Goal: Information Seeking & Learning: Learn about a topic

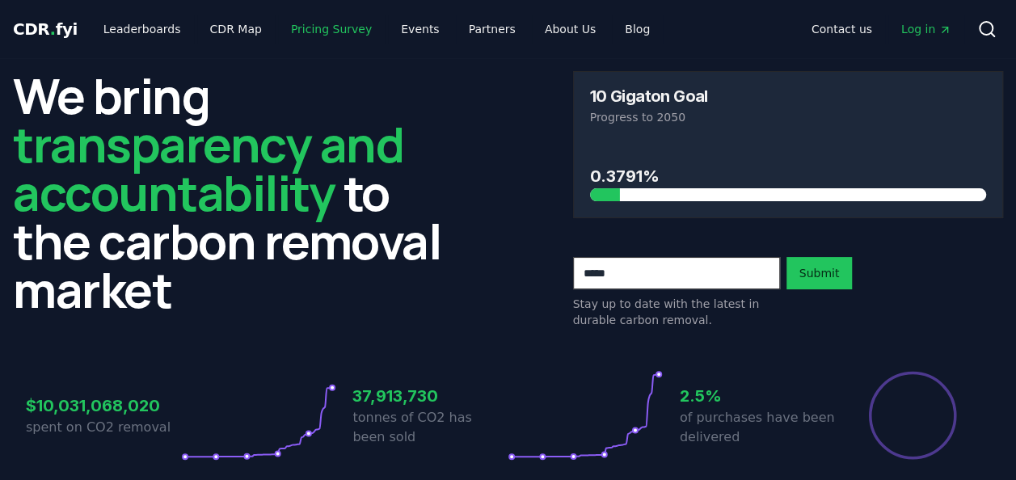
click at [331, 32] on link "Pricing Survey" at bounding box center [331, 29] width 107 height 29
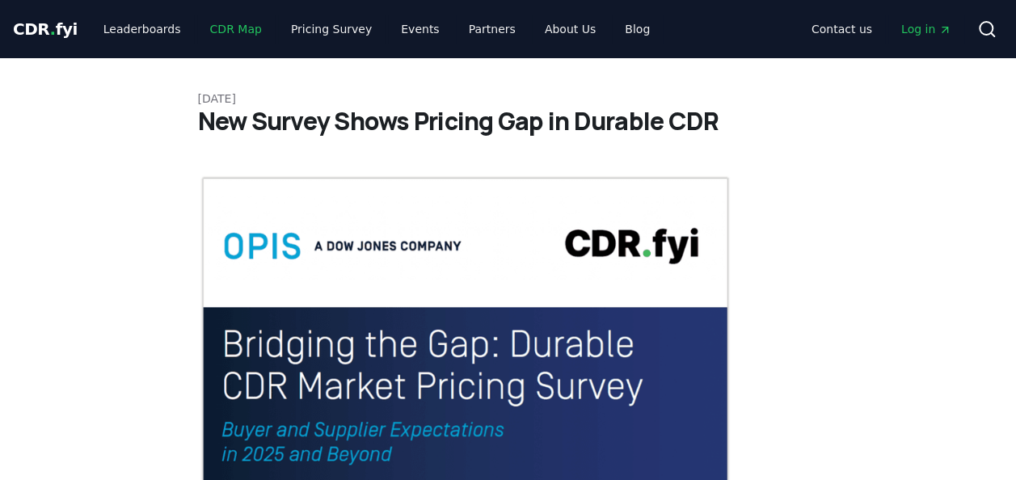
click at [241, 31] on link "CDR Map" at bounding box center [236, 29] width 78 height 29
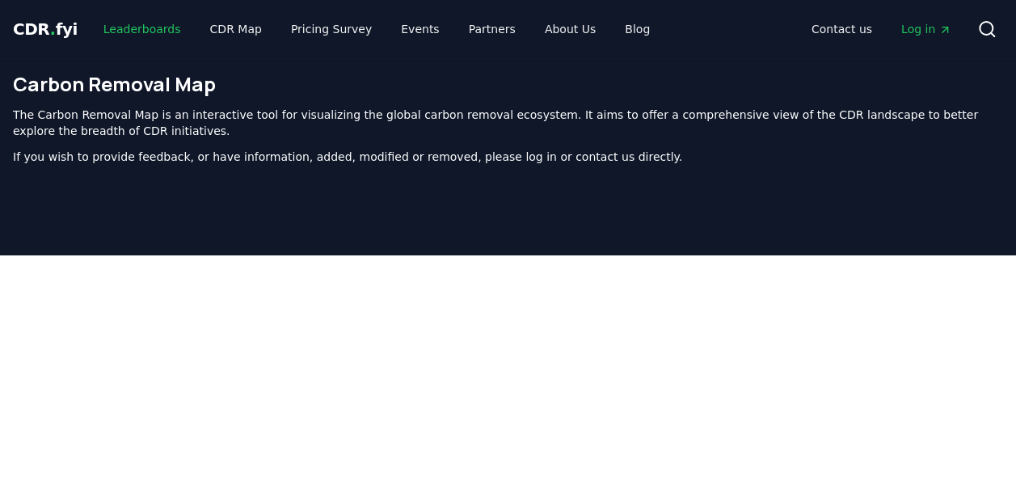
click at [147, 29] on link "Leaderboards" at bounding box center [141, 29] width 103 height 29
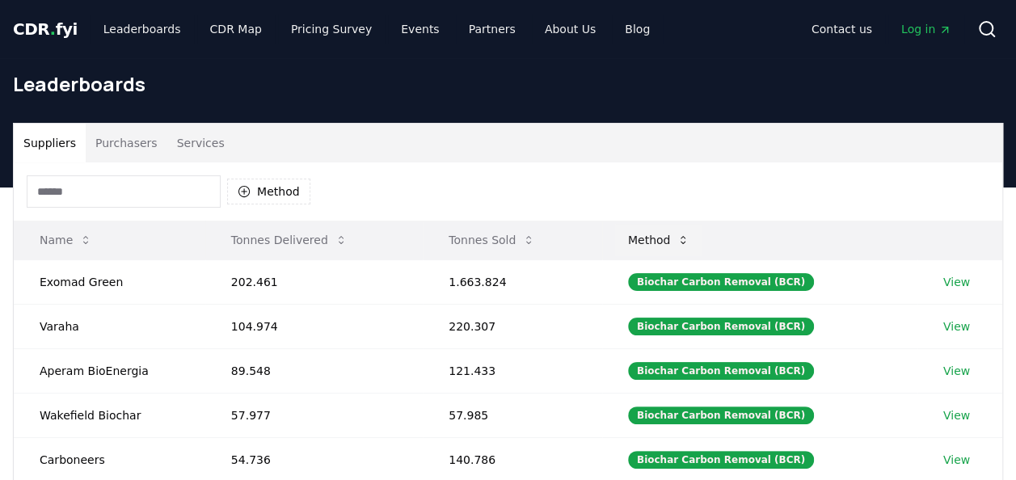
click at [689, 243] on icon at bounding box center [682, 240] width 13 height 13
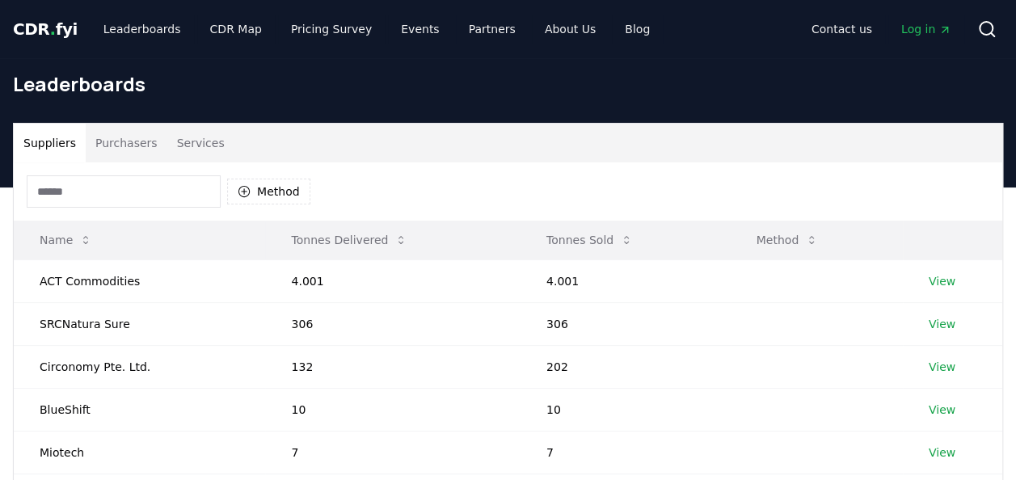
click at [775, 245] on button "Method" at bounding box center [787, 240] width 88 height 32
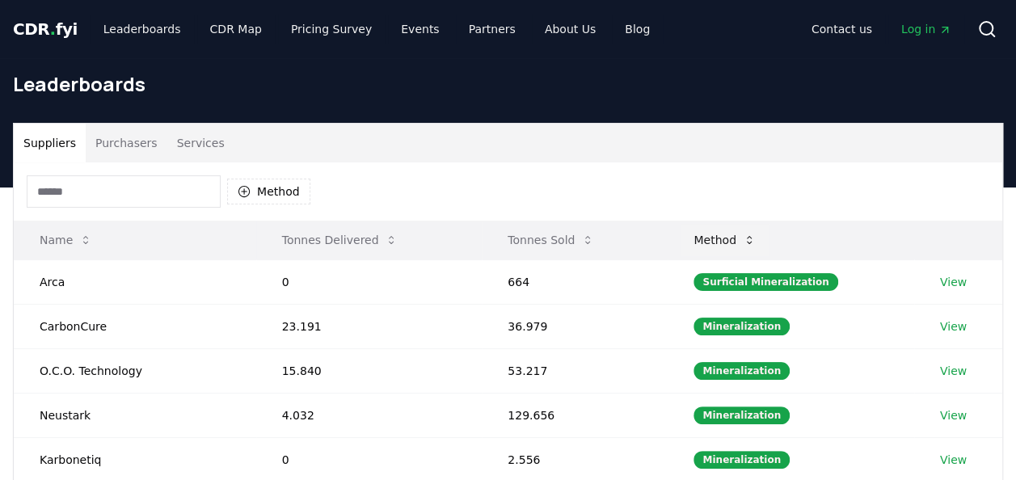
click at [734, 246] on button "Method" at bounding box center [724, 240] width 88 height 32
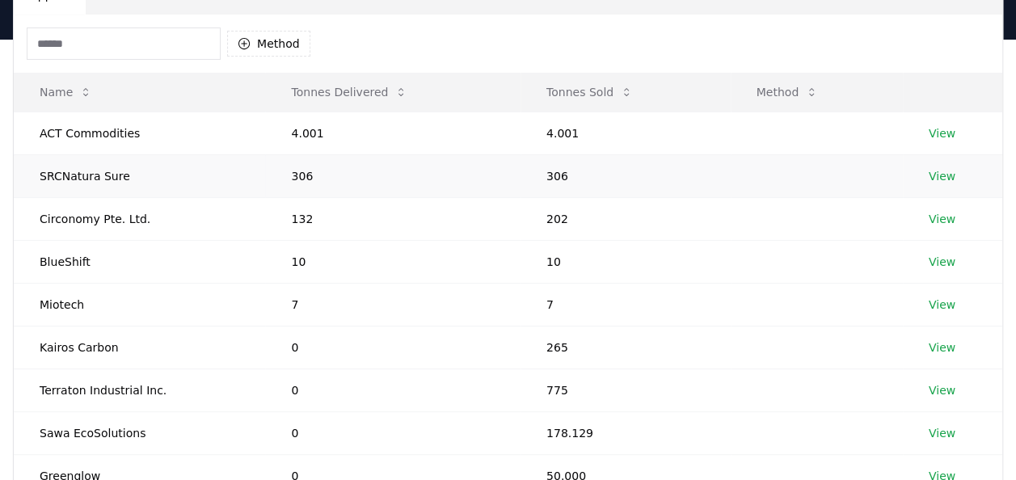
scroll to position [81, 0]
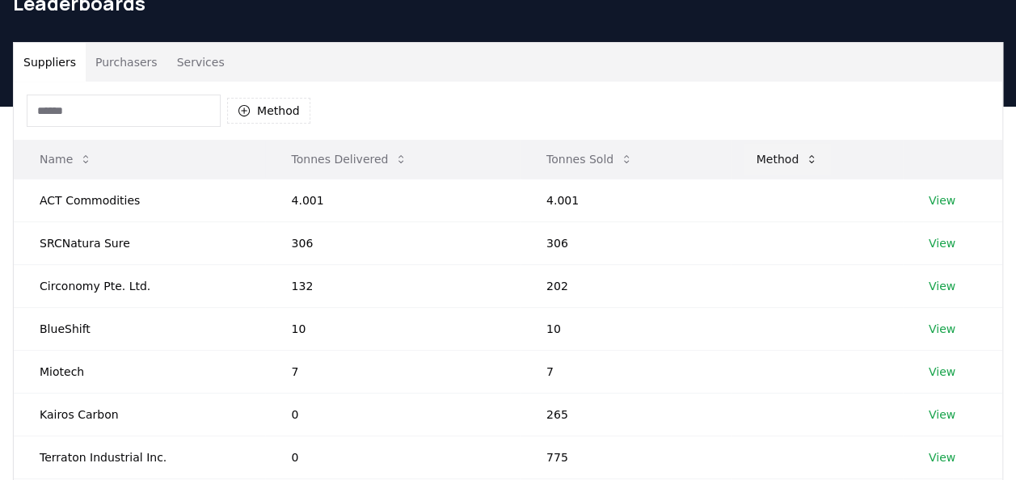
click at [766, 162] on button "Method" at bounding box center [787, 159] width 88 height 32
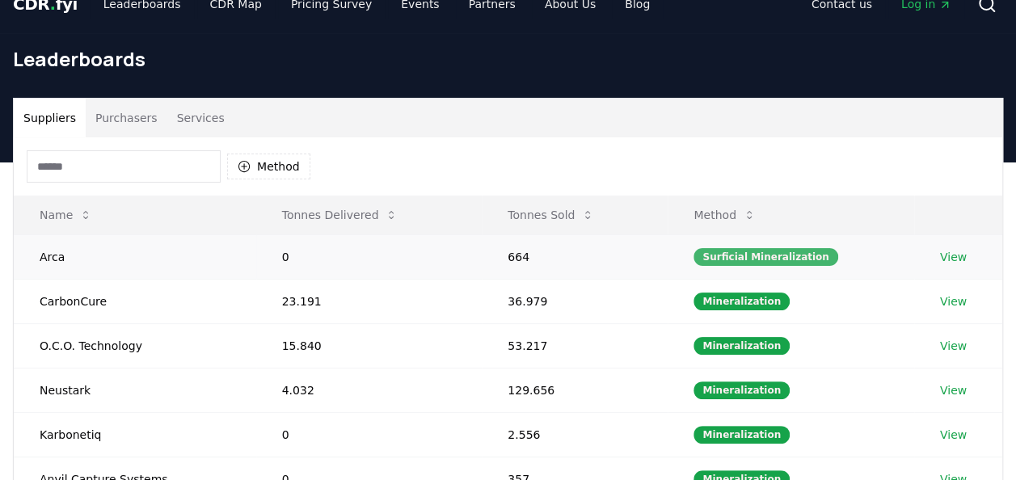
scroll to position [0, 0]
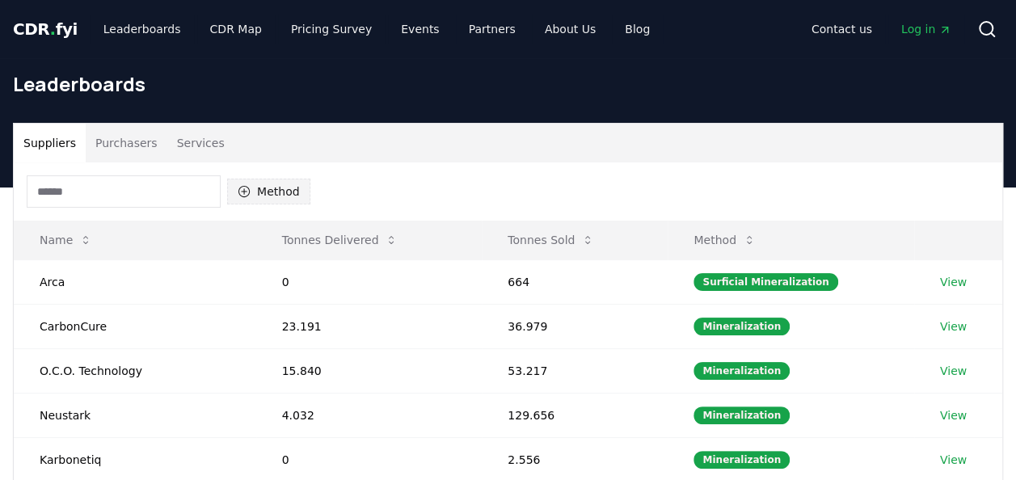
click at [283, 196] on button "Method" at bounding box center [268, 192] width 83 height 26
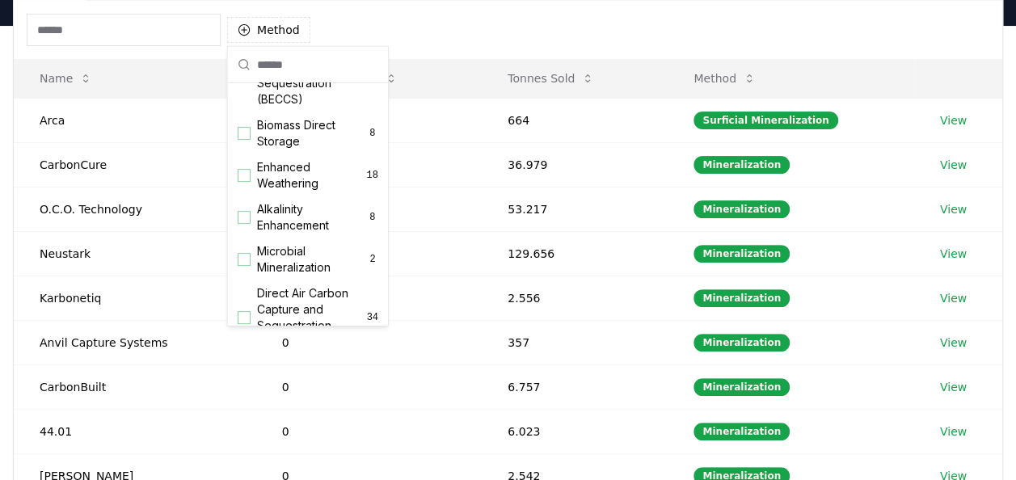
scroll to position [197, 0]
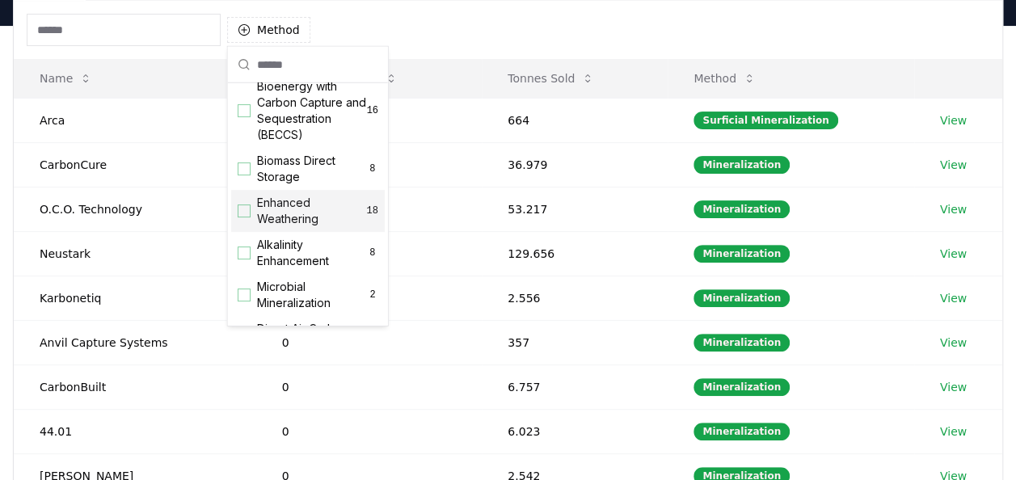
click at [249, 217] on div "Suggestions" at bounding box center [244, 210] width 13 height 13
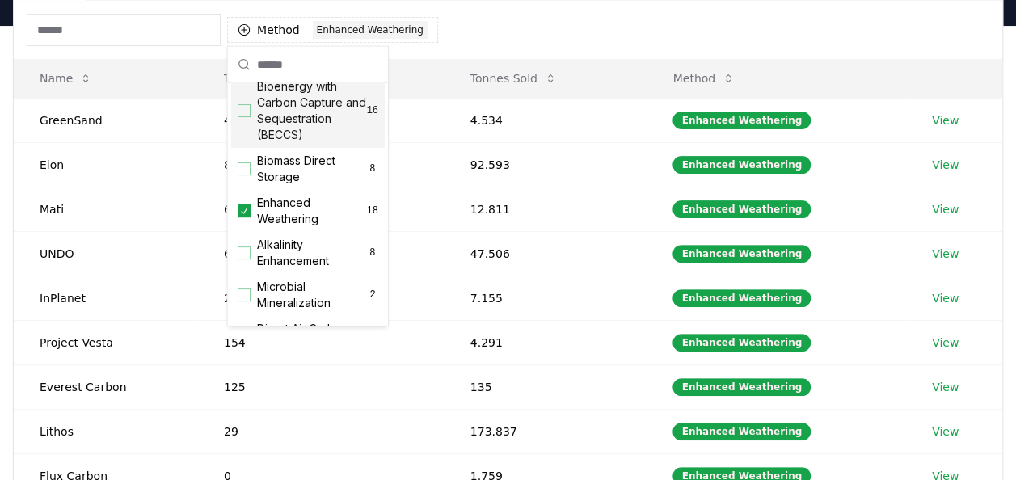
click at [532, 32] on div "Method 1 Enhanced Weathering" at bounding box center [508, 30] width 988 height 58
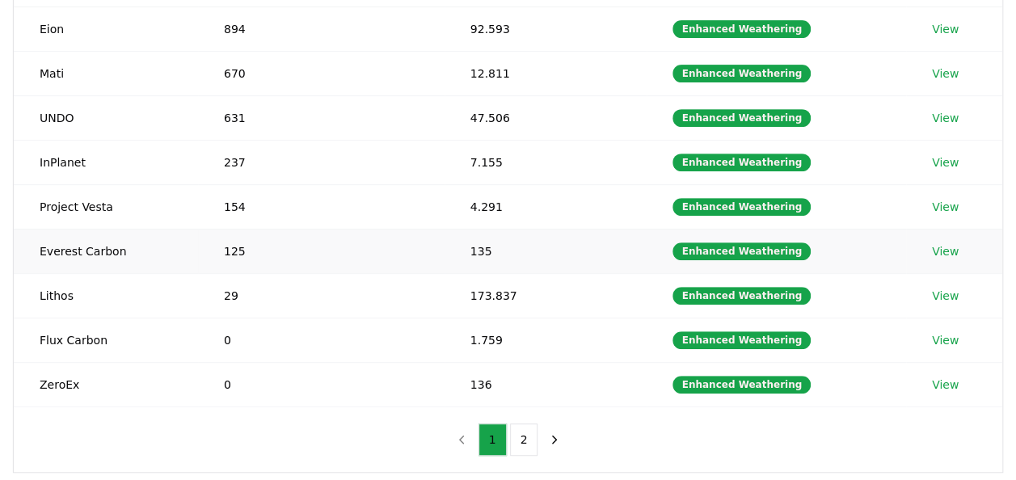
scroll to position [323, 0]
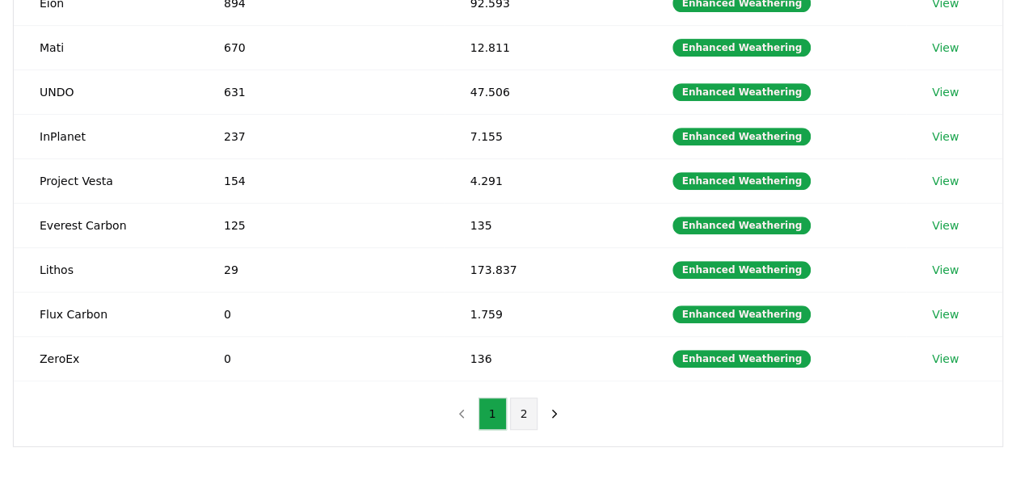
click at [520, 398] on button "2" at bounding box center [524, 414] width 28 height 32
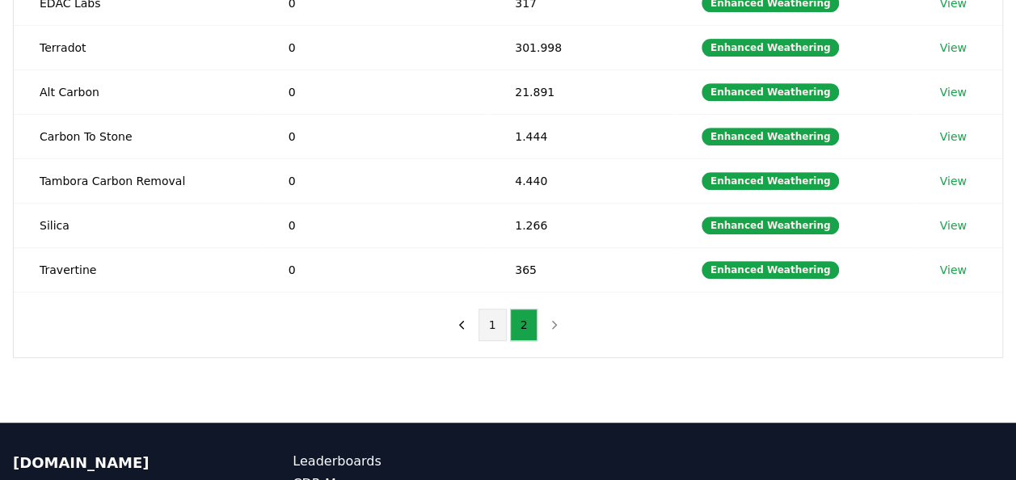
click at [490, 309] on button "1" at bounding box center [492, 325] width 28 height 32
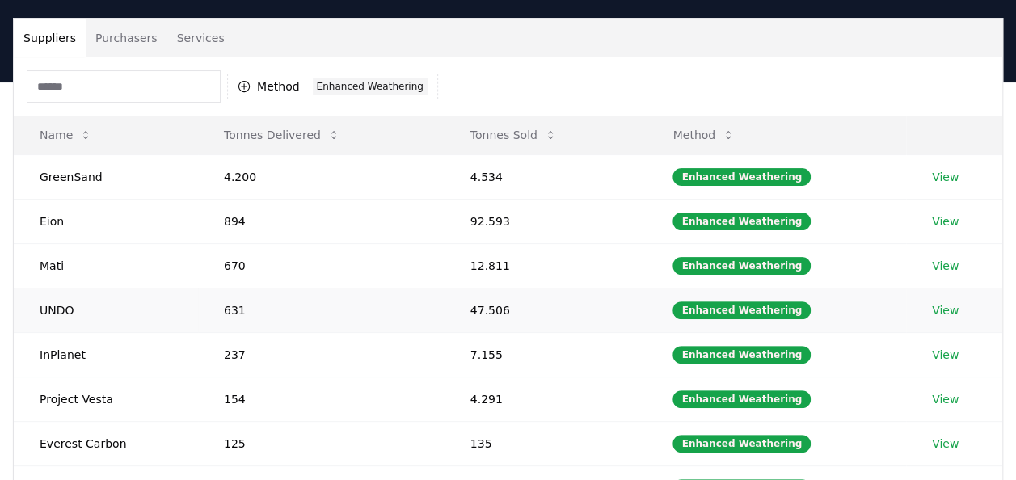
scroll to position [81, 0]
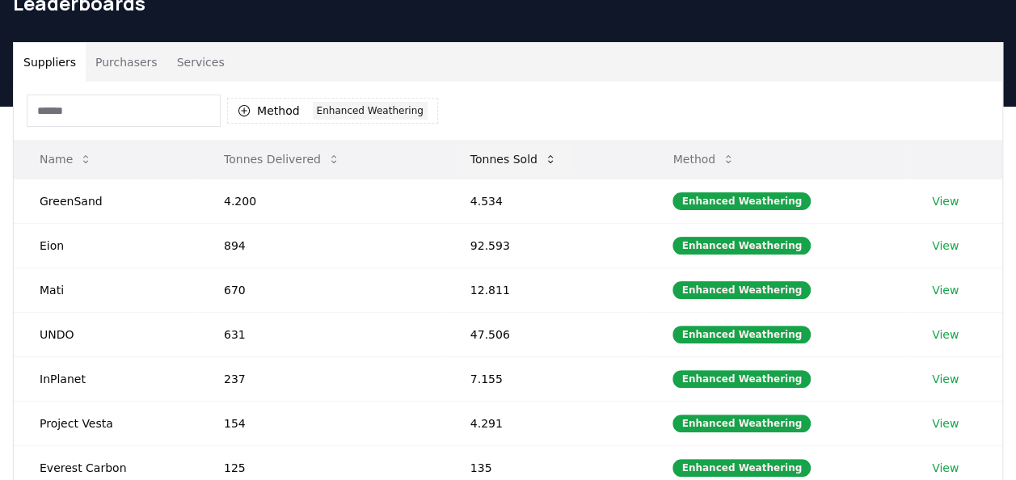
click at [538, 167] on button "Tonnes Sold" at bounding box center [513, 159] width 112 height 32
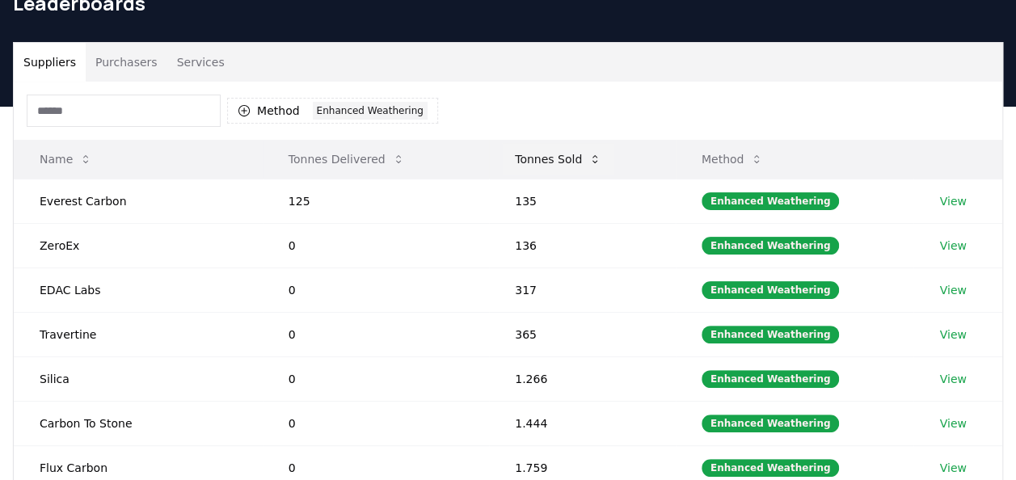
click at [583, 162] on button "Tonnes Sold" at bounding box center [558, 159] width 112 height 32
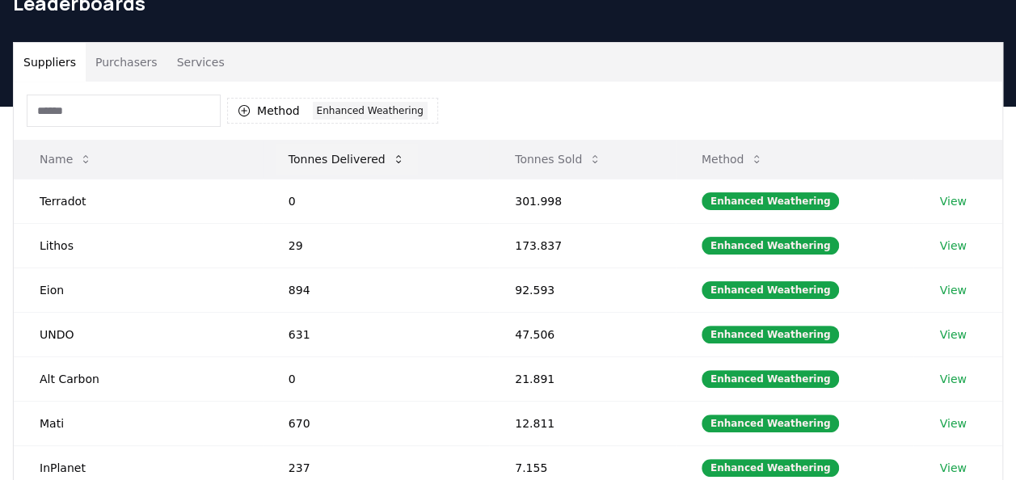
click at [392, 162] on icon at bounding box center [398, 159] width 13 height 13
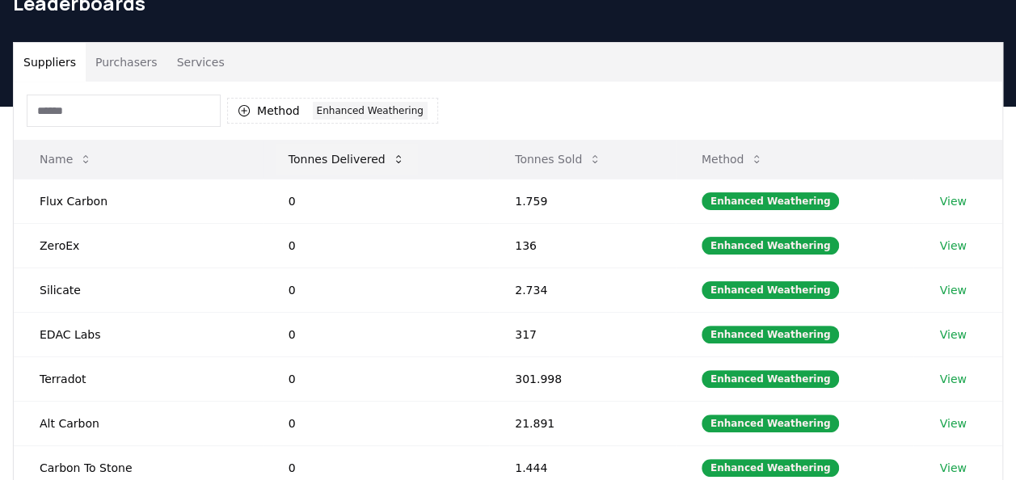
click at [392, 162] on icon at bounding box center [398, 159] width 13 height 13
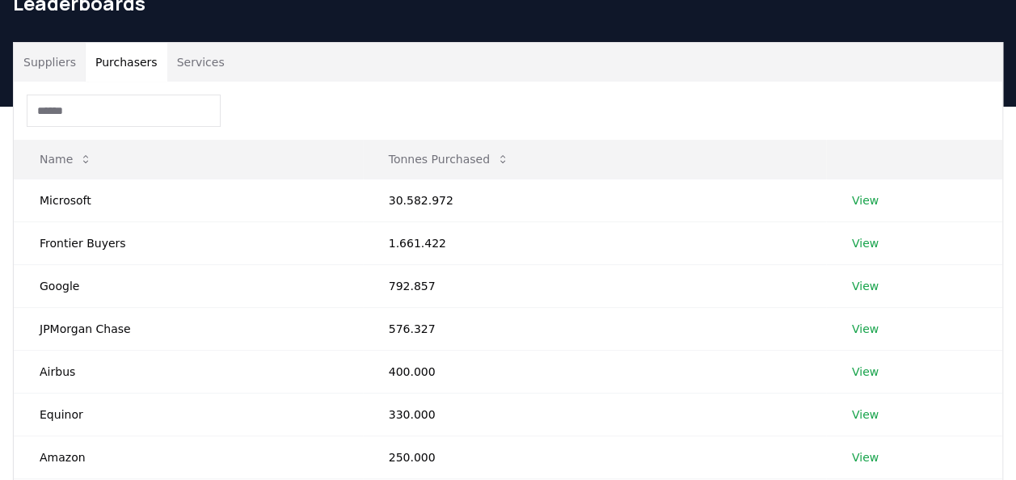
click at [136, 68] on button "Purchasers" at bounding box center [127, 62] width 82 height 39
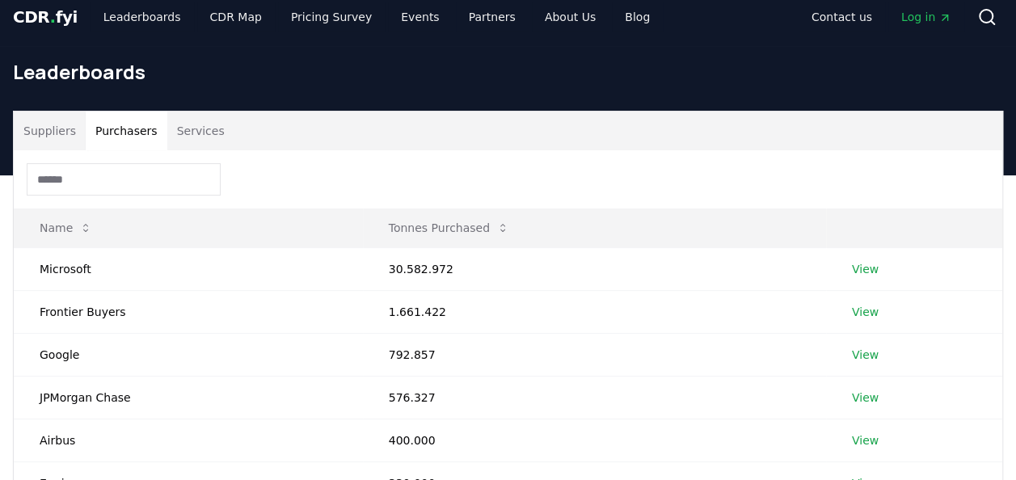
scroll to position [0, 0]
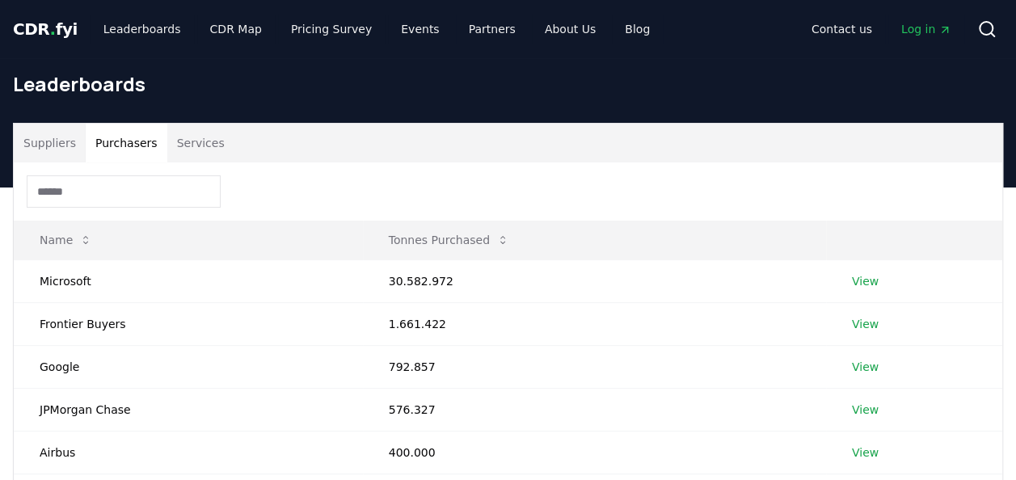
click at [73, 144] on button "Suppliers" at bounding box center [50, 143] width 72 height 39
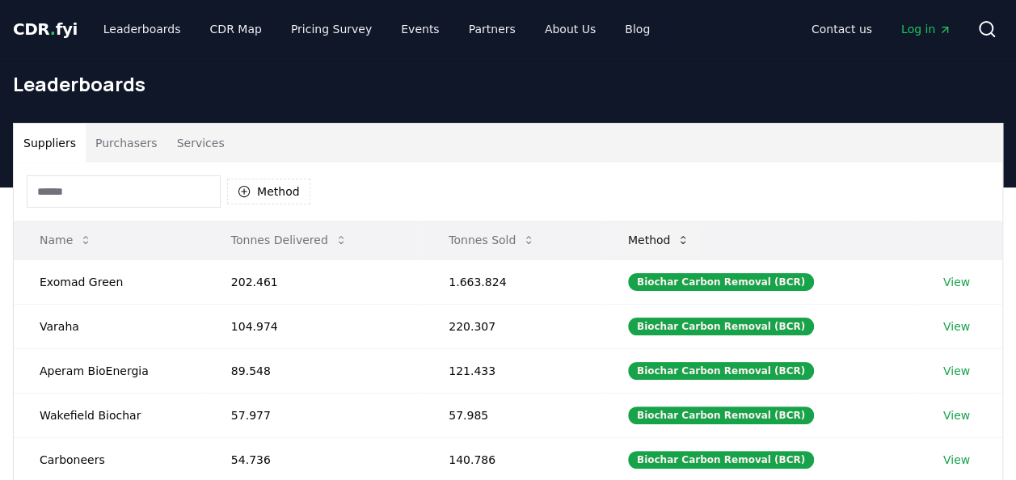
click at [665, 236] on button "Method" at bounding box center [659, 240] width 88 height 32
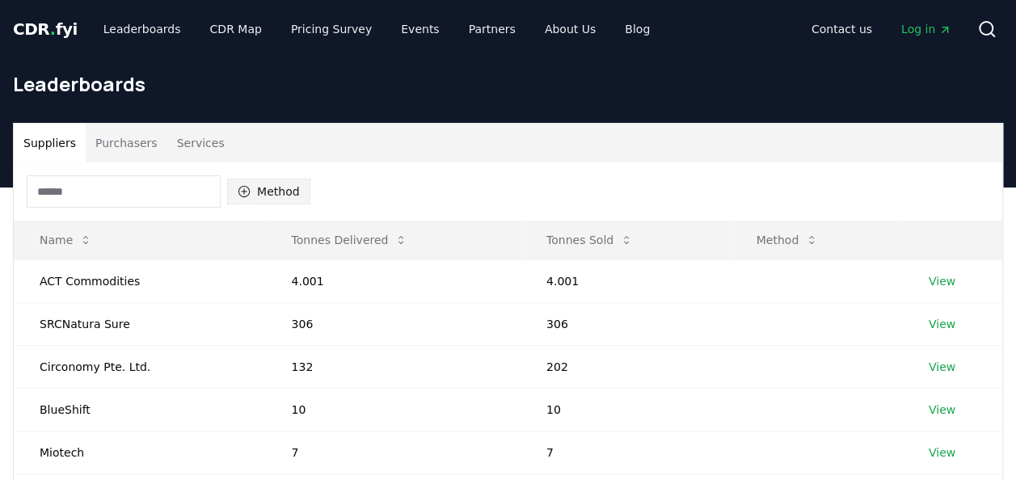
click at [280, 192] on button "Method" at bounding box center [268, 192] width 83 height 26
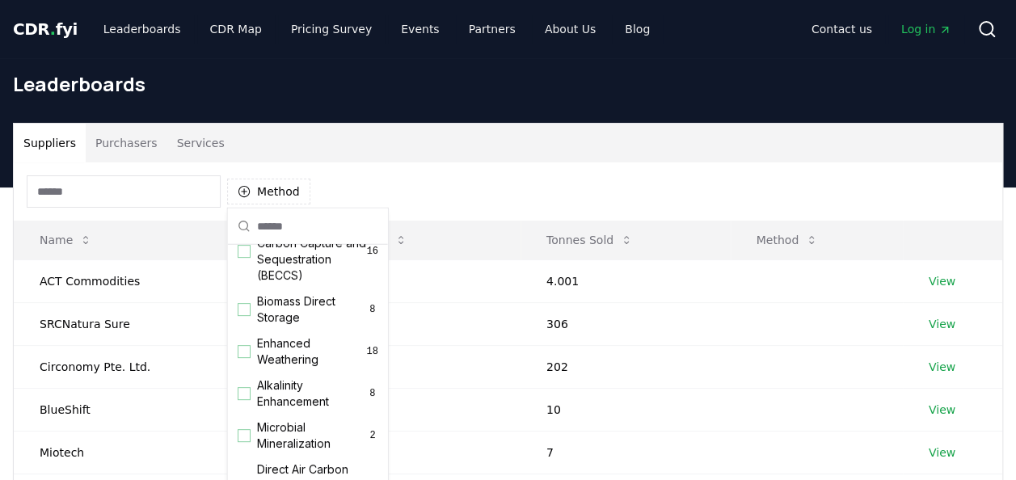
scroll to position [242, 0]
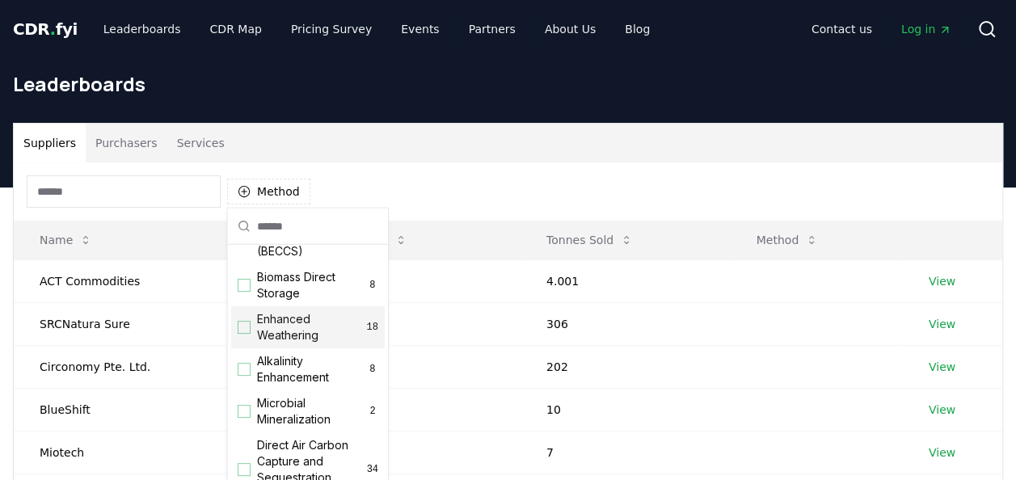
click at [246, 334] on div "Suggestions" at bounding box center [244, 327] width 13 height 13
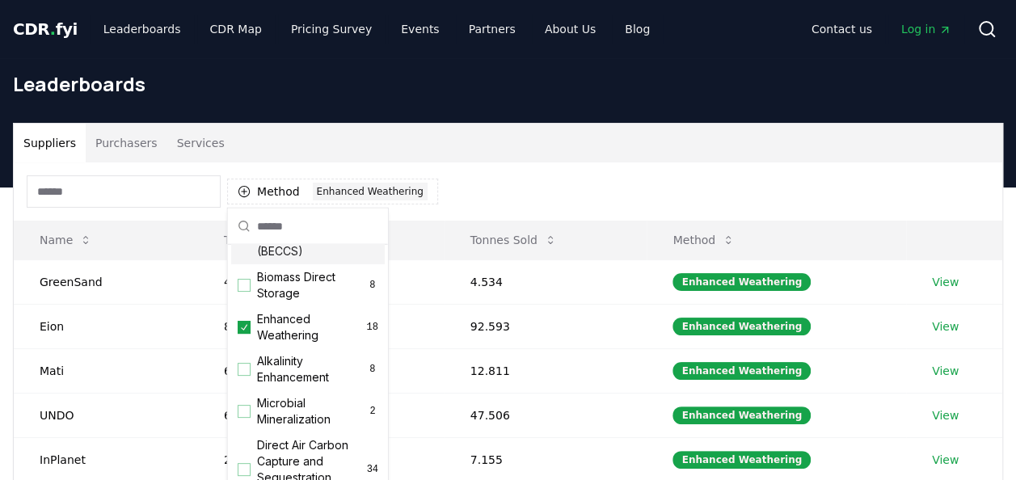
click at [498, 191] on div "Method 1 Enhanced Weathering" at bounding box center [508, 191] width 988 height 58
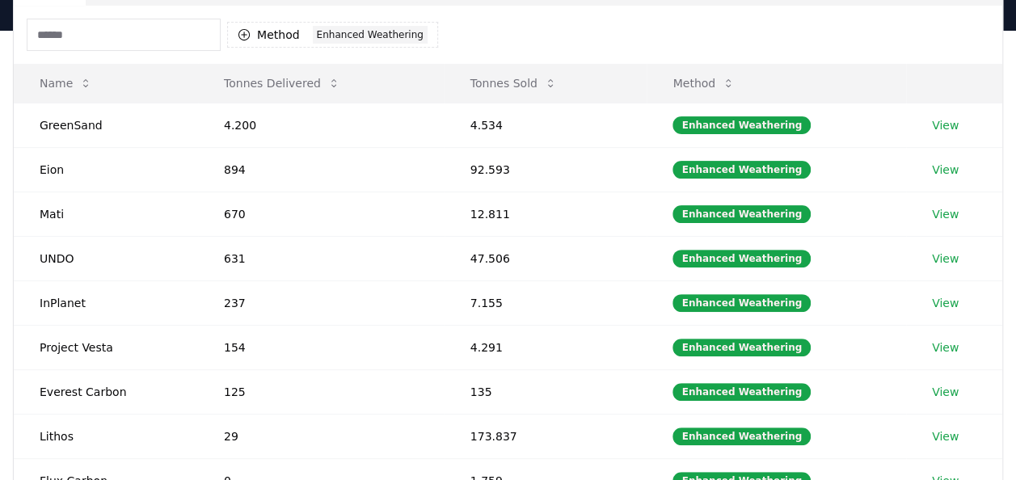
scroll to position [81, 0]
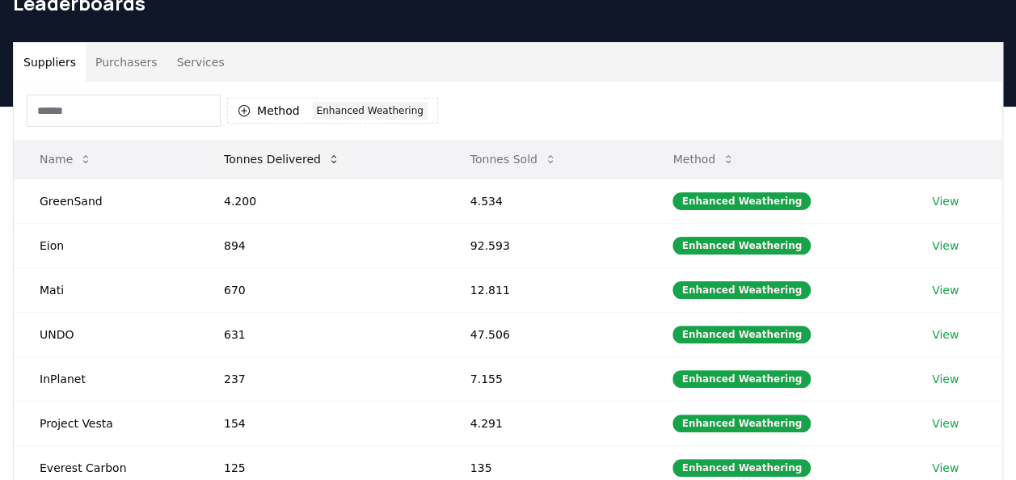
click at [292, 165] on button "Tonnes Delivered" at bounding box center [282, 159] width 142 height 32
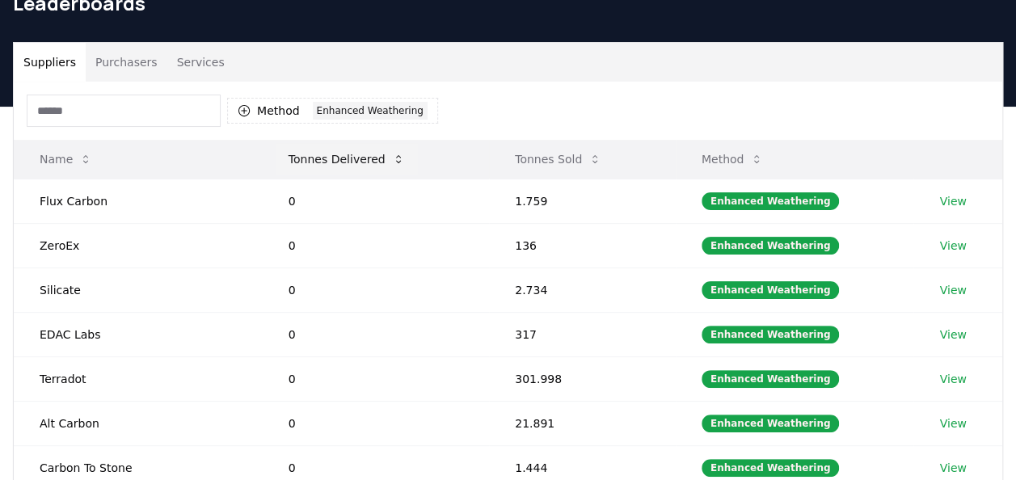
click at [372, 163] on button "Tonnes Delivered" at bounding box center [347, 159] width 142 height 32
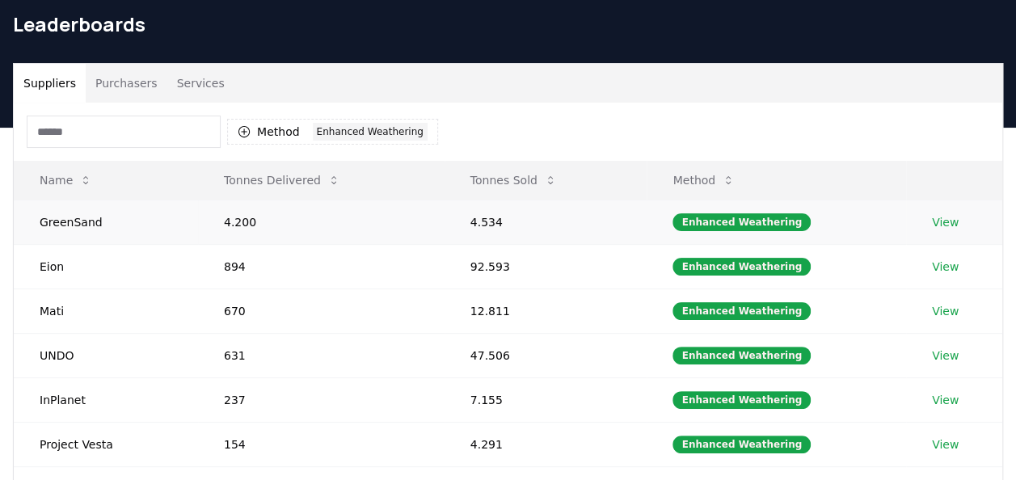
scroll to position [0, 0]
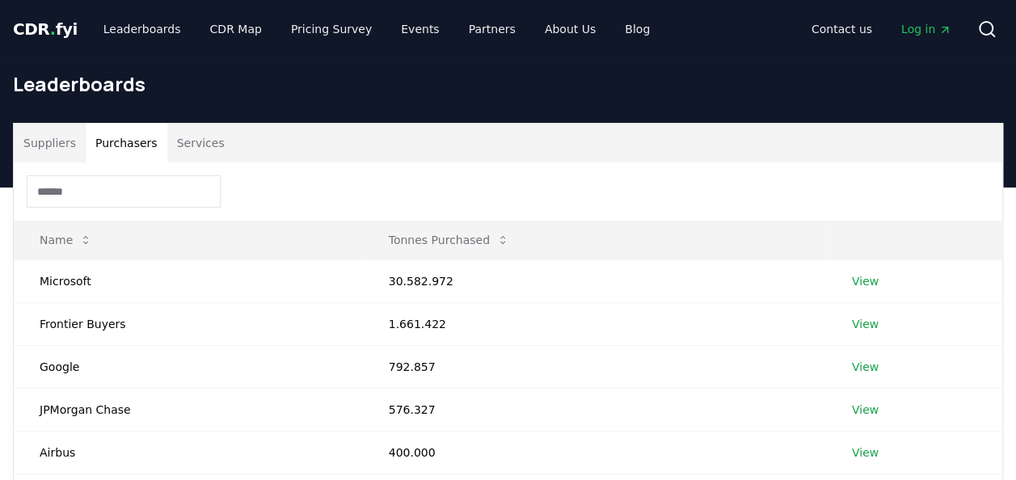
click at [128, 145] on button "Purchasers" at bounding box center [127, 143] width 82 height 39
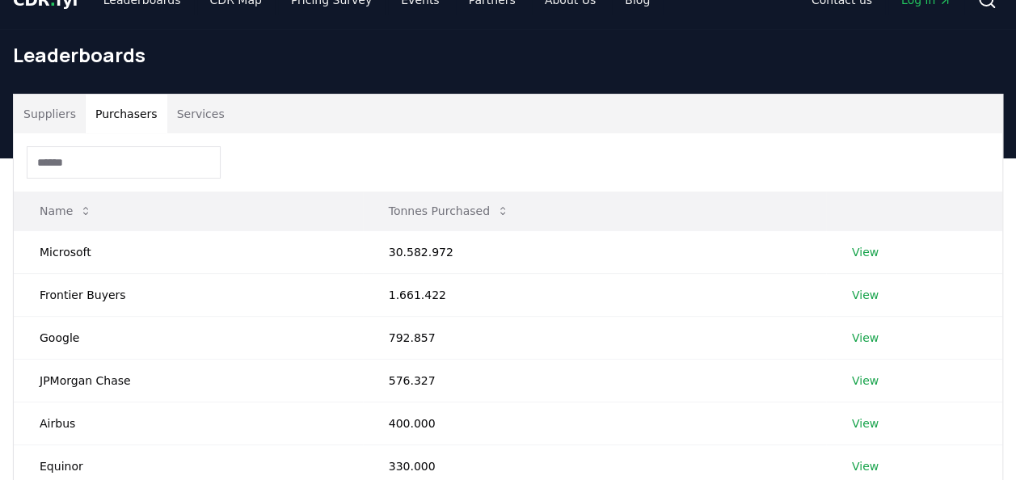
scroll to position [27, 0]
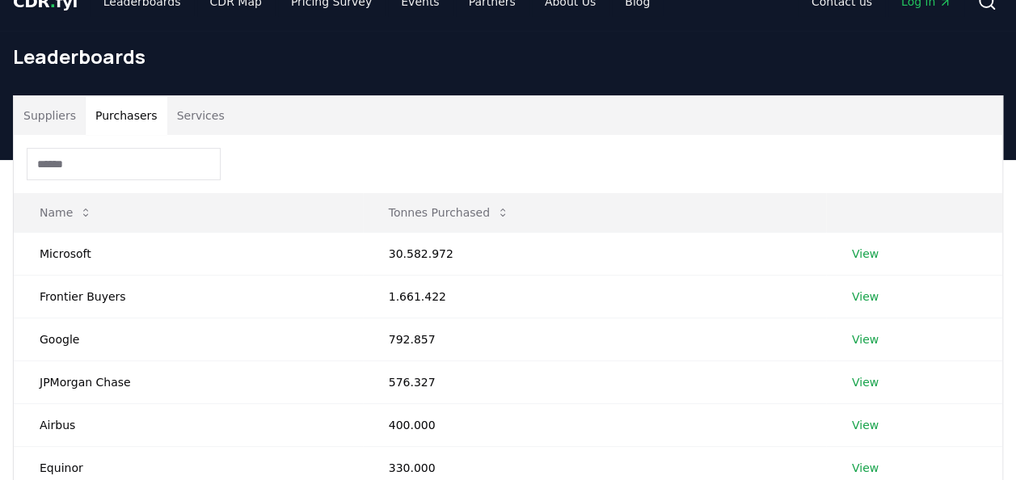
click at [178, 129] on button "Services" at bounding box center [200, 115] width 67 height 39
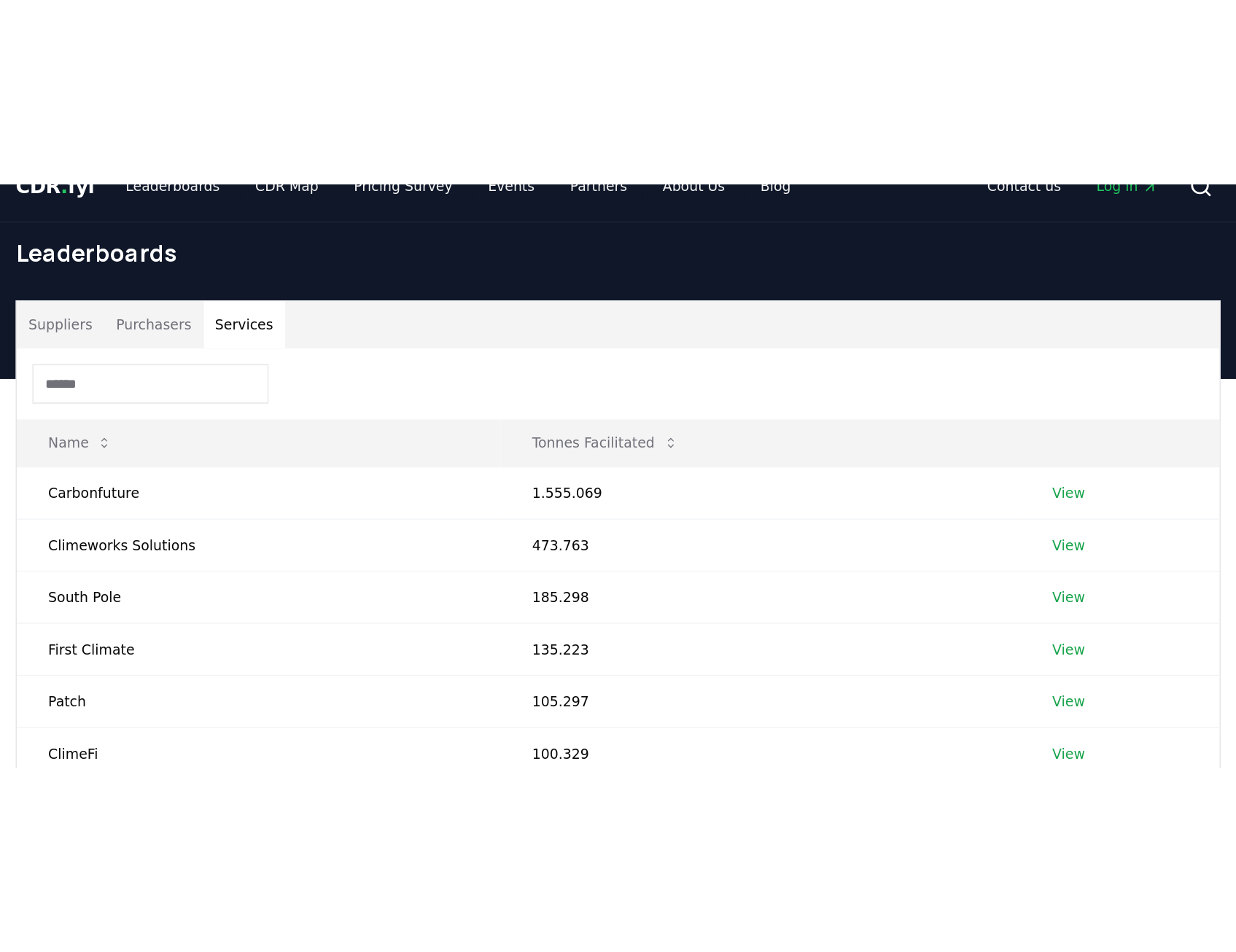
scroll to position [0, 0]
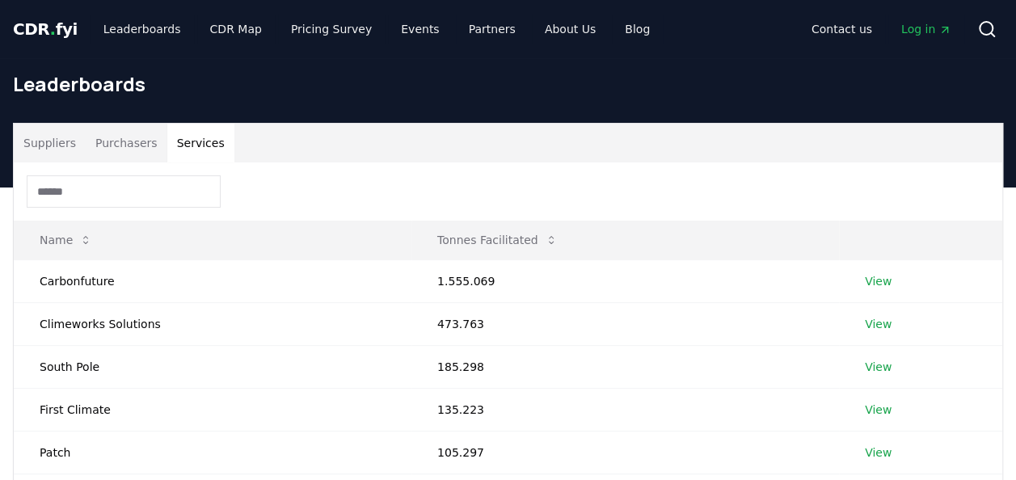
click at [48, 136] on button "Suppliers" at bounding box center [50, 143] width 72 height 39
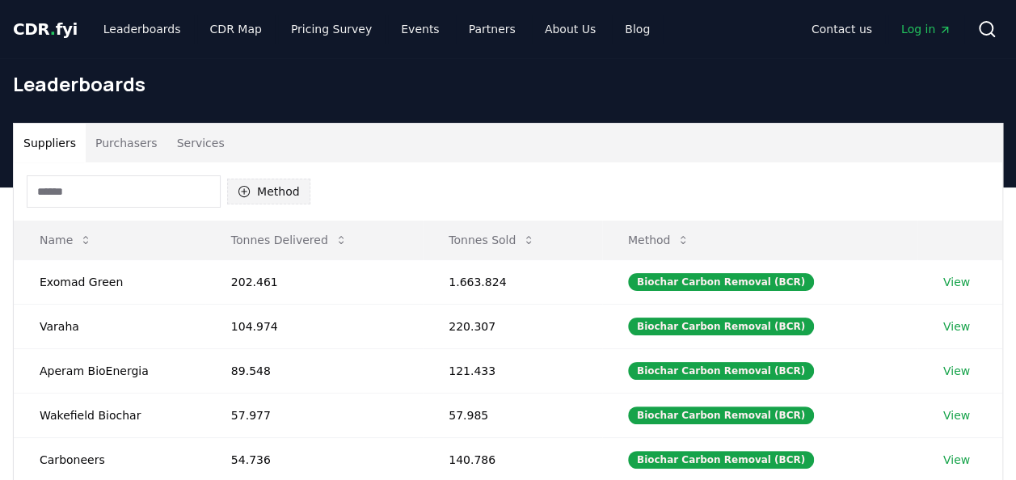
click at [247, 196] on icon "button" at bounding box center [244, 191] width 13 height 13
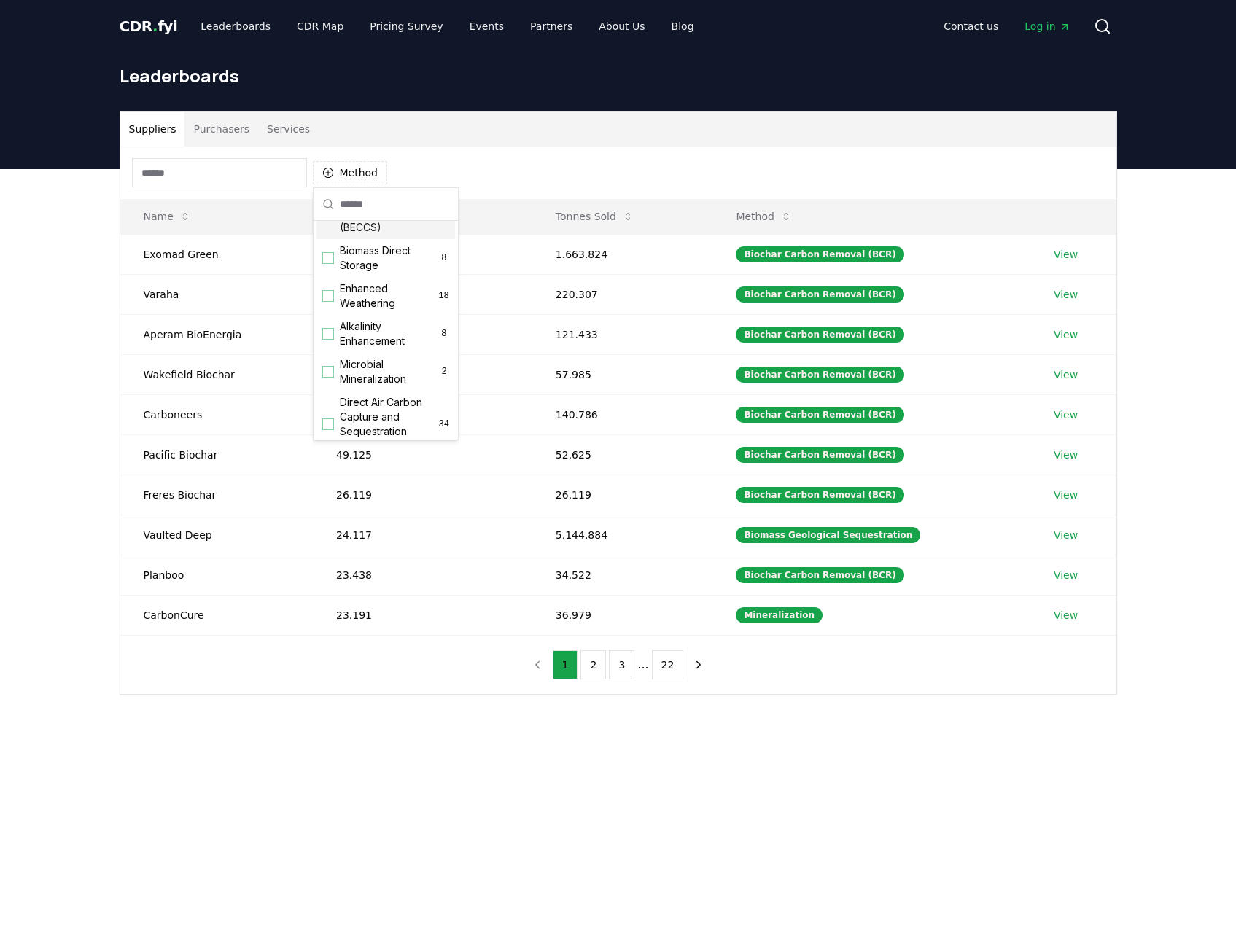
scroll to position [218, 0]
click at [359, 310] on span "Enhanced Weathering" at bounding box center [389, 295] width 98 height 29
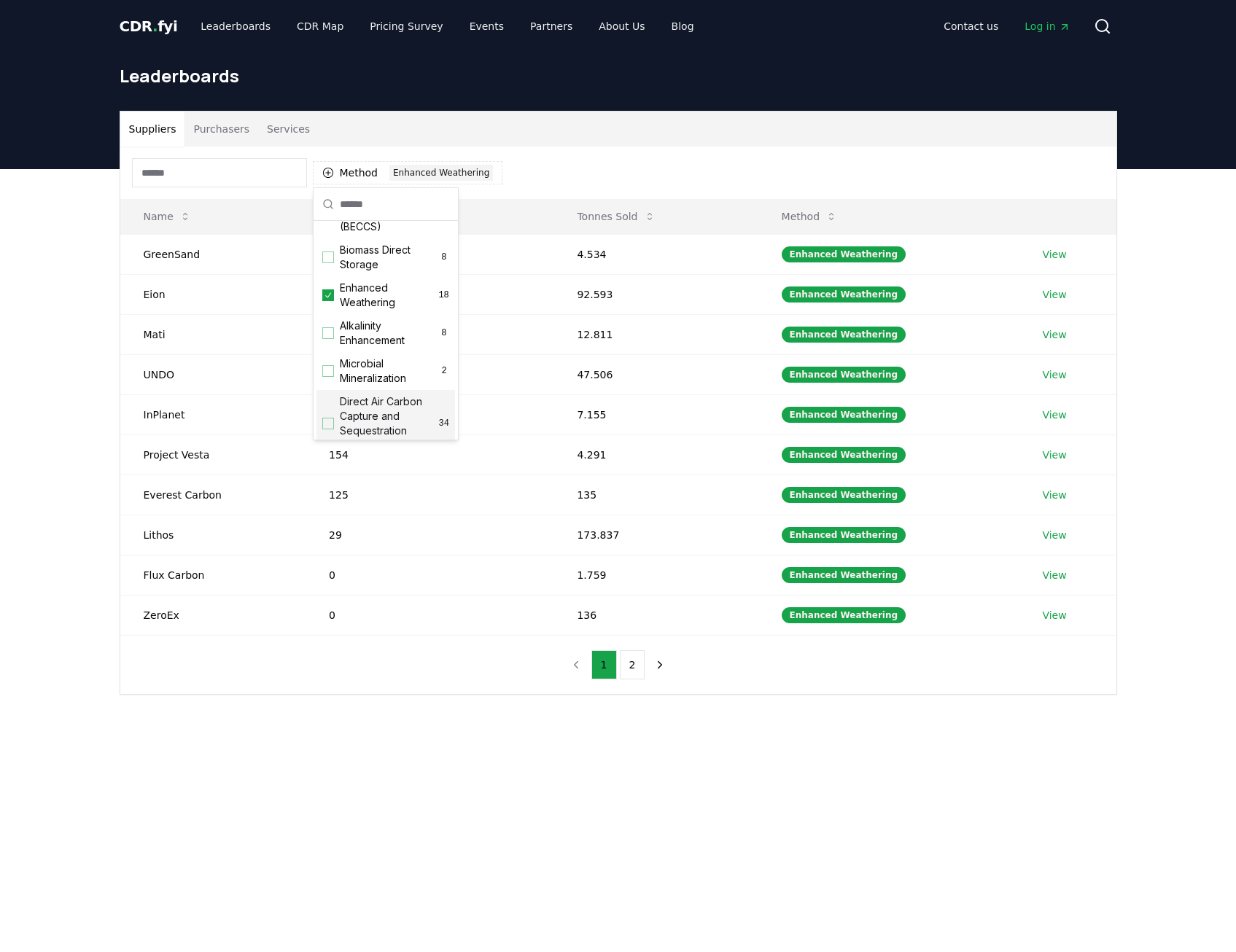
click at [355, 410] on main "Suppliers Purchasers Services Method 1 Enhanced Weathering Name Tonnes Delivere…" at bounding box center [618, 644] width 1236 height 952
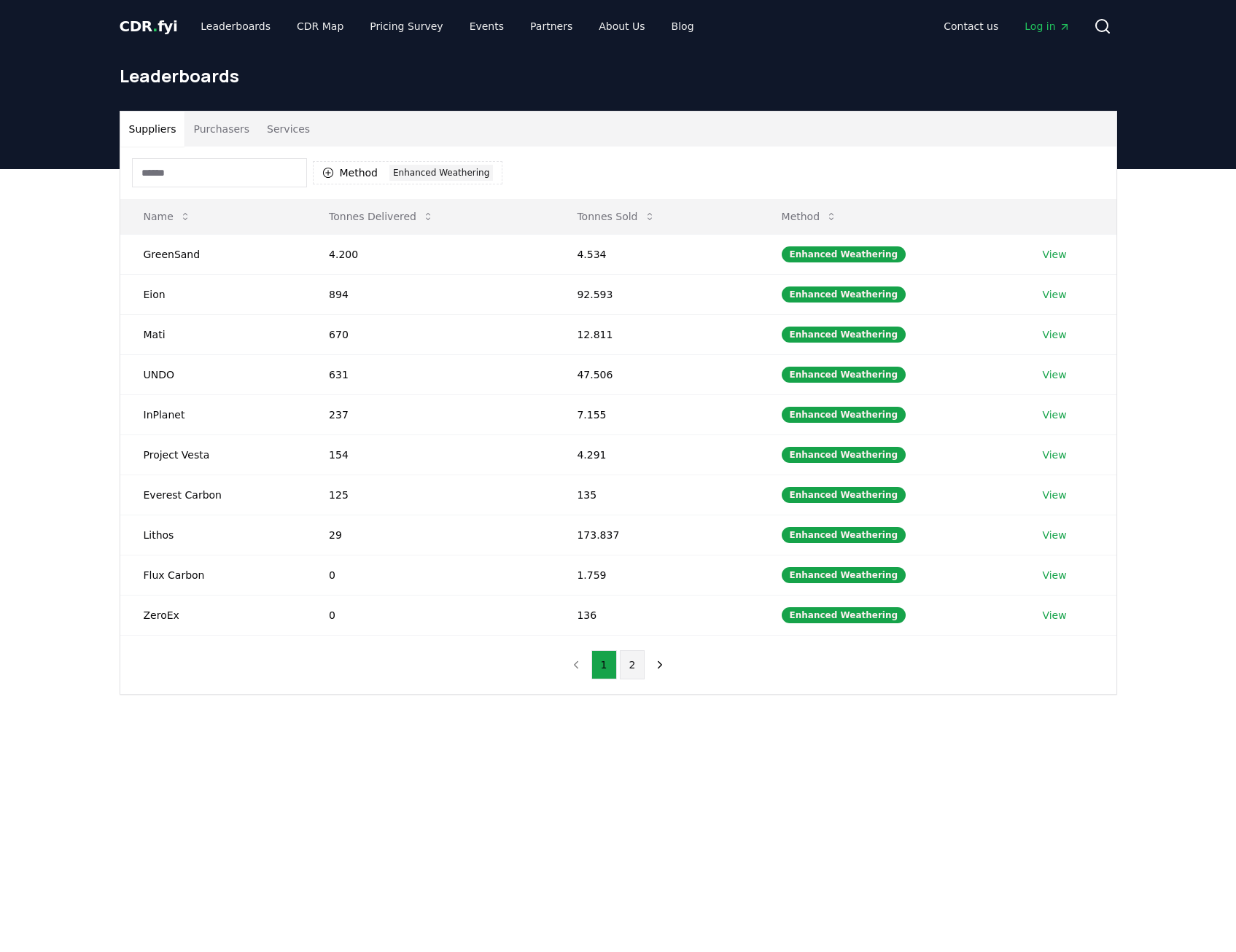
click at [634, 410] on button "2" at bounding box center [632, 665] width 25 height 29
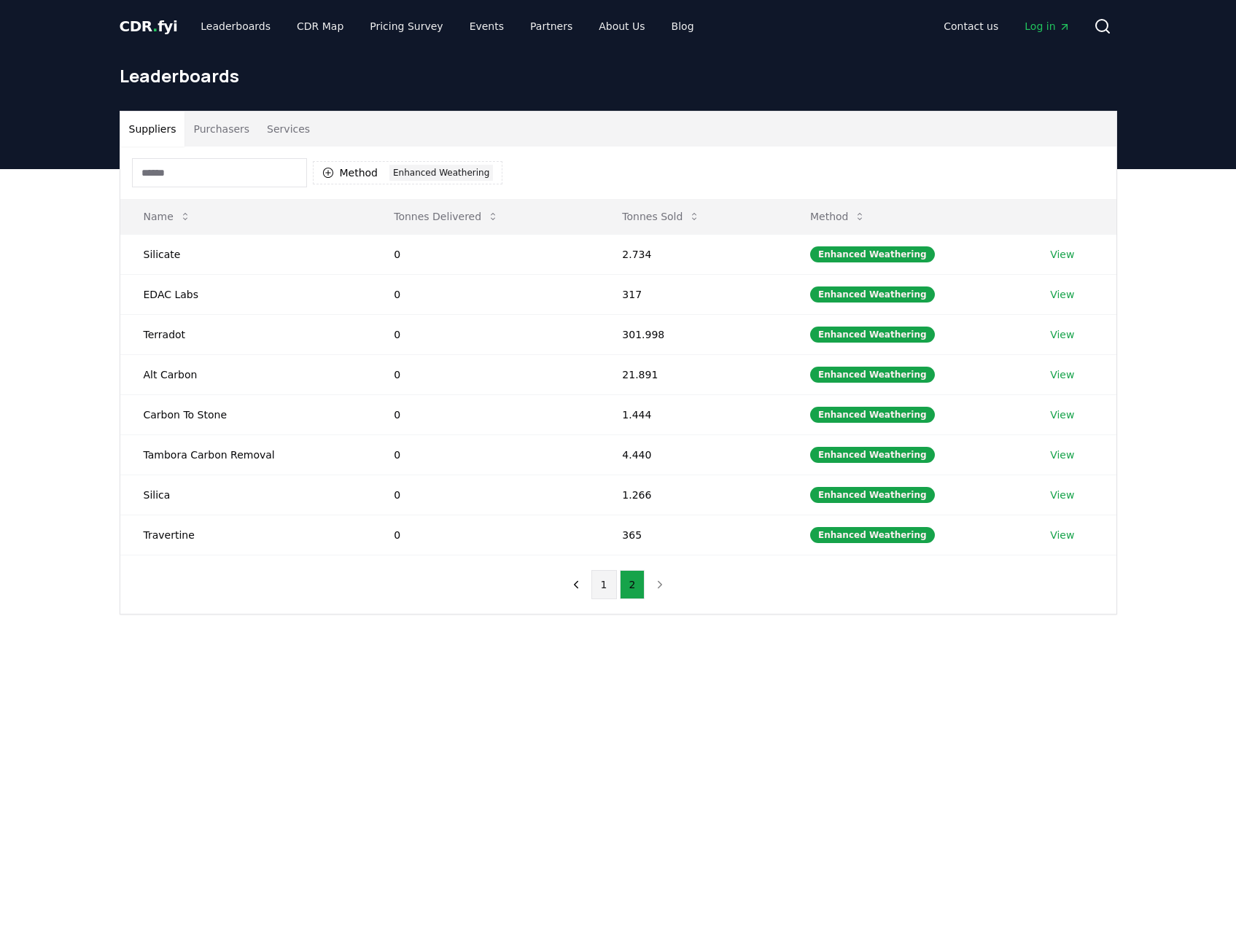
click at [604, 410] on button "1" at bounding box center [604, 585] width 25 height 29
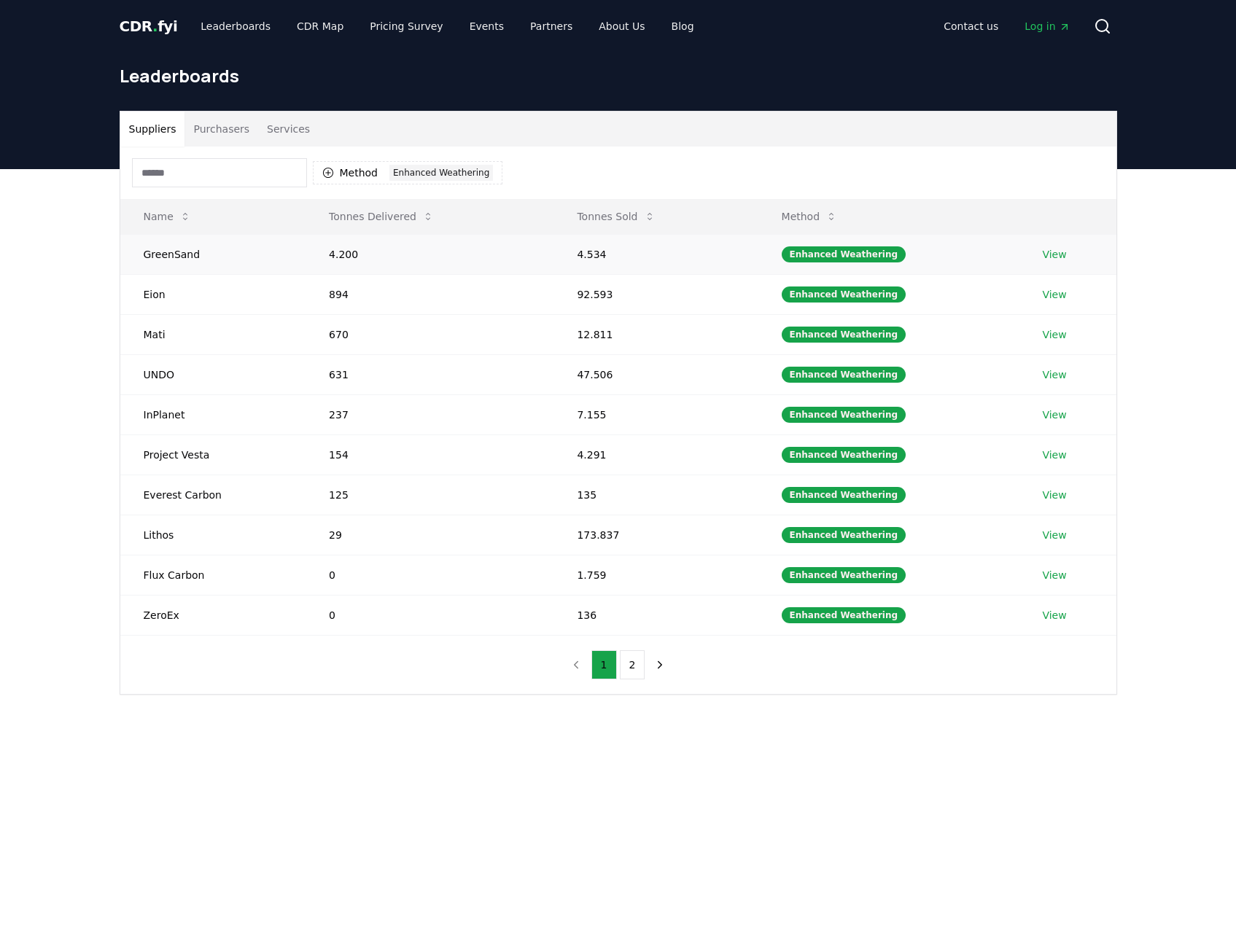
click at [916, 253] on link "View" at bounding box center [1054, 254] width 24 height 14
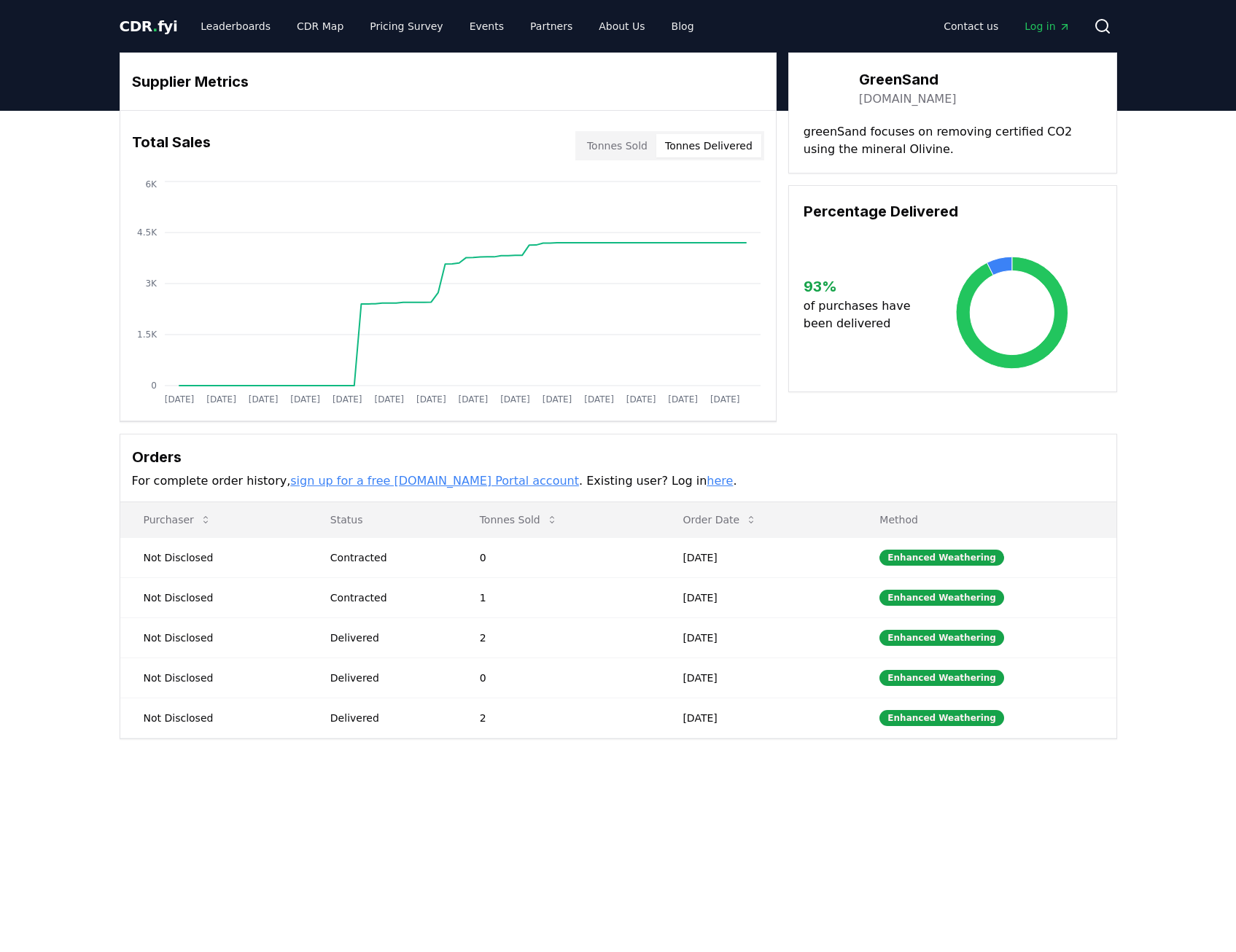
click at [701, 143] on button "Tonnes Delivered" at bounding box center [708, 146] width 105 height 23
click at [635, 149] on button "Tonnes Sold" at bounding box center [617, 146] width 78 height 23
click at [895, 97] on link "greensand.com" at bounding box center [908, 98] width 97 height 17
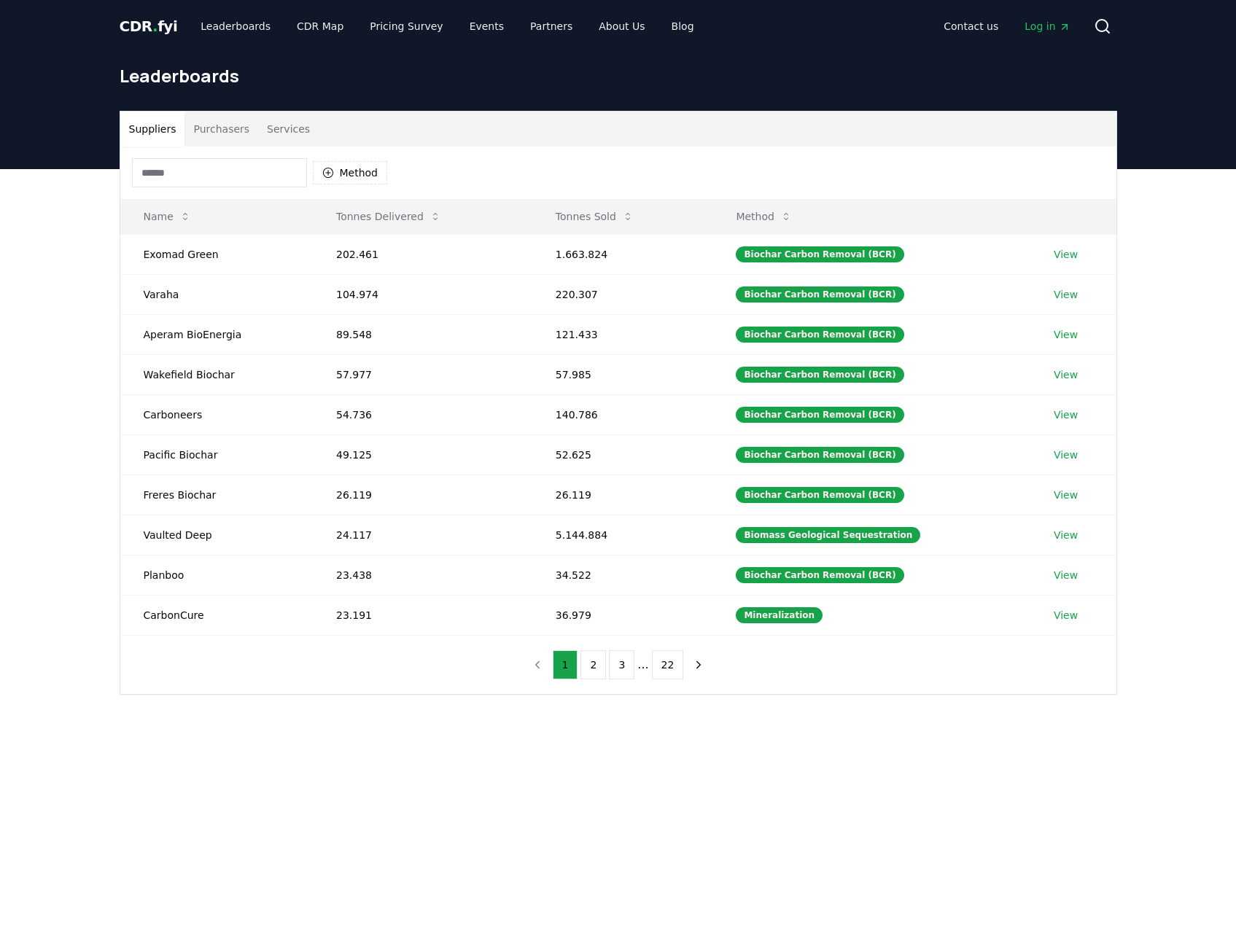
click at [190, 134] on button "Purchasers" at bounding box center [221, 129] width 74 height 35
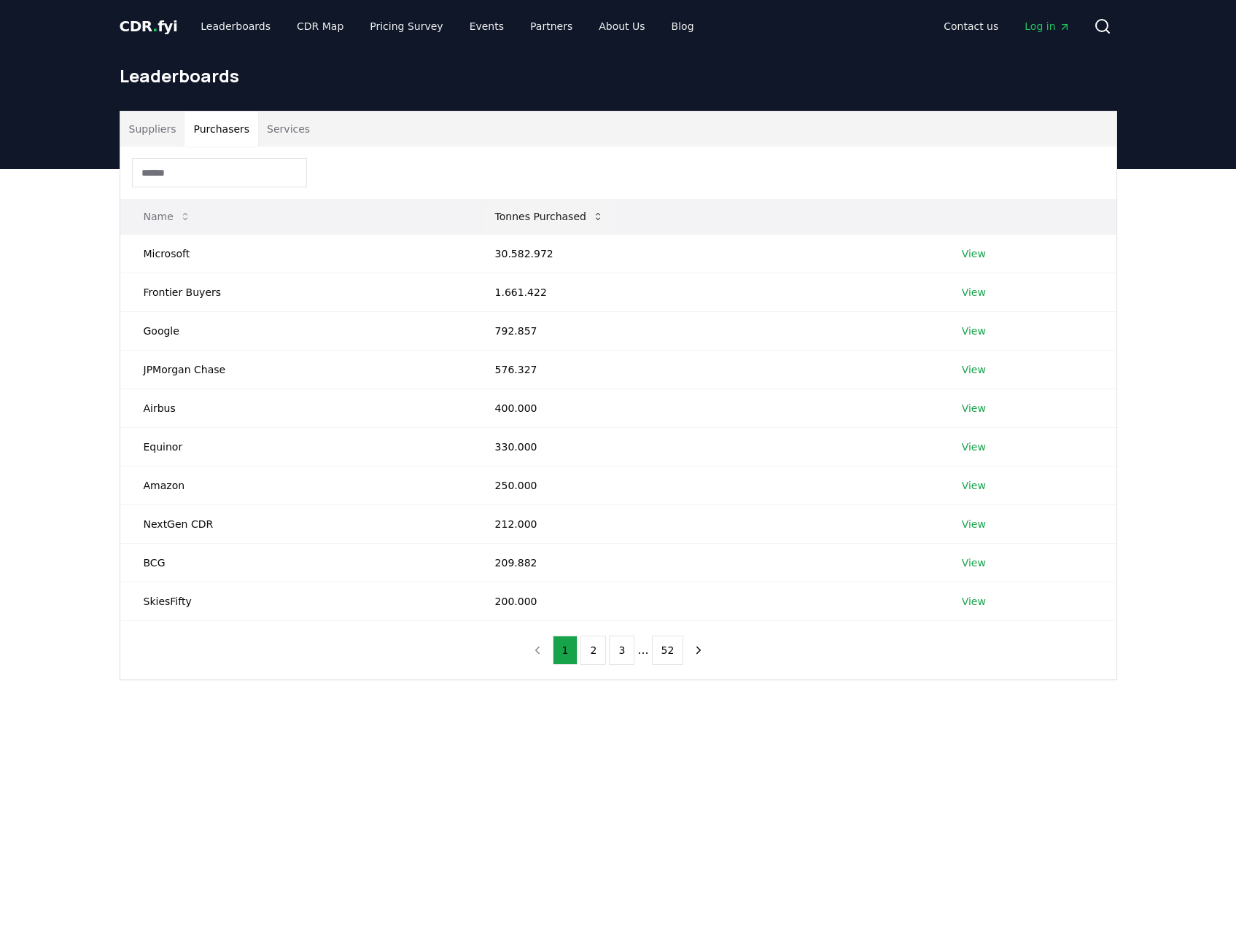
click at [563, 221] on button "Tonnes Purchased" at bounding box center [549, 217] width 132 height 29
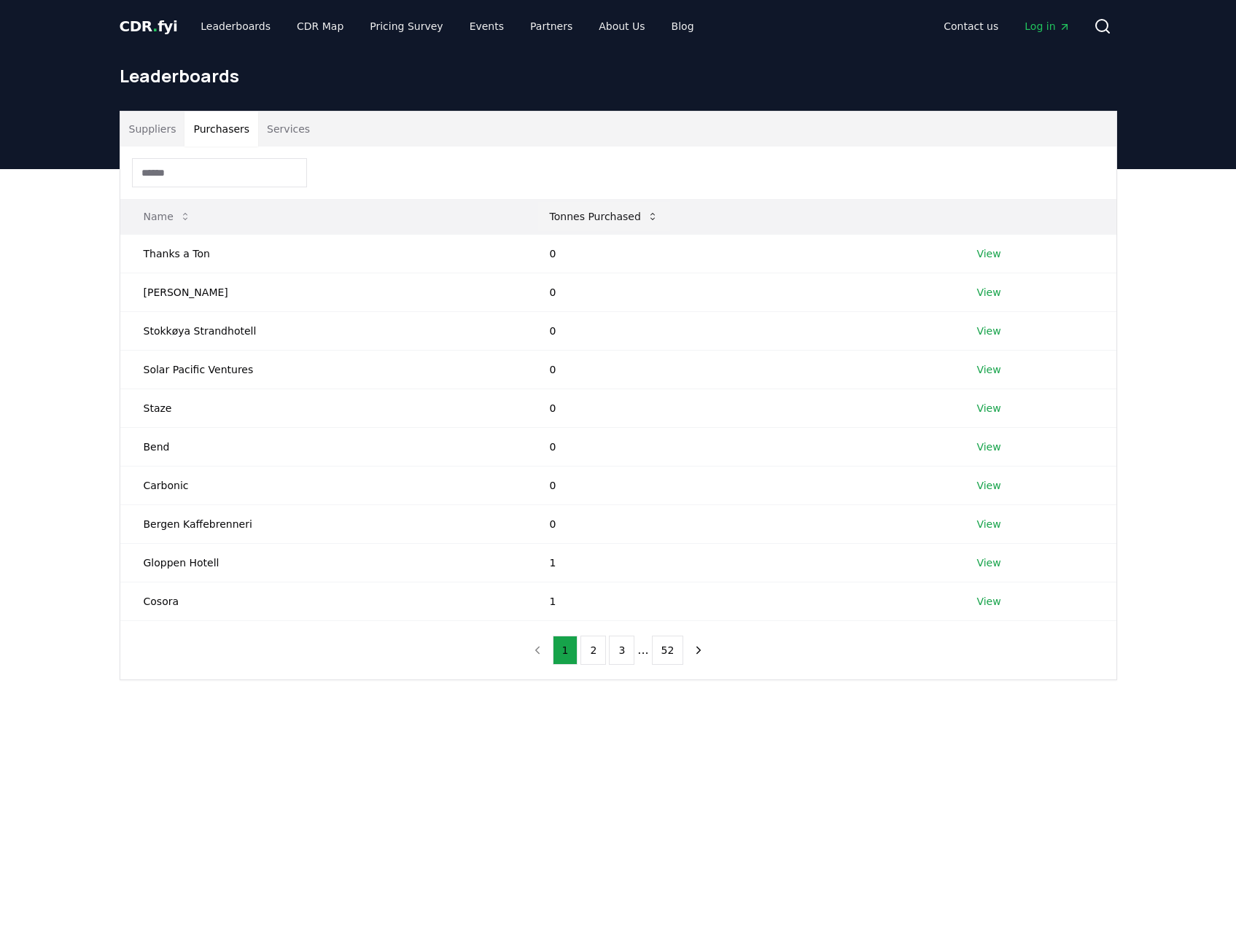
click at [563, 221] on button "Tonnes Purchased" at bounding box center [604, 217] width 132 height 29
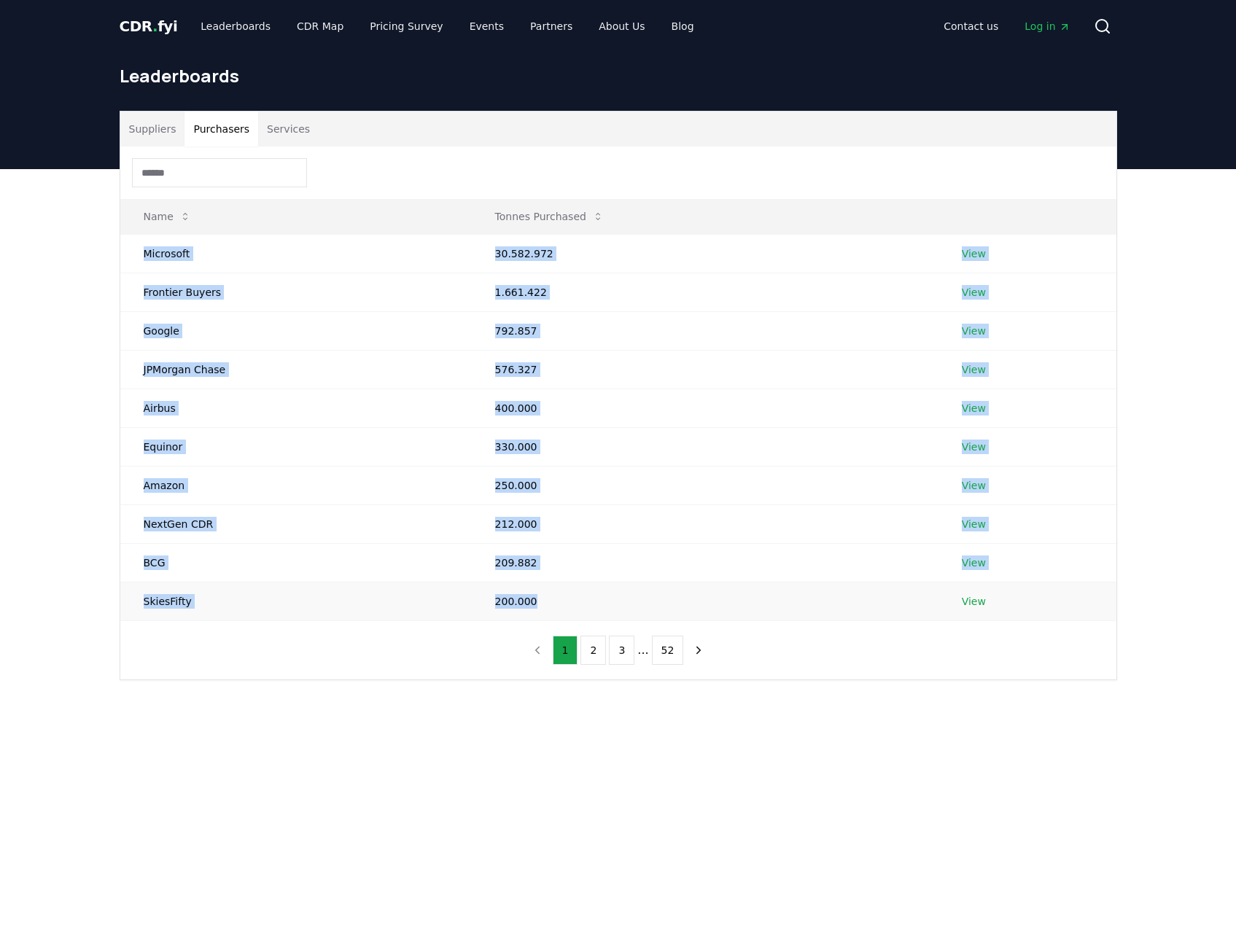
drag, startPoint x: 139, startPoint y: 252, endPoint x: 705, endPoint y: 605, distance: 667.1
click at [705, 605] on tbody "Microsoft 30.582.972 View Frontier Buyers 1.661.422 View Google 792.857 View JP…" at bounding box center [618, 427] width 996 height 386
copy tbody "Microsoft 30.582.972 View Frontier Buyers 1.661.422 View Google 792.857 View JP…"
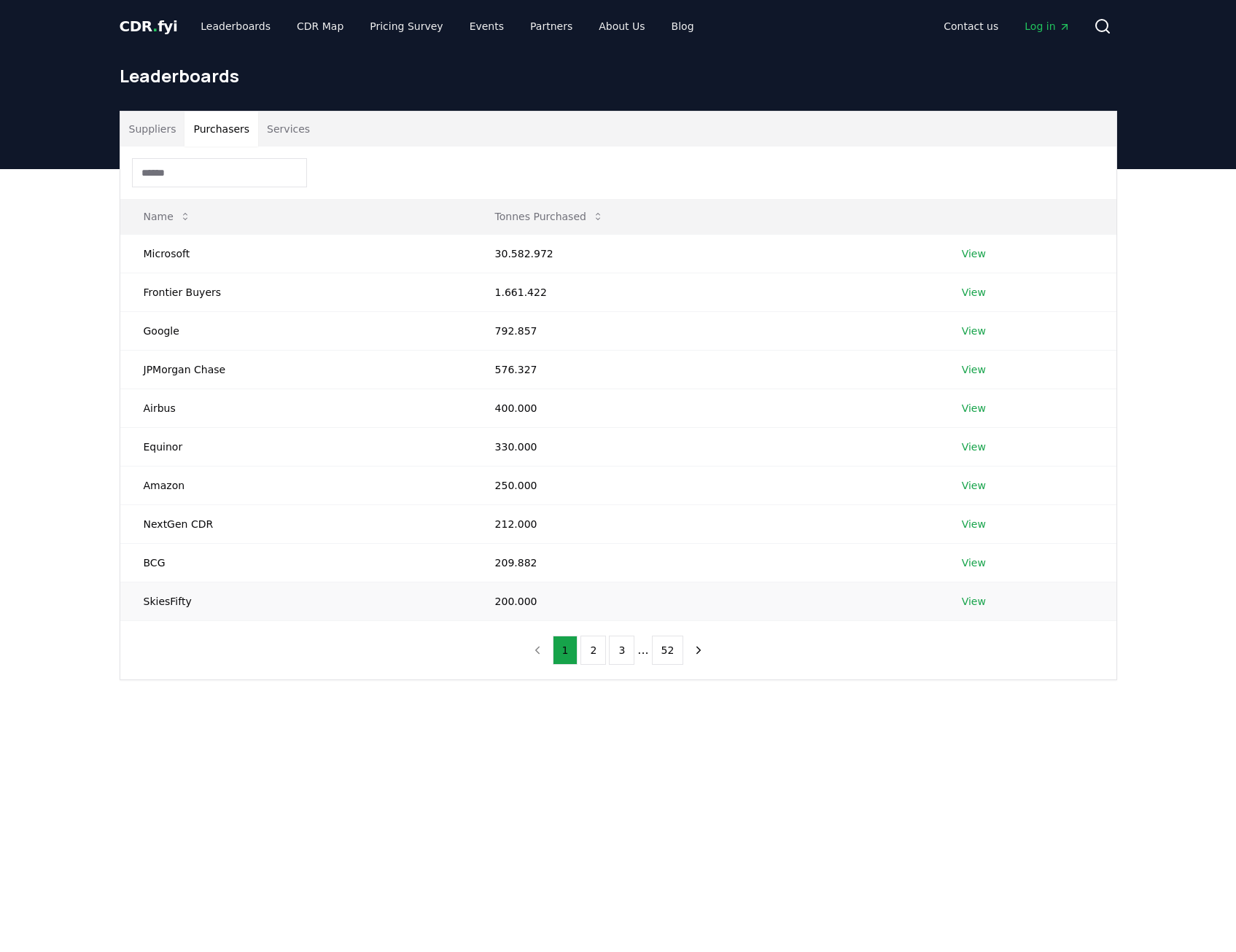
click at [1008, 618] on td "View" at bounding box center [1027, 601] width 178 height 39
drag, startPoint x: 996, startPoint y: 614, endPoint x: 954, endPoint y: 592, distance: 47.4
click at [954, 592] on td "View" at bounding box center [1027, 601] width 178 height 39
copy link "View"
click at [134, 139] on button "Suppliers" at bounding box center [152, 129] width 65 height 35
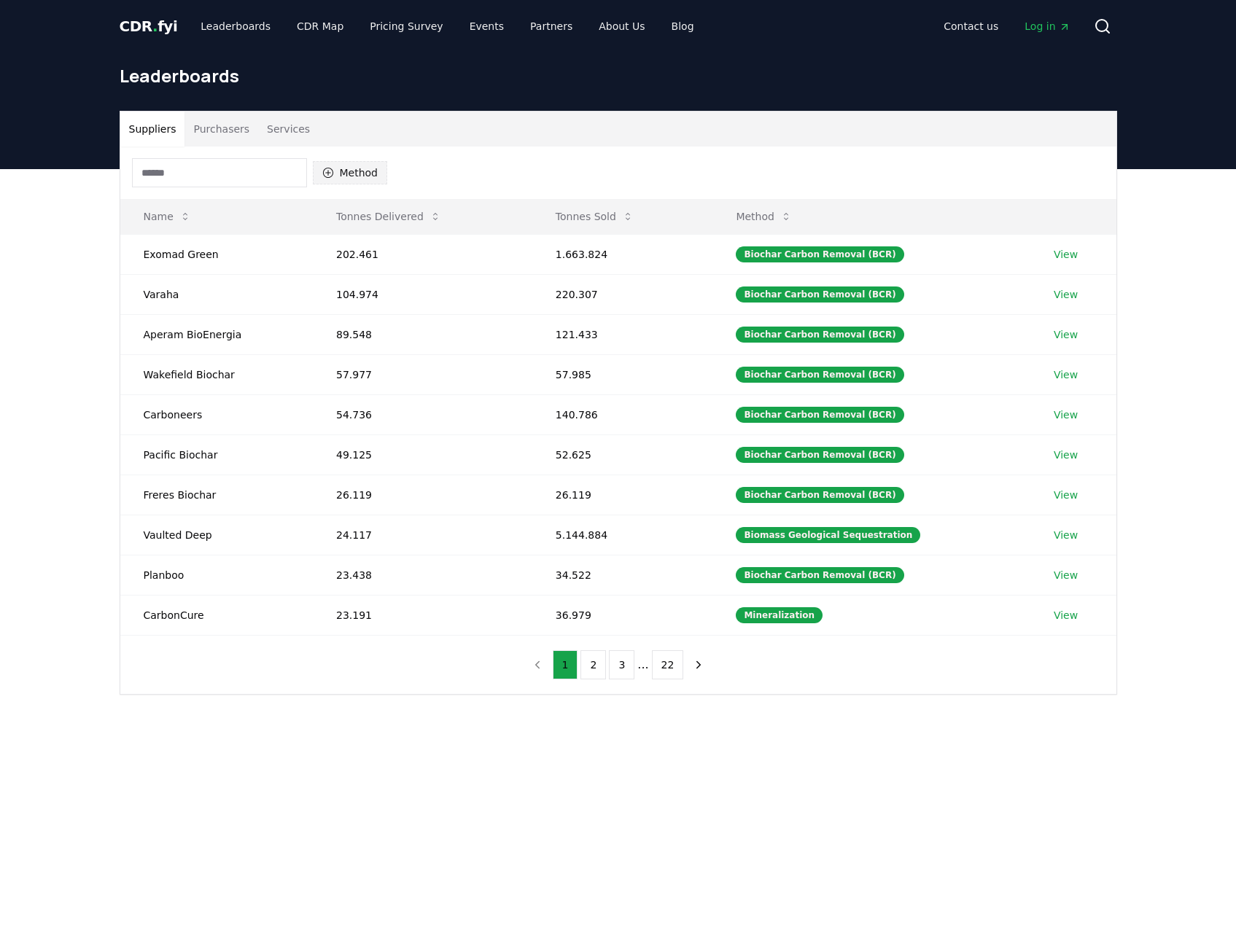
click at [332, 177] on icon "button" at bounding box center [327, 172] width 12 height 12
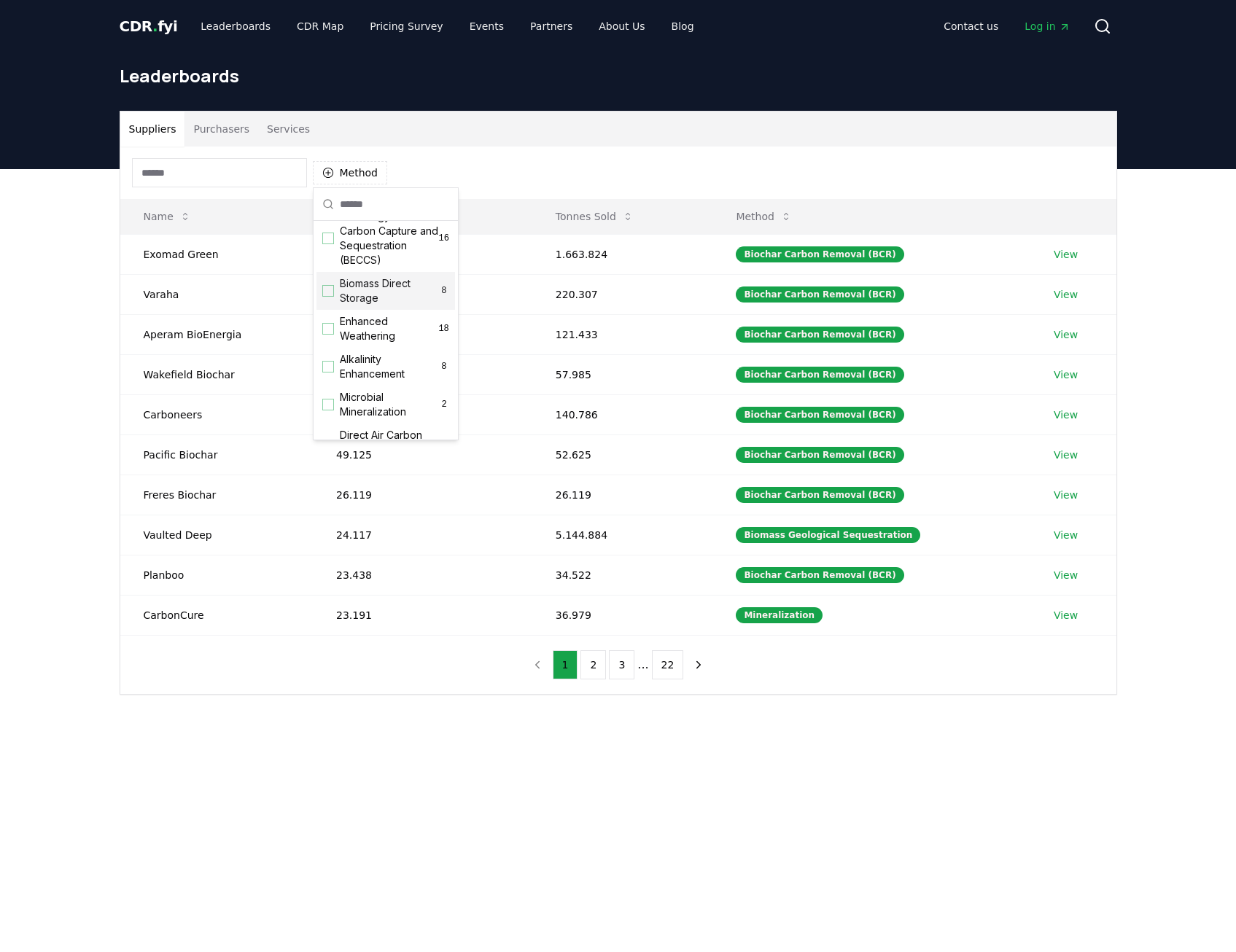
scroll to position [218, 0]
click at [378, 310] on span "Enhanced Weathering" at bounding box center [389, 295] width 98 height 29
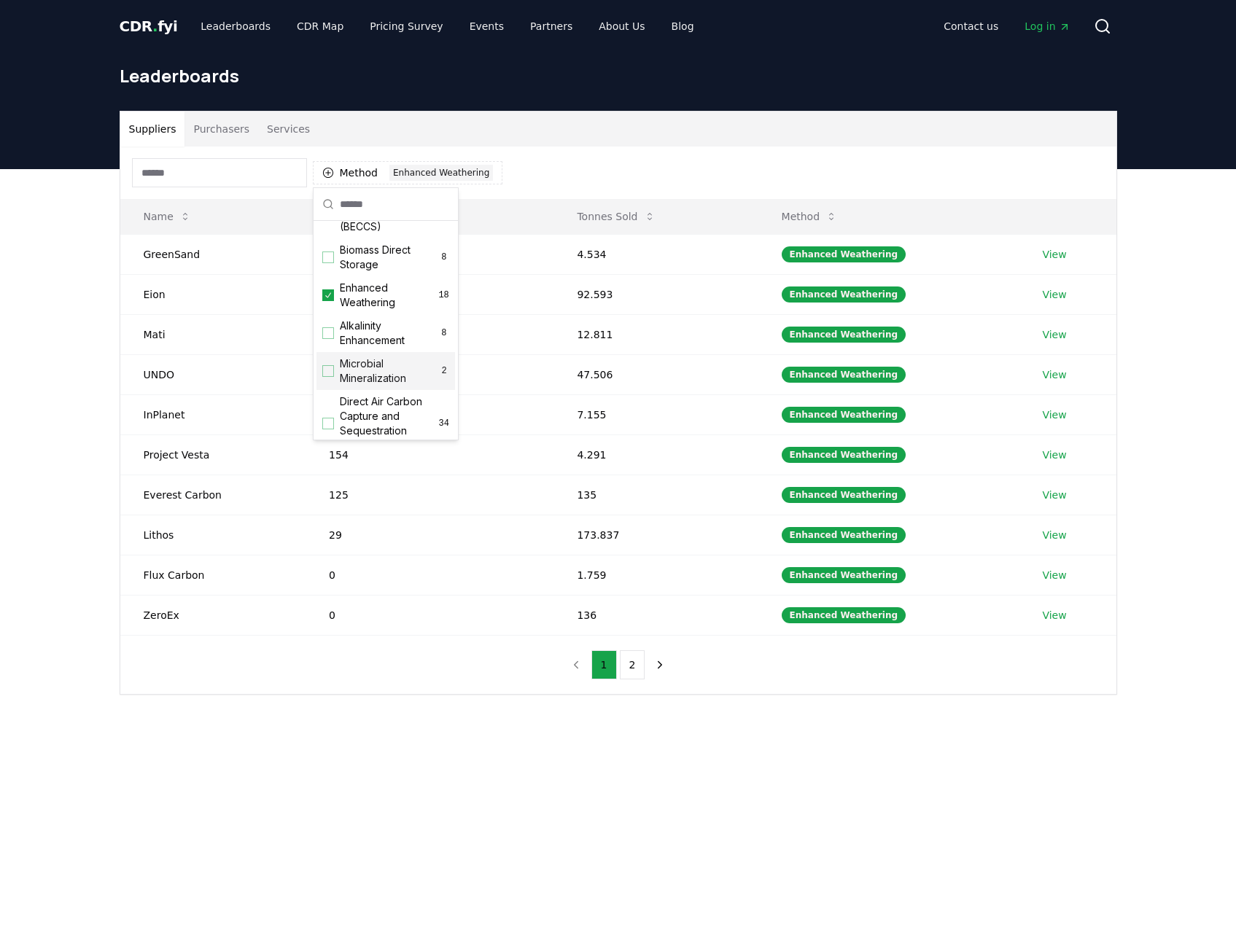
click at [371, 721] on div "Suppliers Purchasers Services Method 1 Enhanced Weathering Name Tonnes Delivere…" at bounding box center [618, 460] width 1236 height 584
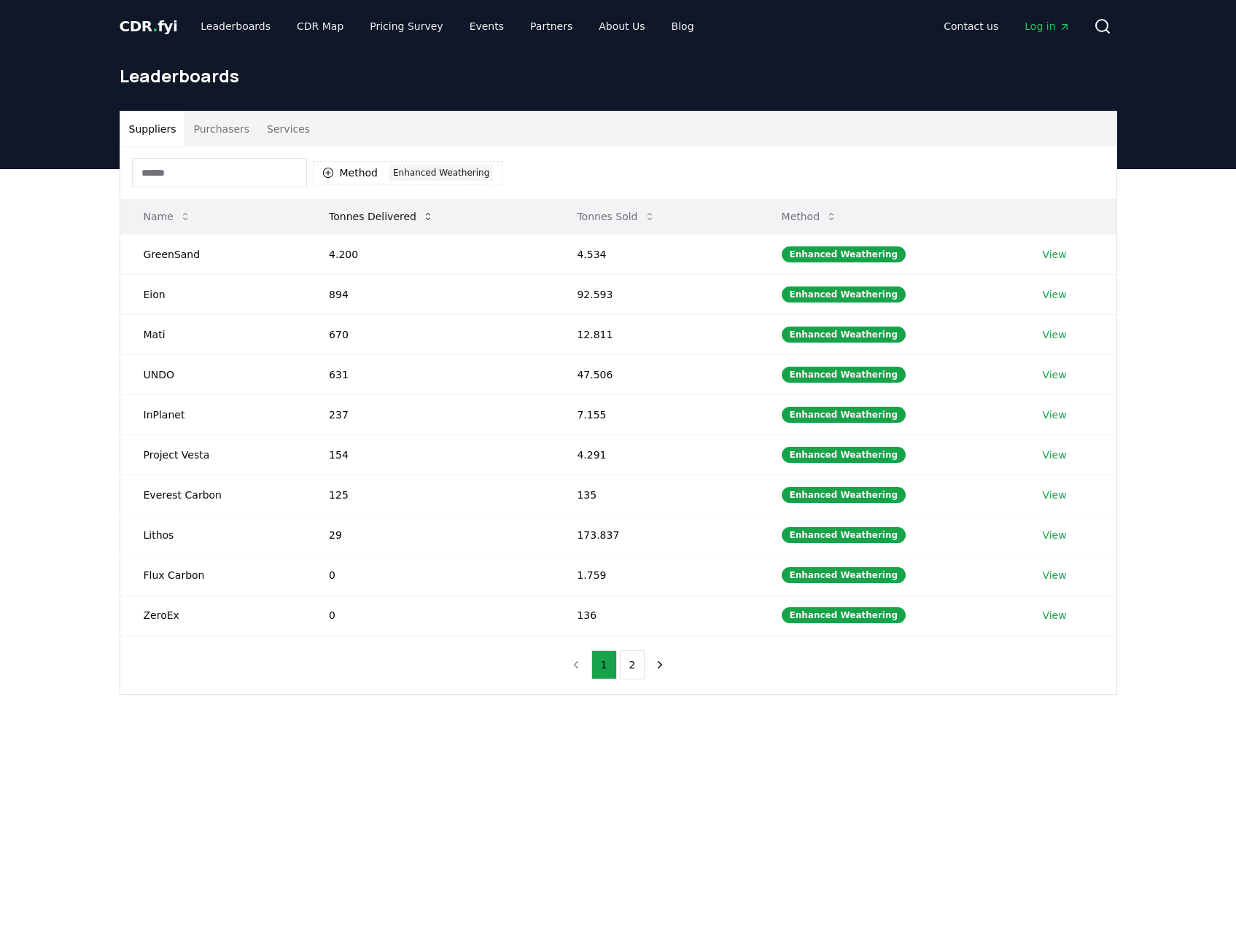
click at [368, 230] on button "Tonnes Delivered" at bounding box center [381, 217] width 128 height 29
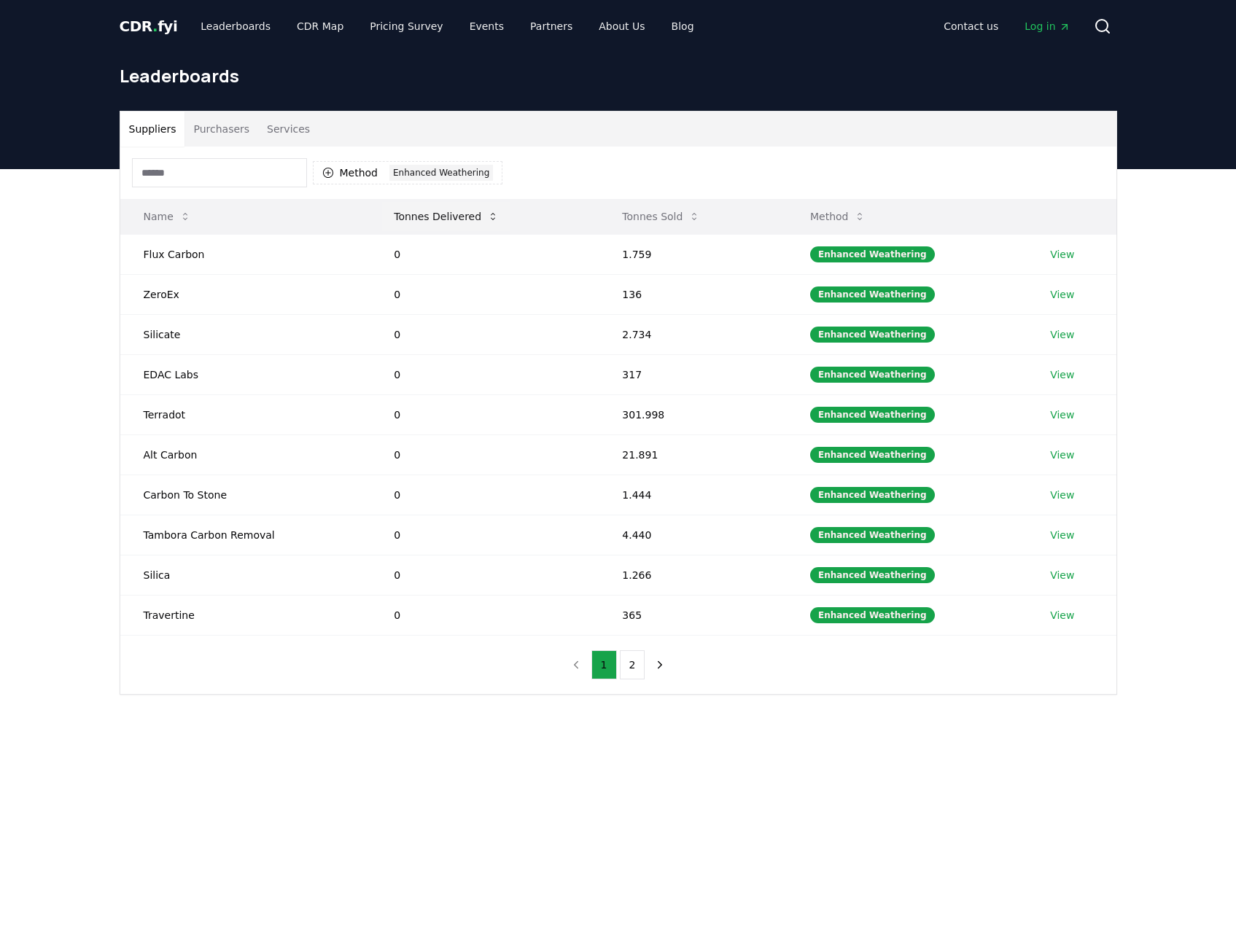
click at [415, 224] on button "Tonnes Delivered" at bounding box center [446, 217] width 128 height 29
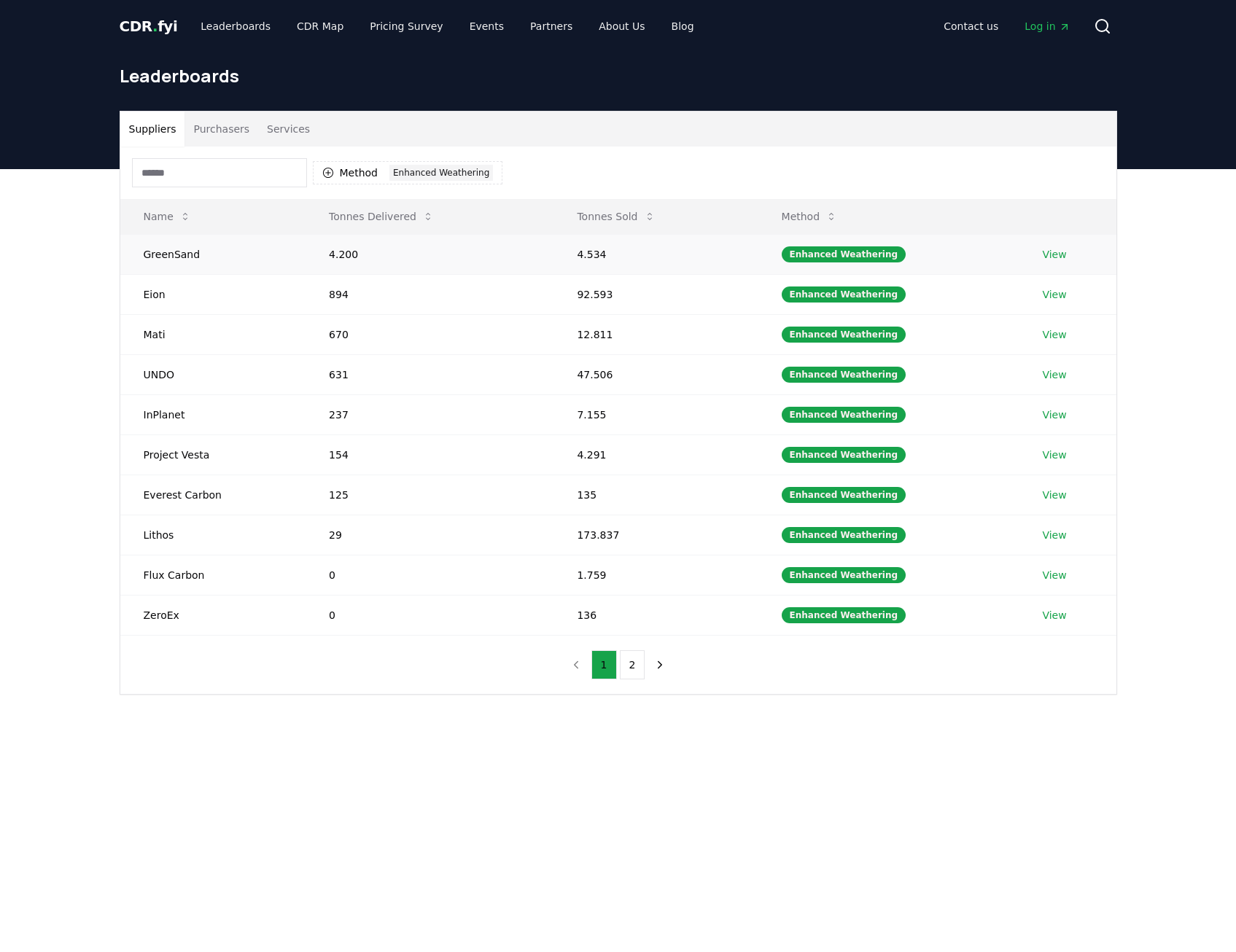
drag, startPoint x: 139, startPoint y: 211, endPoint x: 173, endPoint y: 238, distance: 43.4
click at [173, 238] on table "Name Tonnes Delivered Tonnes Sold Method GreenSand 4.200 4.534 Enhanced Weather…" at bounding box center [618, 418] width 996 height 437
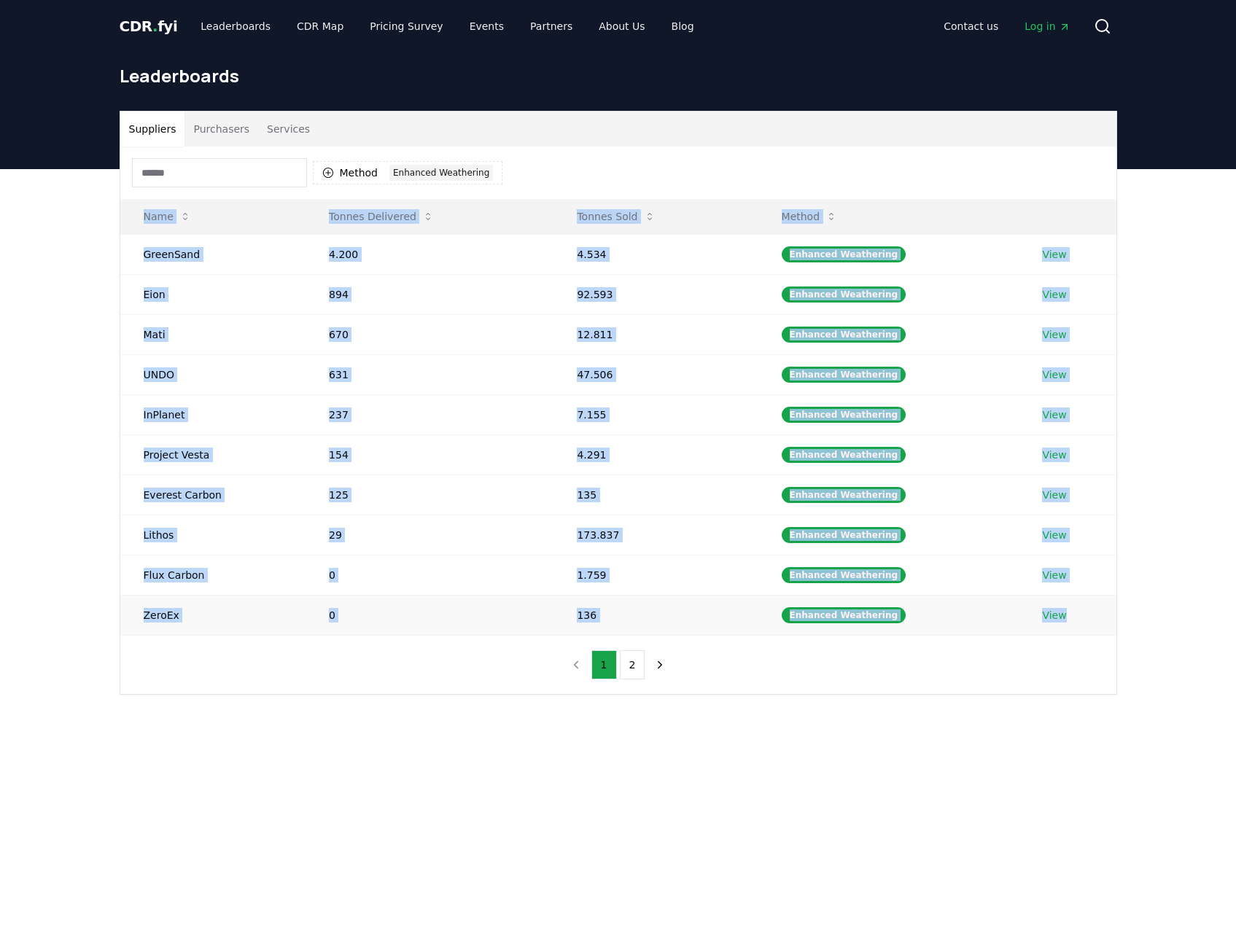
drag, startPoint x: 102, startPoint y: 211, endPoint x: 1081, endPoint y: 617, distance: 1059.8
click at [1081, 617] on div "Suppliers Purchasers Services Method 1 Enhanced Weathering Name Tonnes Delivere…" at bounding box center [618, 460] width 1236 height 584
copy table "Name Tonnes Delivered Tonnes Sold Method GreenSand 4.200 4.534 Enhanced Weather…"
click at [631, 669] on button "2" at bounding box center [632, 665] width 25 height 29
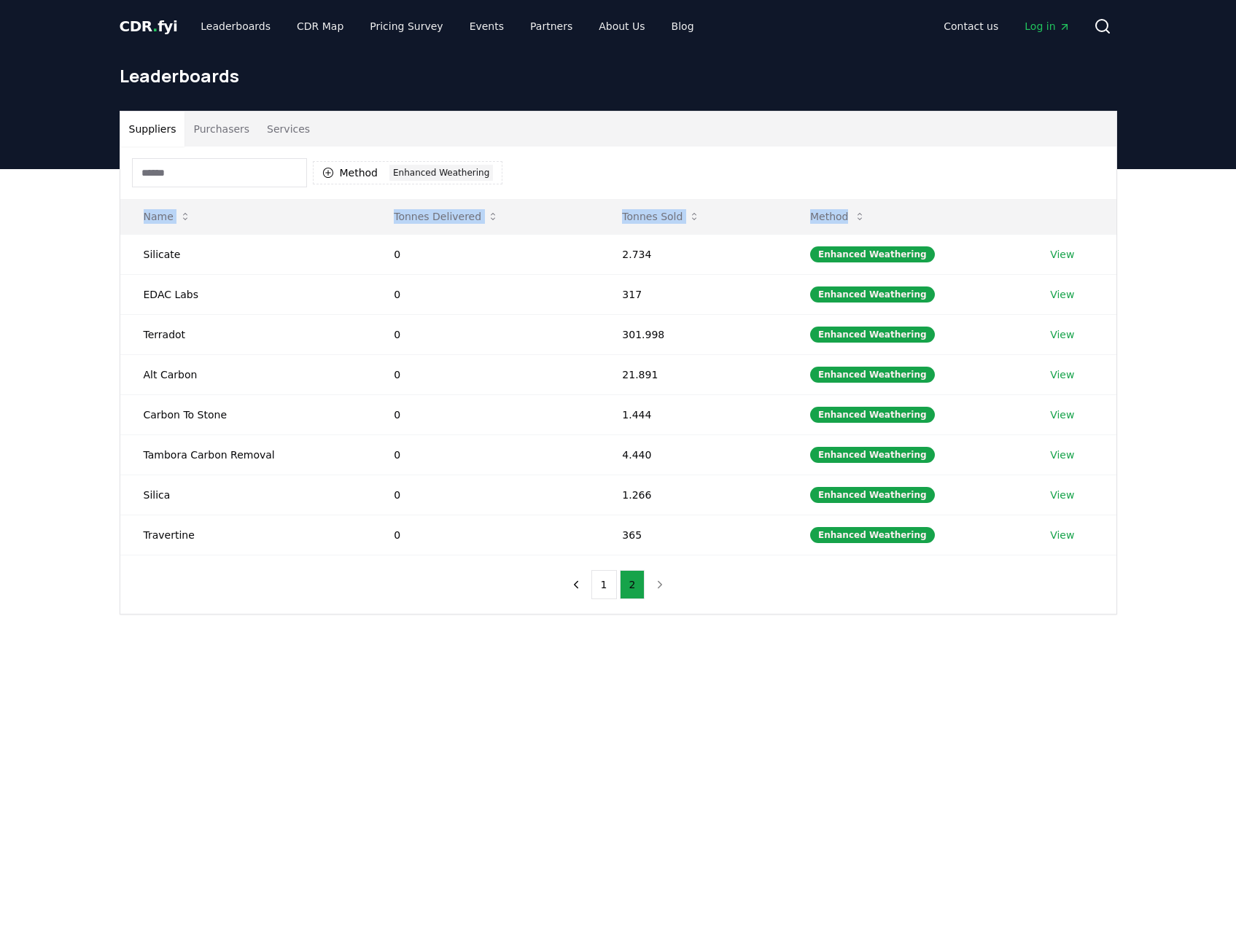
click at [412, 697] on main "Suppliers Purchasers Services Method 1 Enhanced Weathering Name Tonnes Delivere…" at bounding box center [618, 644] width 1236 height 952
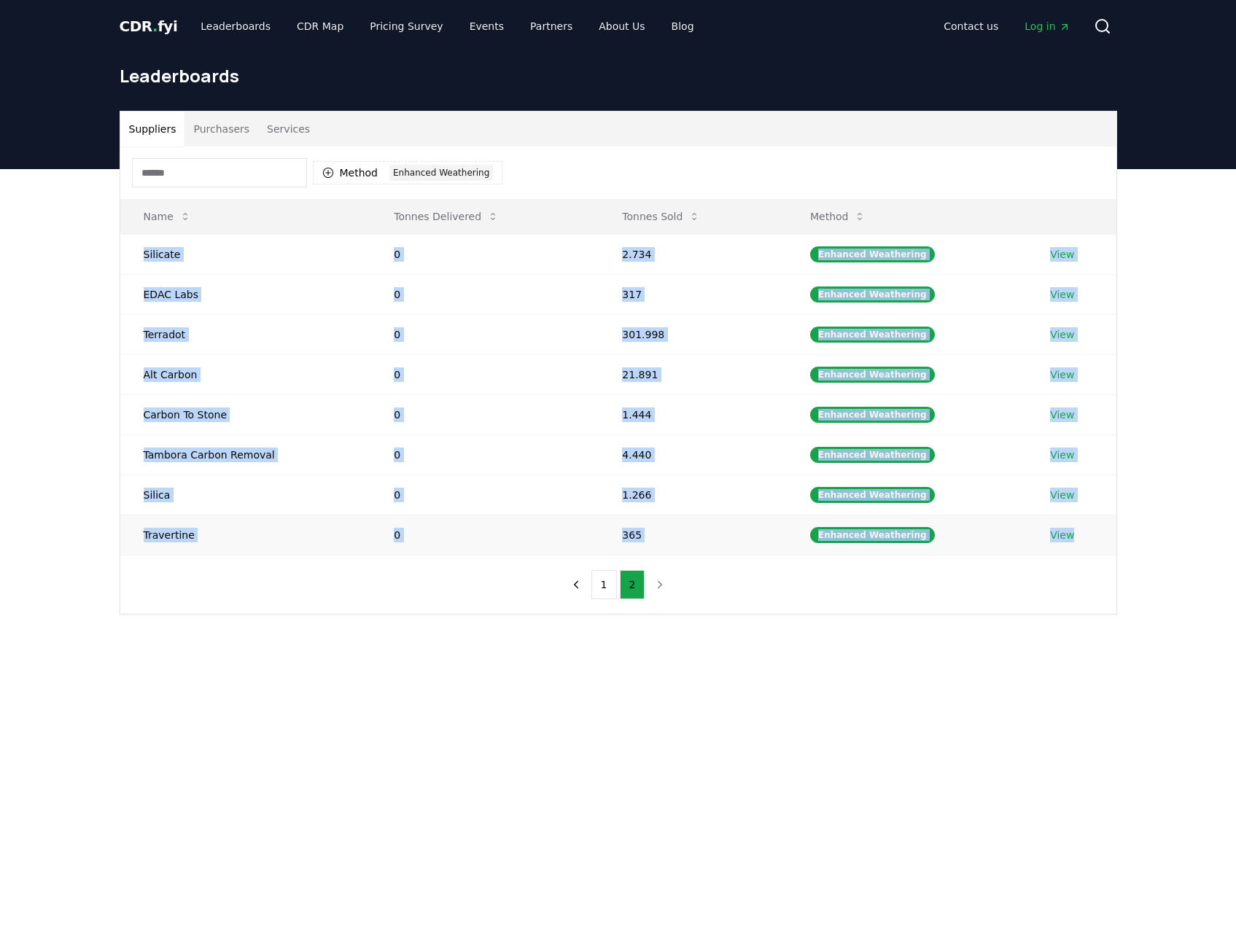
drag, startPoint x: 123, startPoint y: 256, endPoint x: 1082, endPoint y: 530, distance: 997.4
click at [1082, 530] on tbody "Silicate 0 2.734 Enhanced Weathering View EDAC Labs 0 317 Enhanced Weathering V…" at bounding box center [618, 394] width 996 height 321
copy tbody "Silicate 0 2.734 Enhanced Weathering View EDAC Labs 0 317 Enhanced Weathering V…"
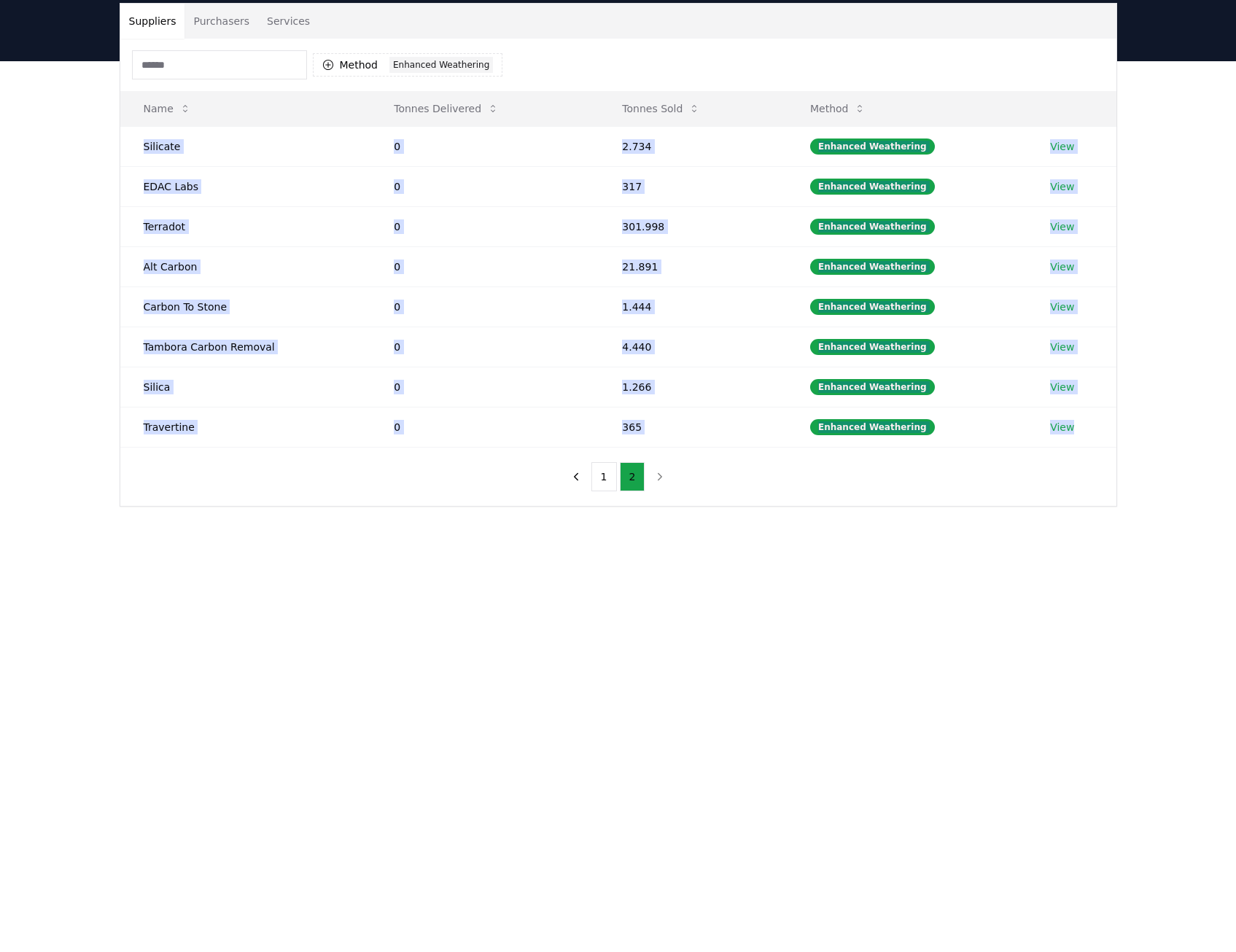
scroll to position [0, 0]
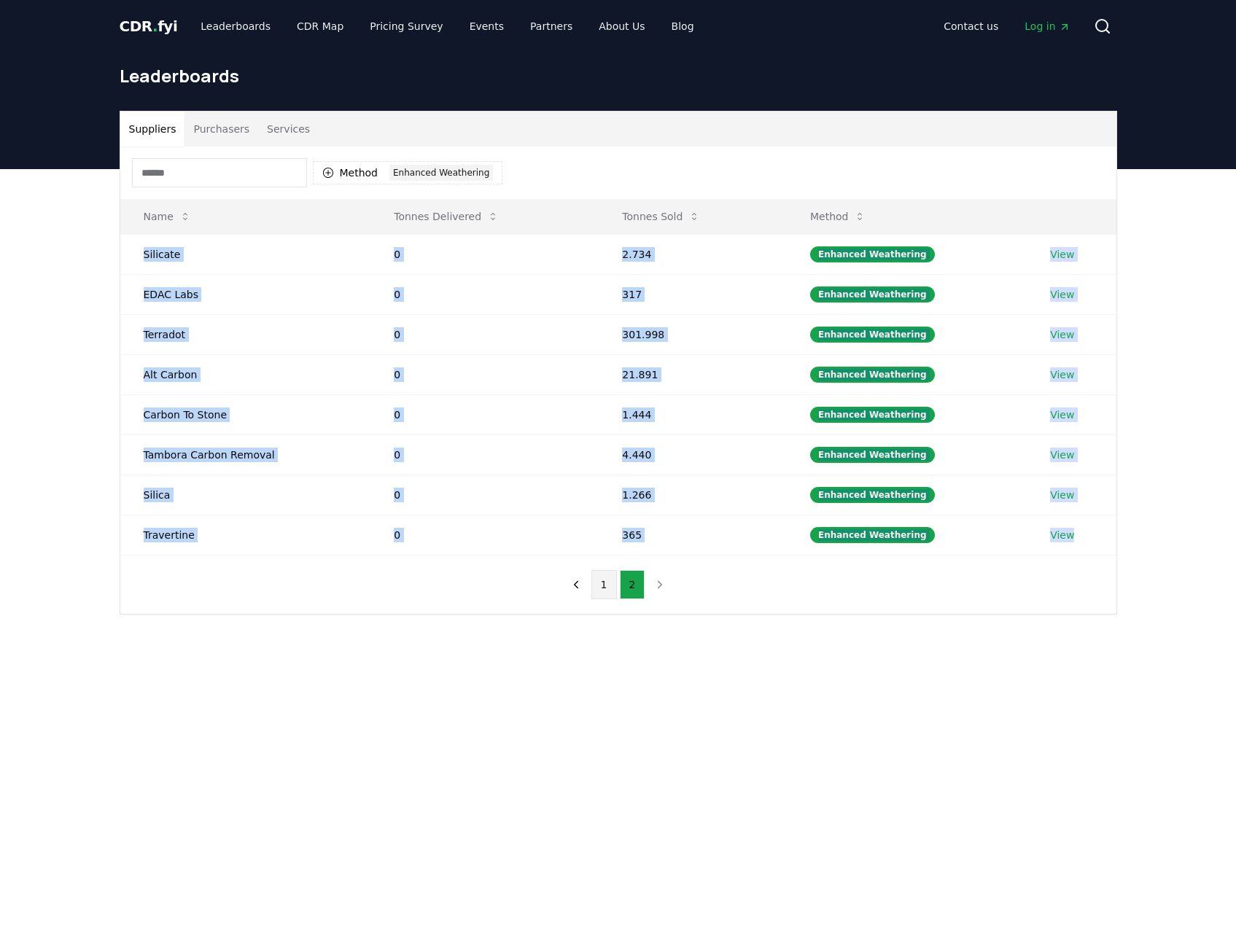
click at [609, 577] on button "1" at bounding box center [604, 585] width 25 height 29
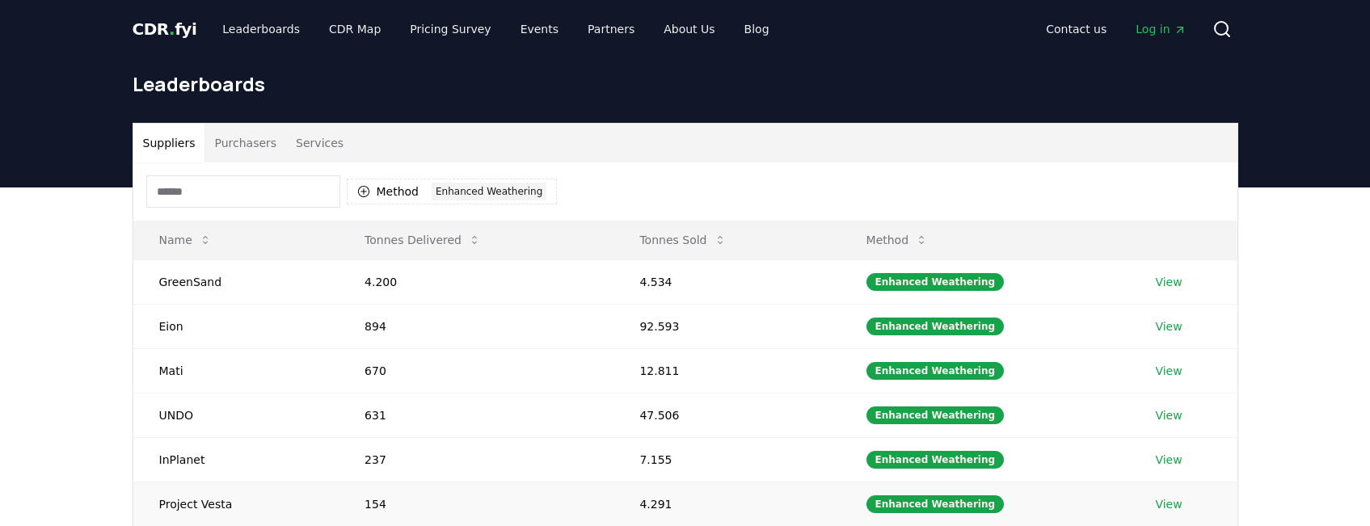
click at [795, 523] on td "4.291" at bounding box center [726, 504] width 226 height 44
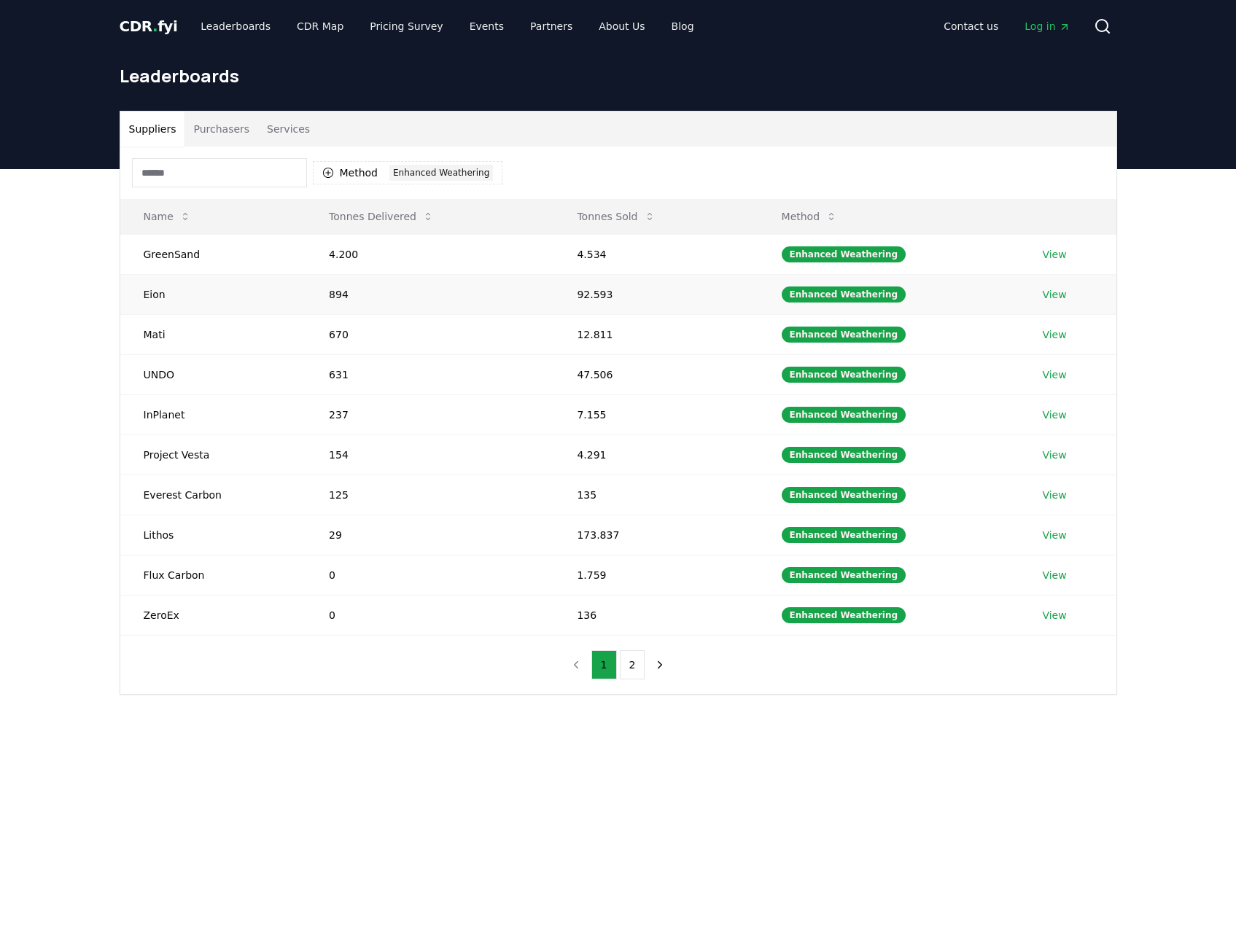
click at [1049, 297] on link "View" at bounding box center [1054, 294] width 24 height 14
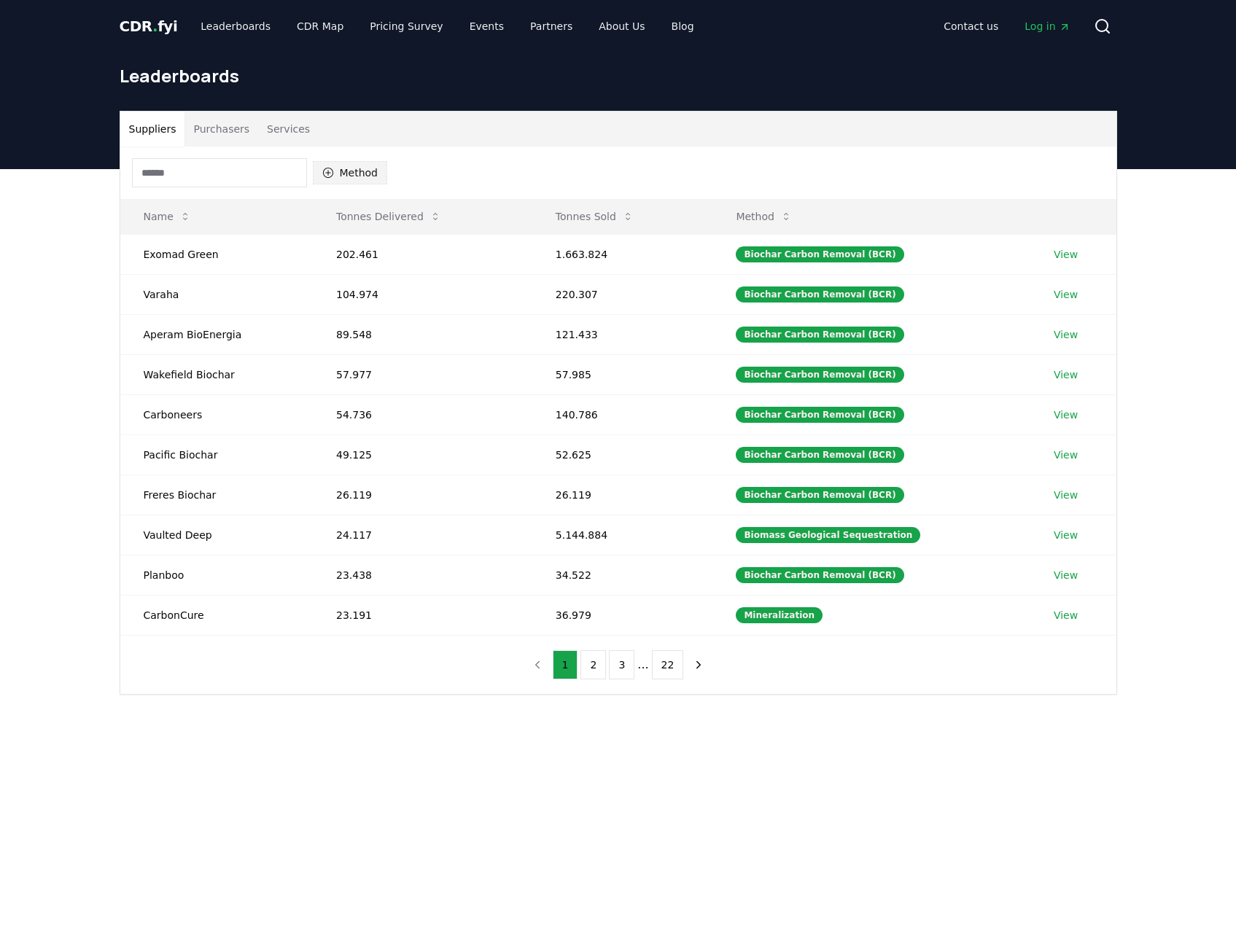
click at [366, 171] on button "Method" at bounding box center [350, 173] width 75 height 23
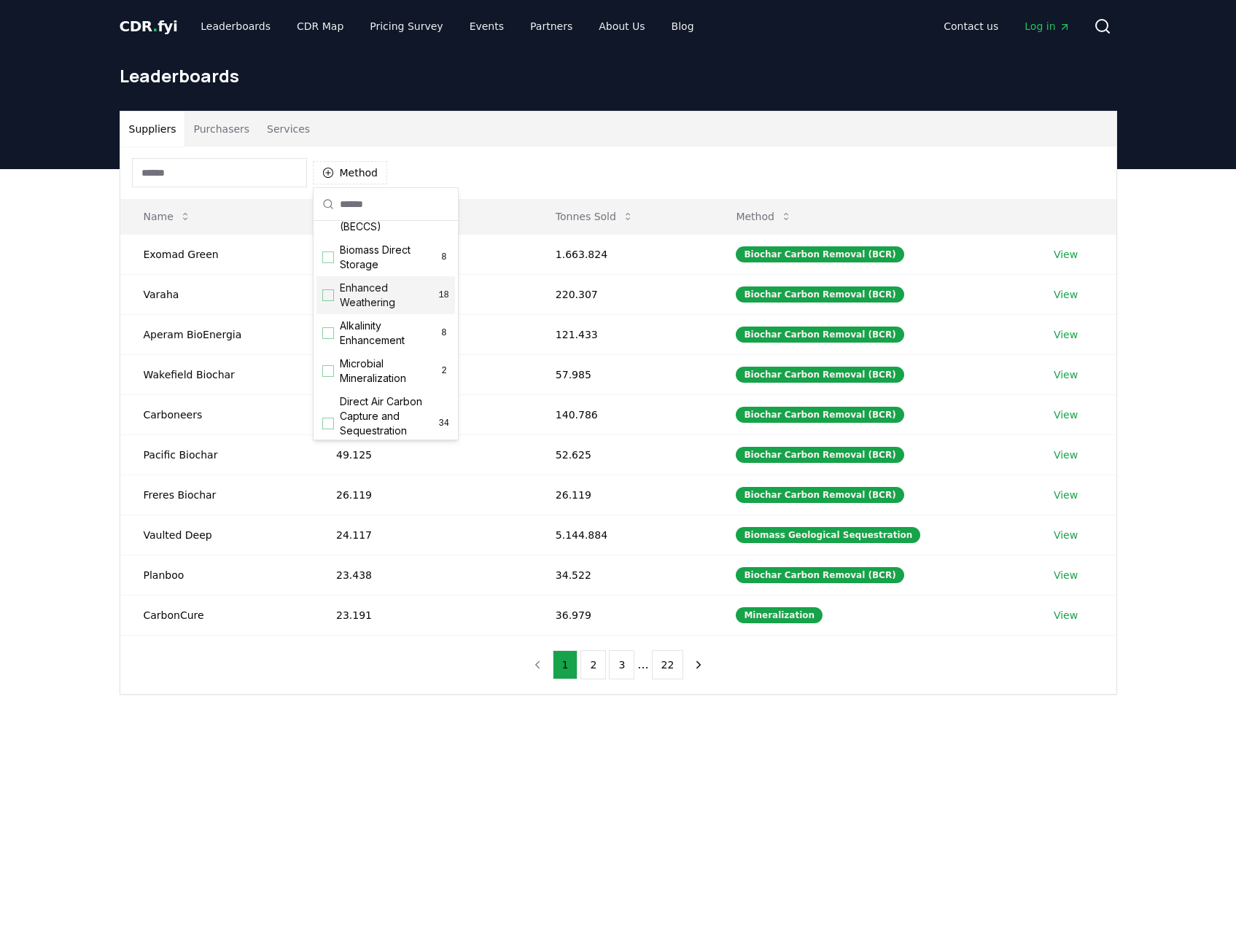
click at [383, 306] on span "Enhanced Weathering" at bounding box center [389, 295] width 98 height 29
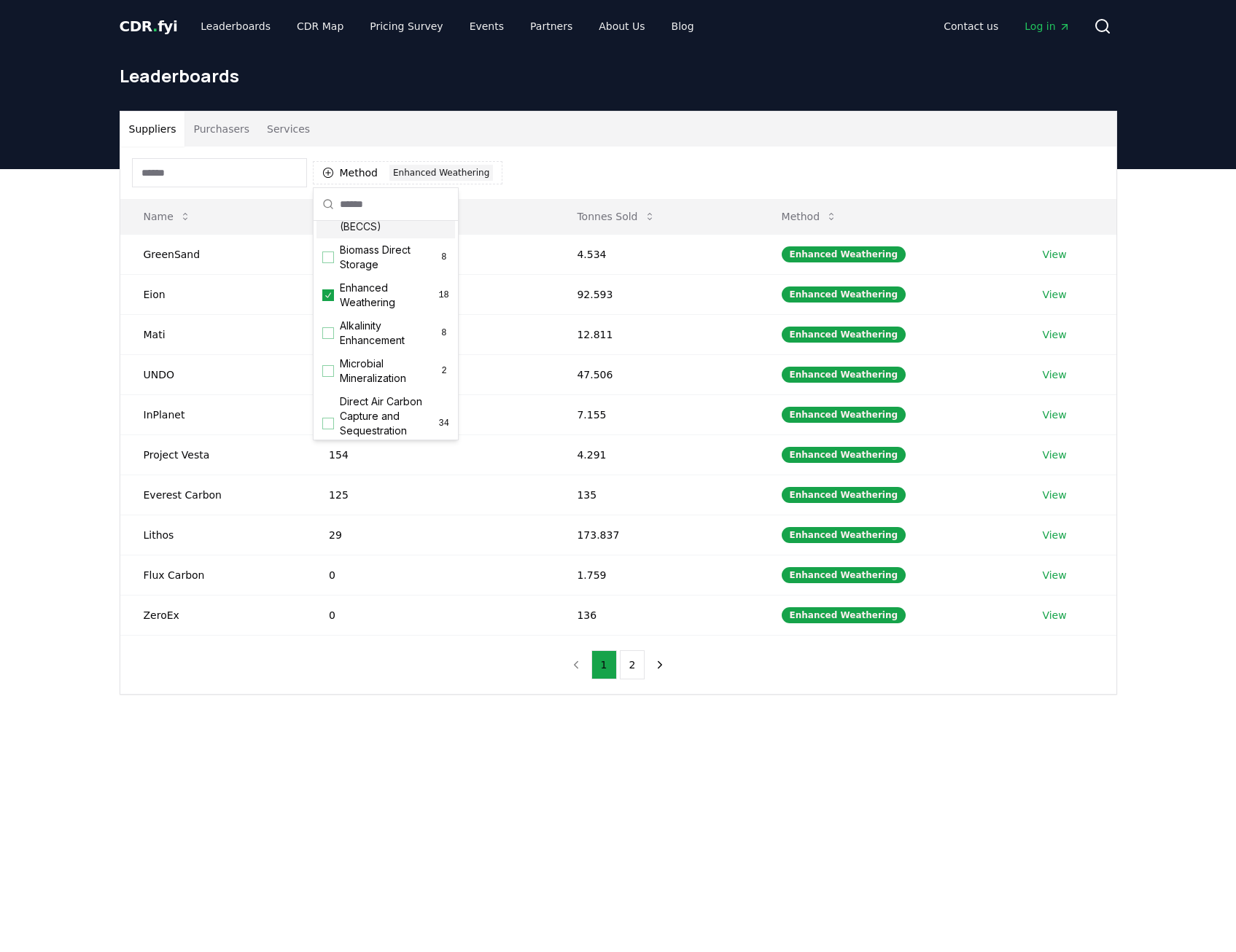
click at [620, 165] on div "Method 1 Enhanced Weathering" at bounding box center [618, 172] width 996 height 52
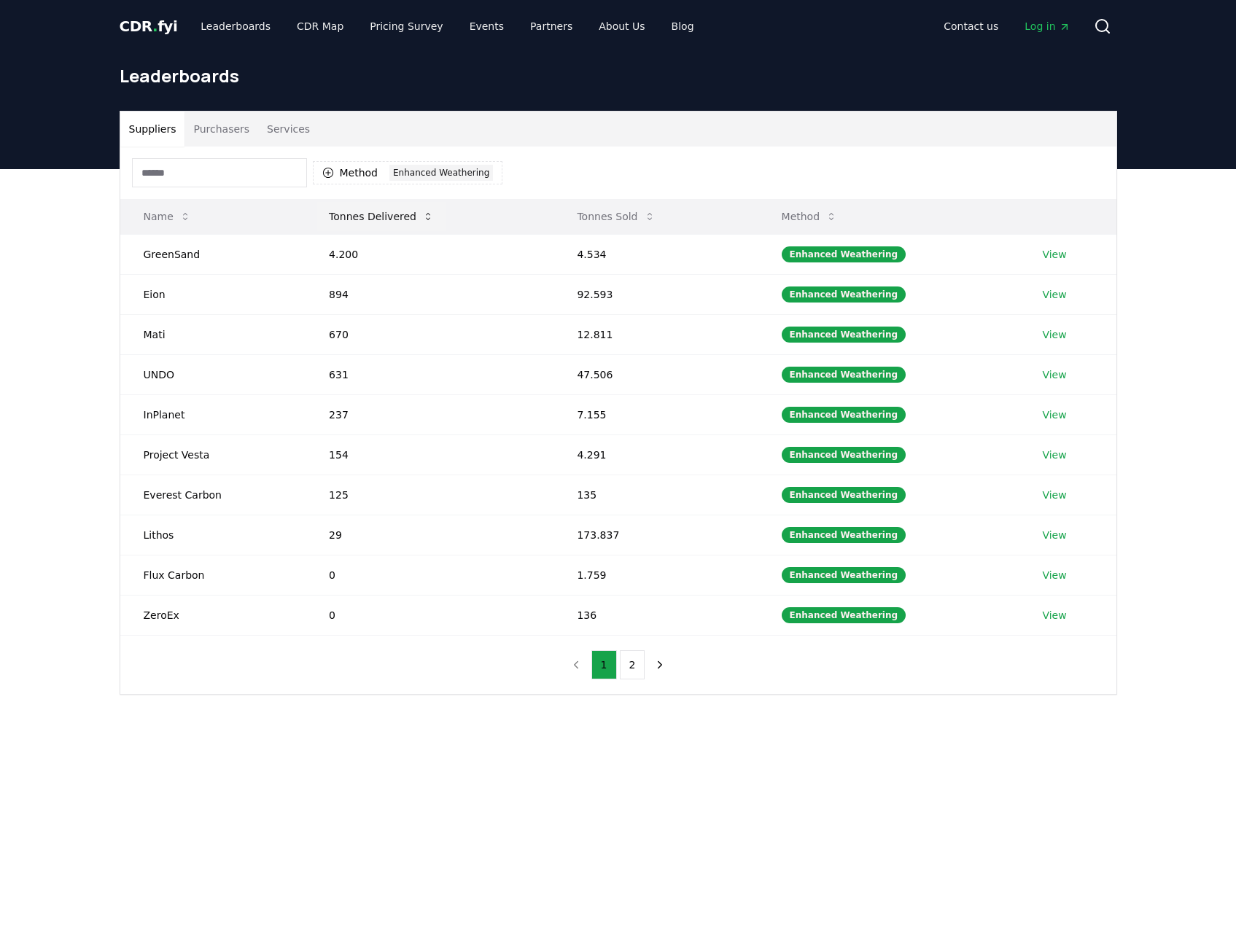
click at [408, 216] on button "Tonnes Delivered" at bounding box center [381, 217] width 128 height 29
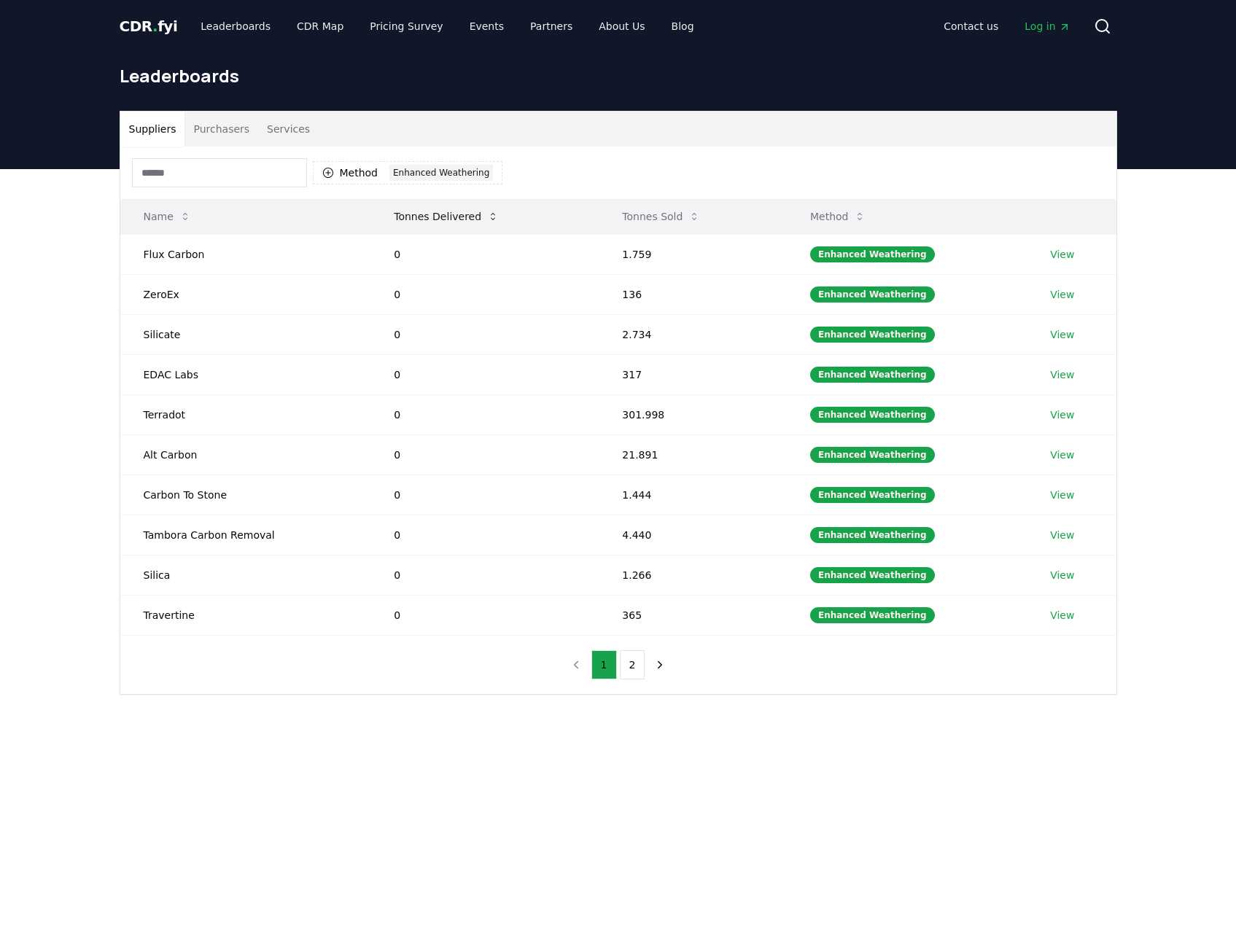
click at [429, 213] on button "Tonnes Delivered" at bounding box center [446, 217] width 128 height 29
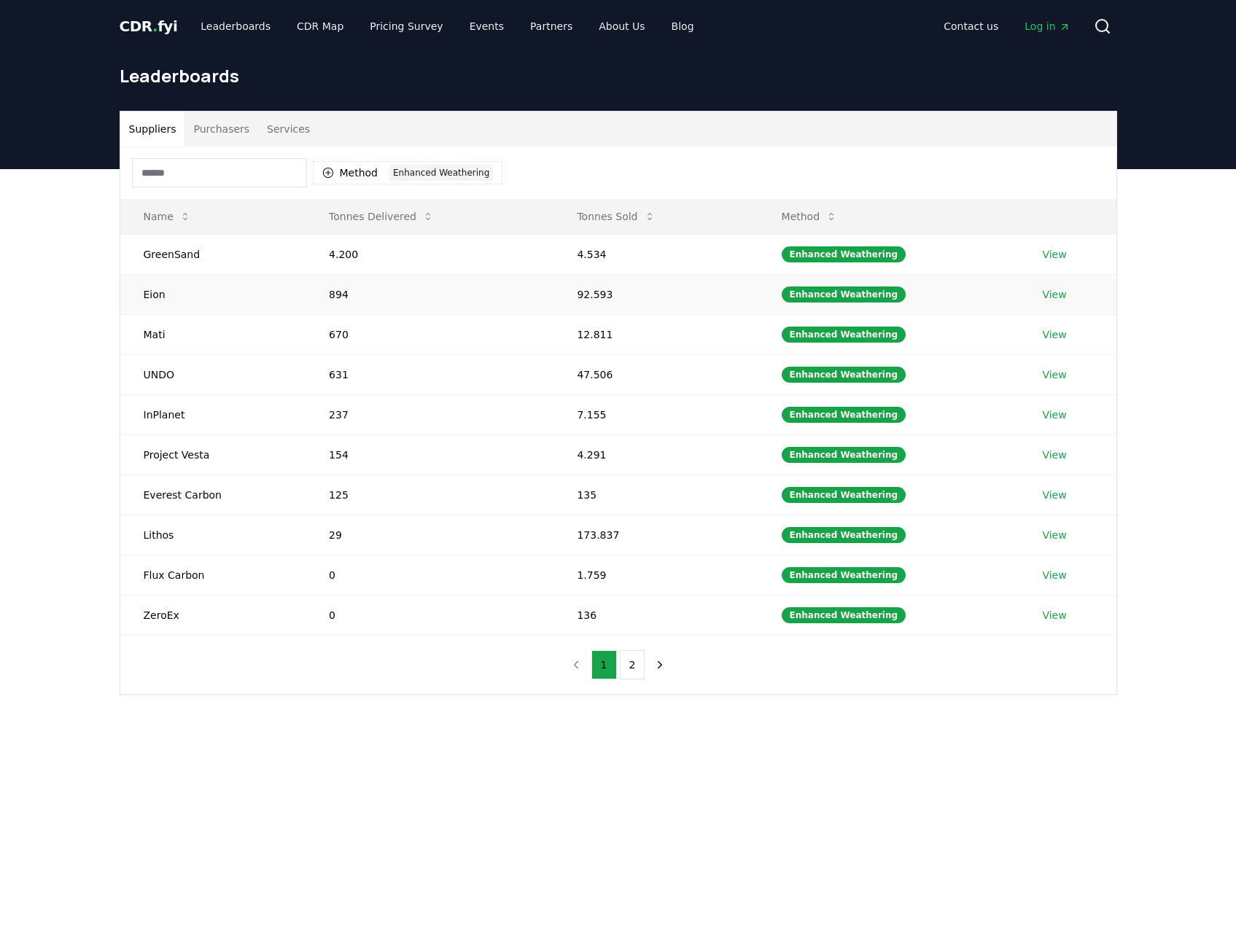
click at [1047, 298] on link "View" at bounding box center [1054, 294] width 24 height 14
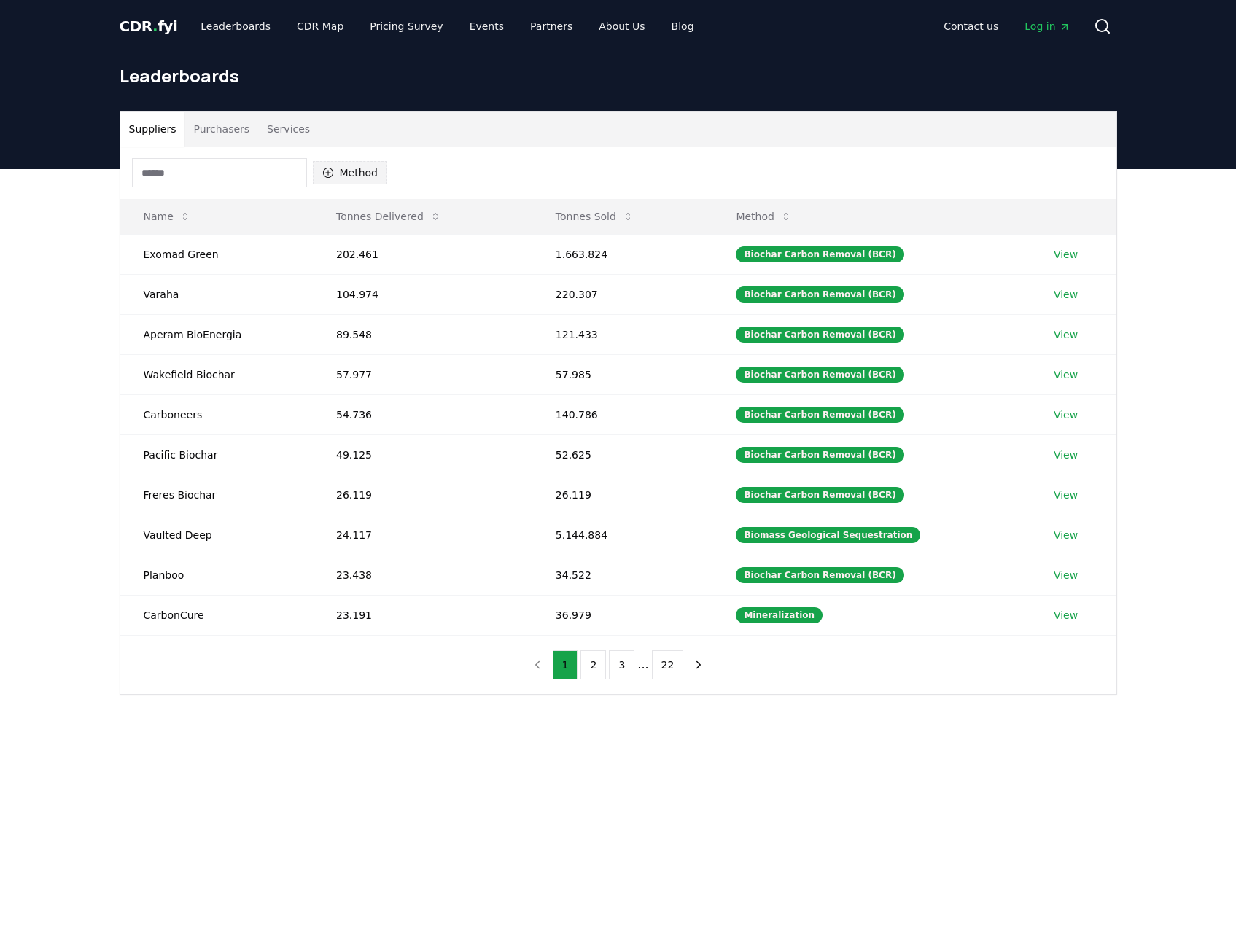
click at [366, 168] on button "Method" at bounding box center [350, 173] width 75 height 23
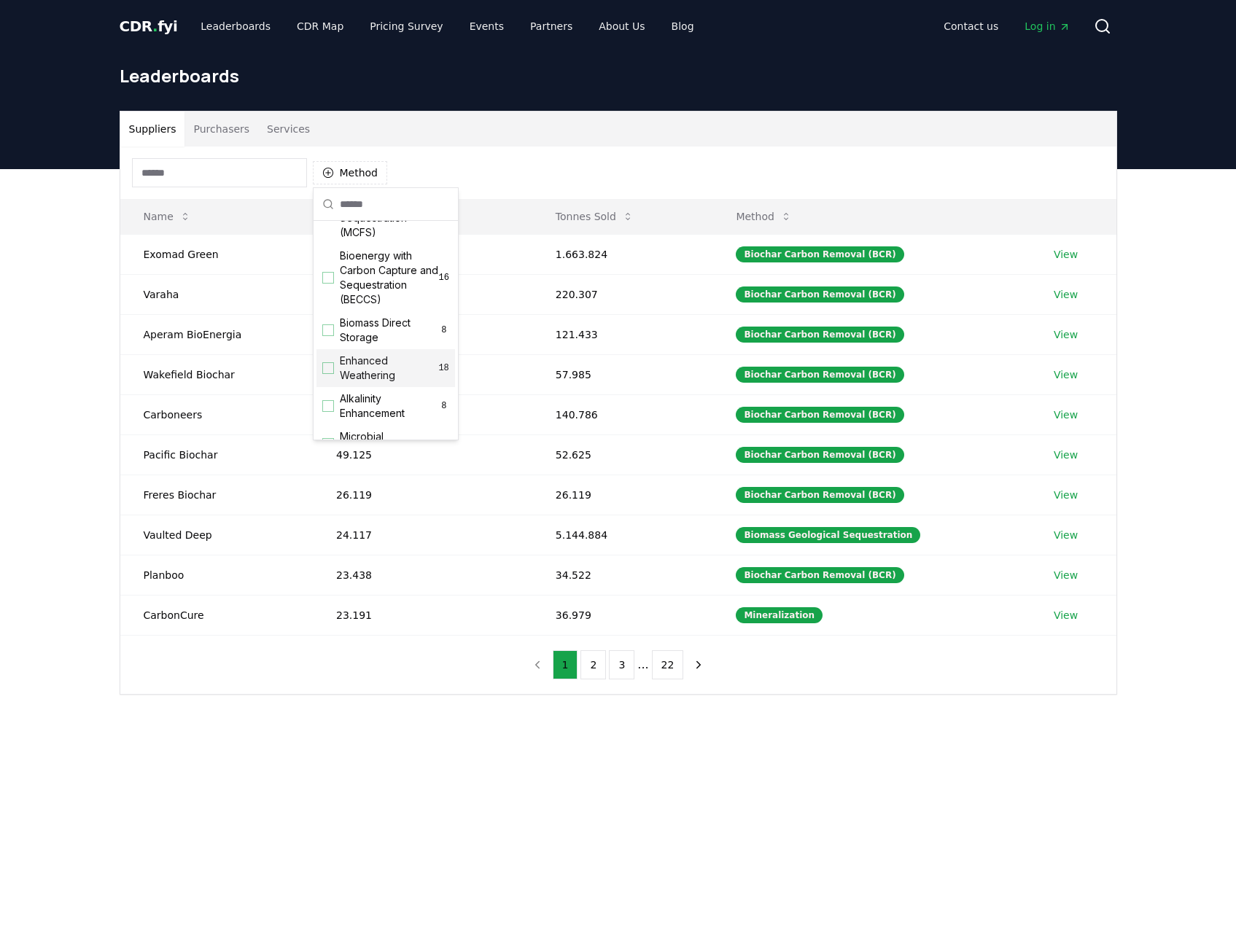
click at [382, 377] on span "Enhanced Weathering" at bounding box center [389, 368] width 98 height 29
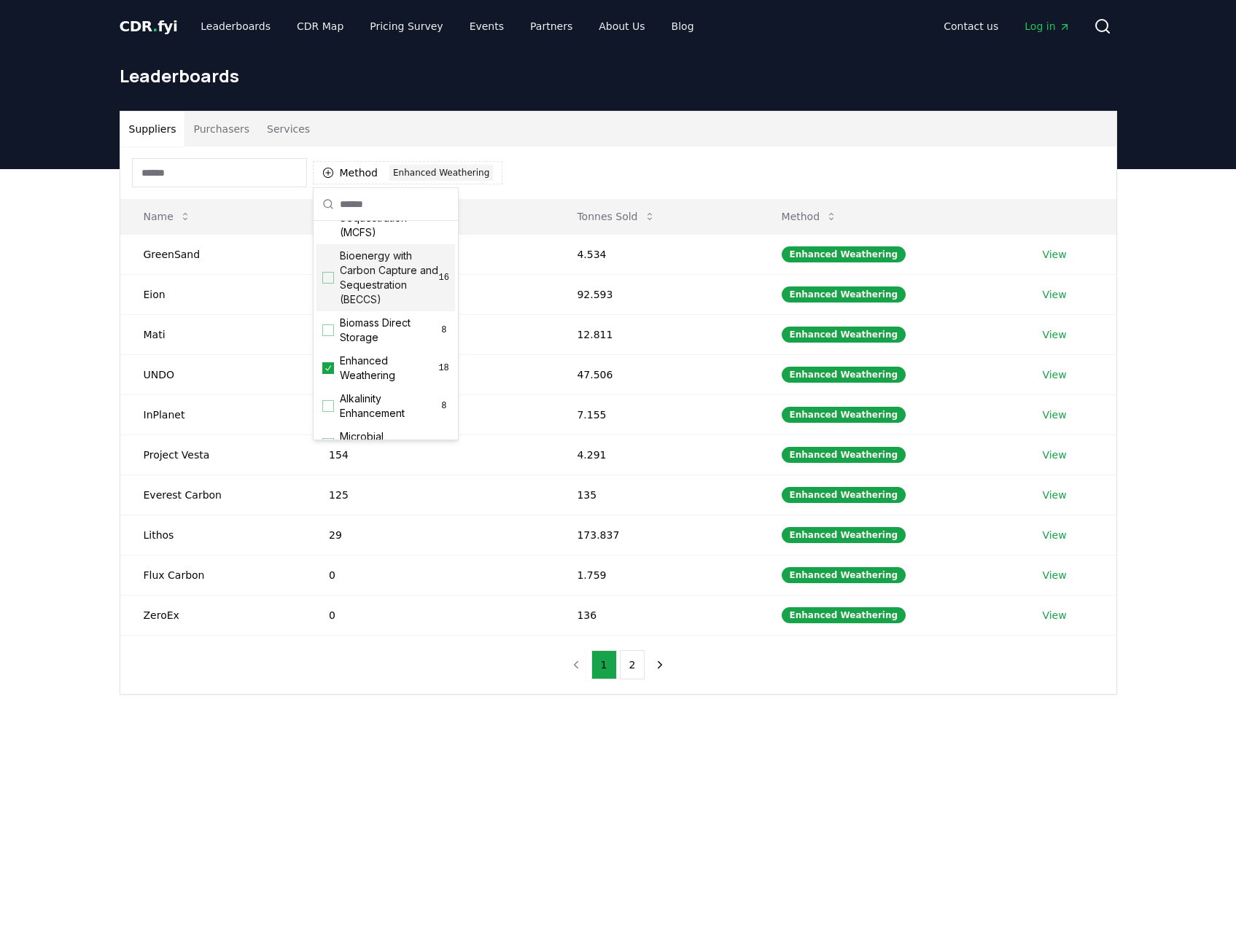
click at [576, 177] on div "Method 1 Enhanced Weathering" at bounding box center [618, 172] width 996 height 52
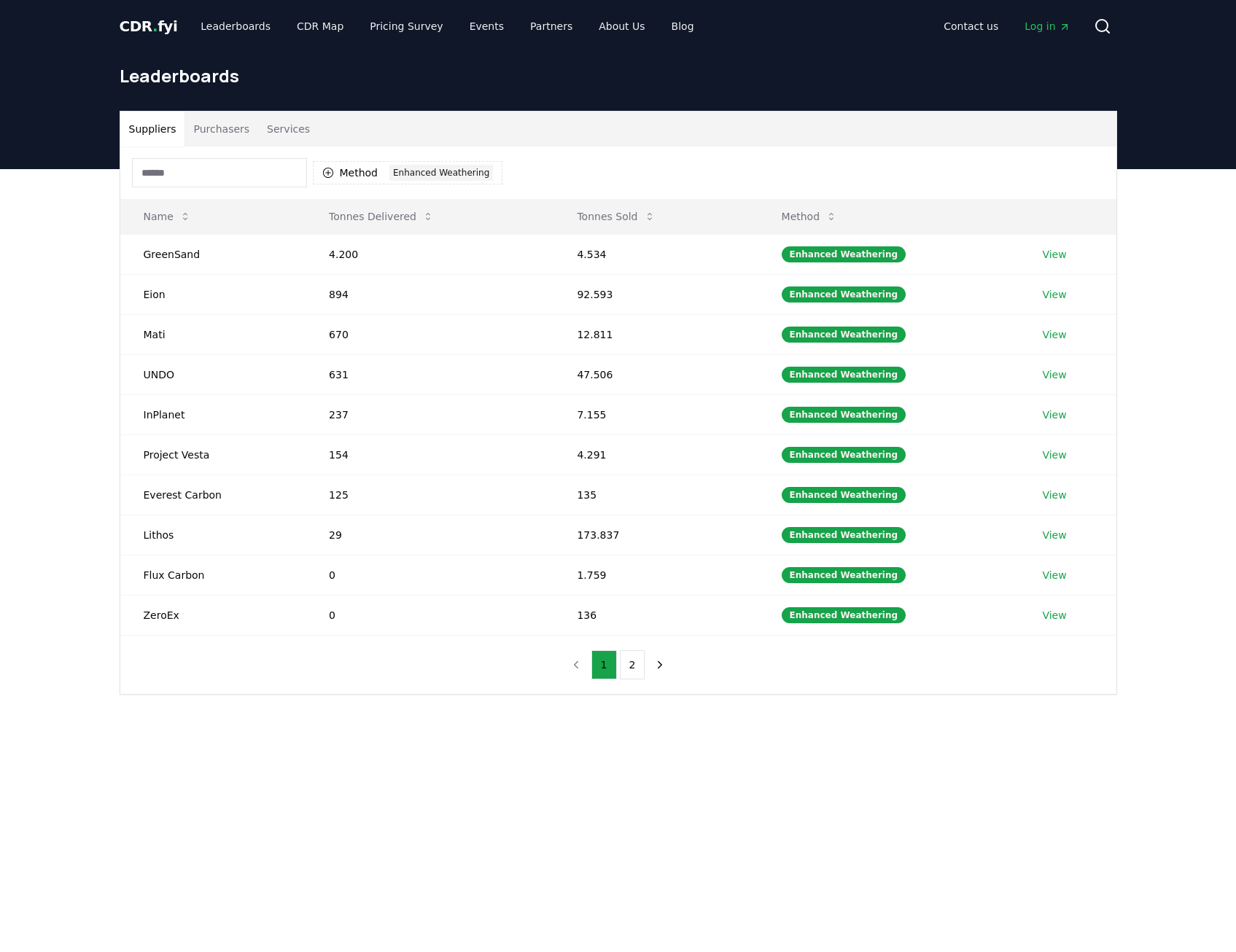
click at [235, 166] on input at bounding box center [219, 172] width 175 height 29
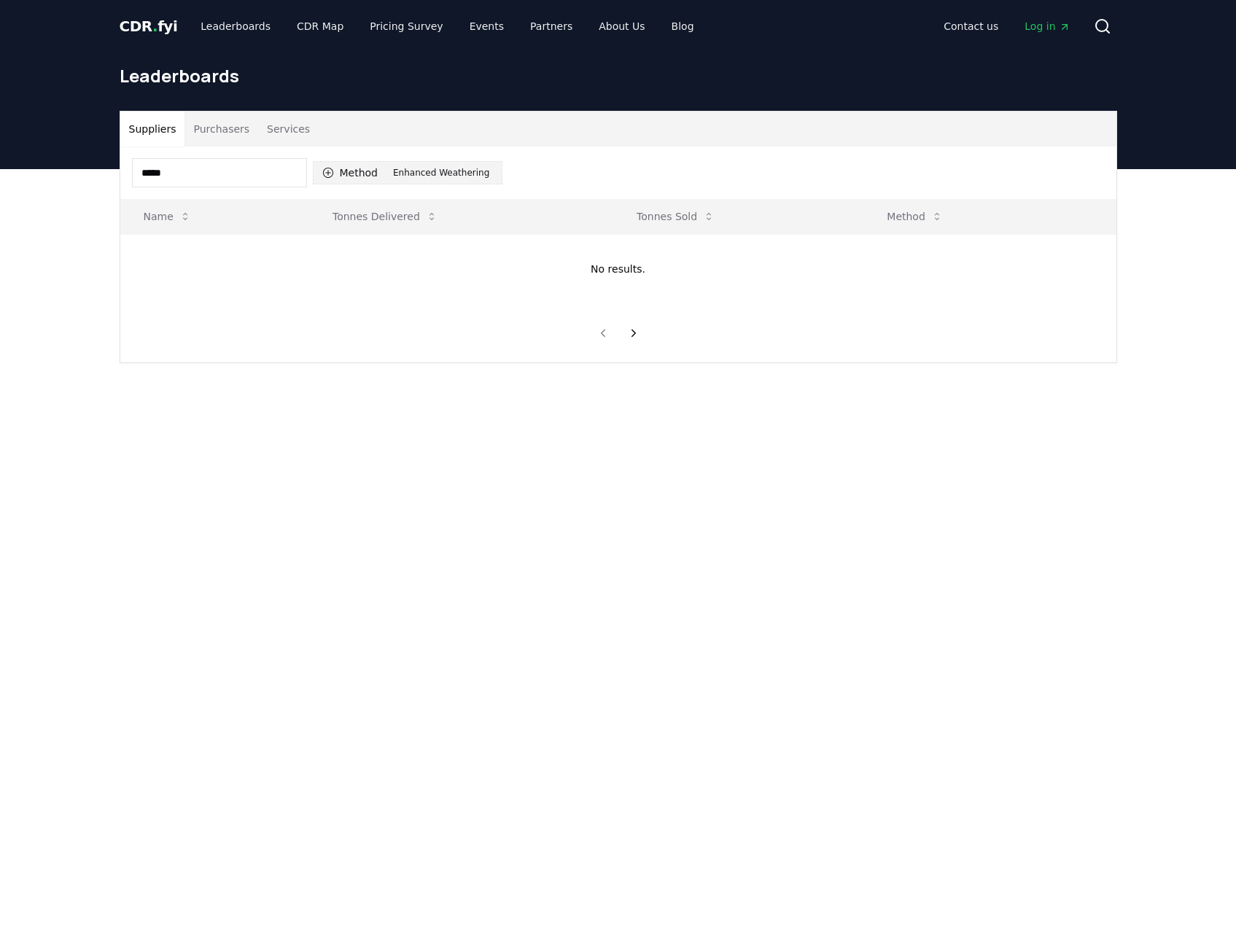
click at [414, 168] on div "Enhanced Weathering" at bounding box center [440, 173] width 104 height 16
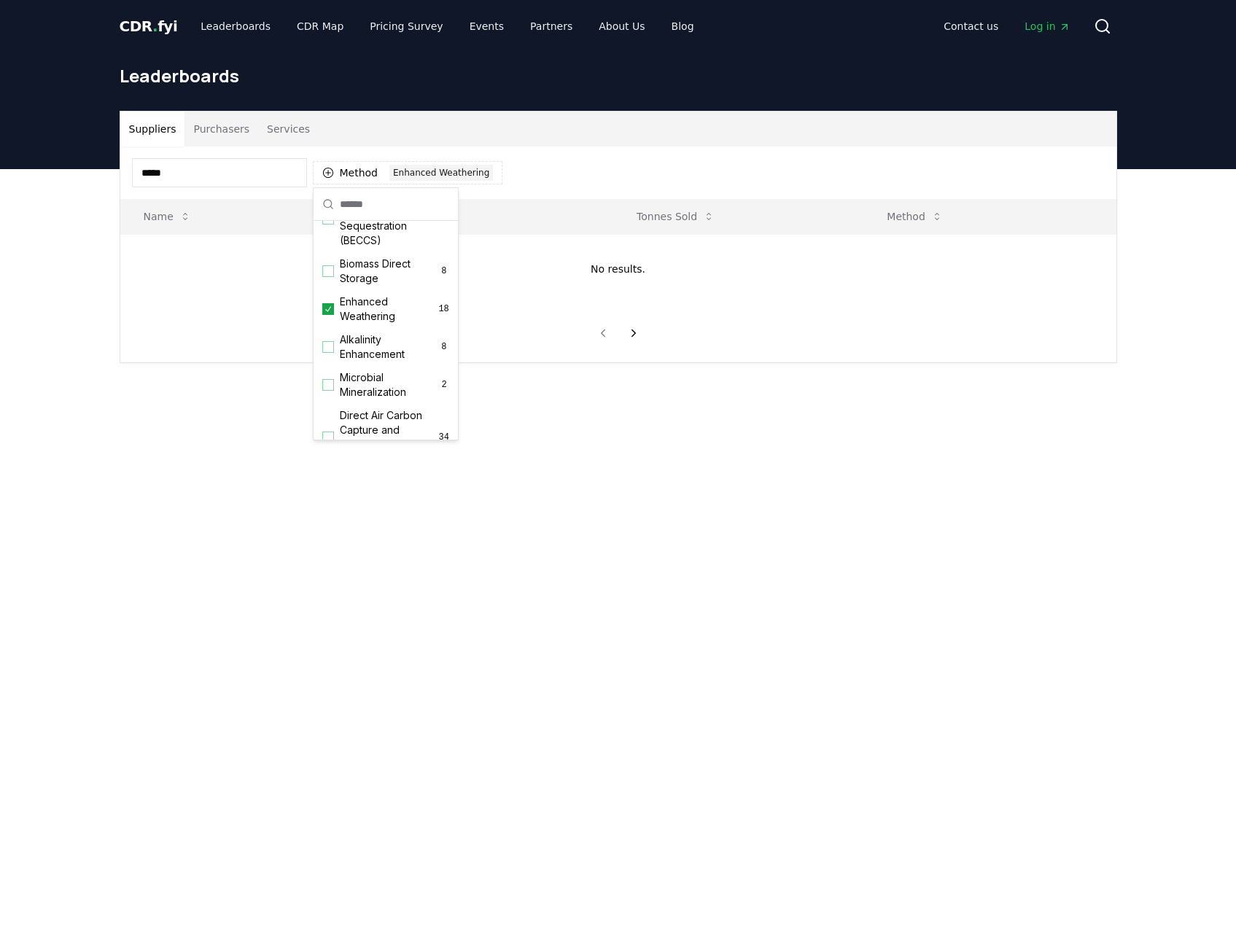
scroll to position [218, 0]
click at [344, 306] on span "Enhanced Weathering" at bounding box center [389, 295] width 98 height 29
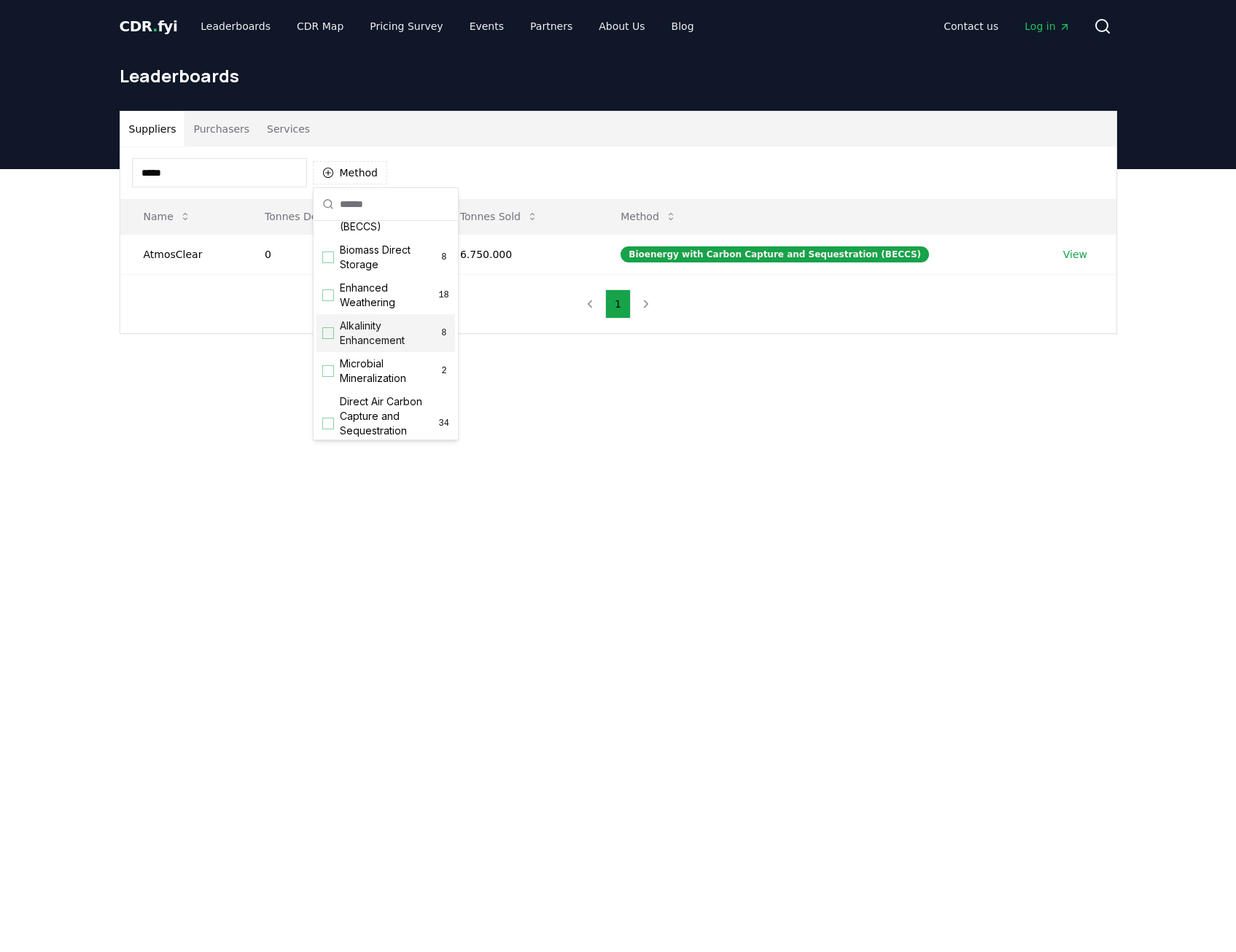
click at [288, 365] on div "Suppliers Purchasers Services ***** Method Name Tonnes Delivered Tonnes Sold Me…" at bounding box center [618, 280] width 1236 height 223
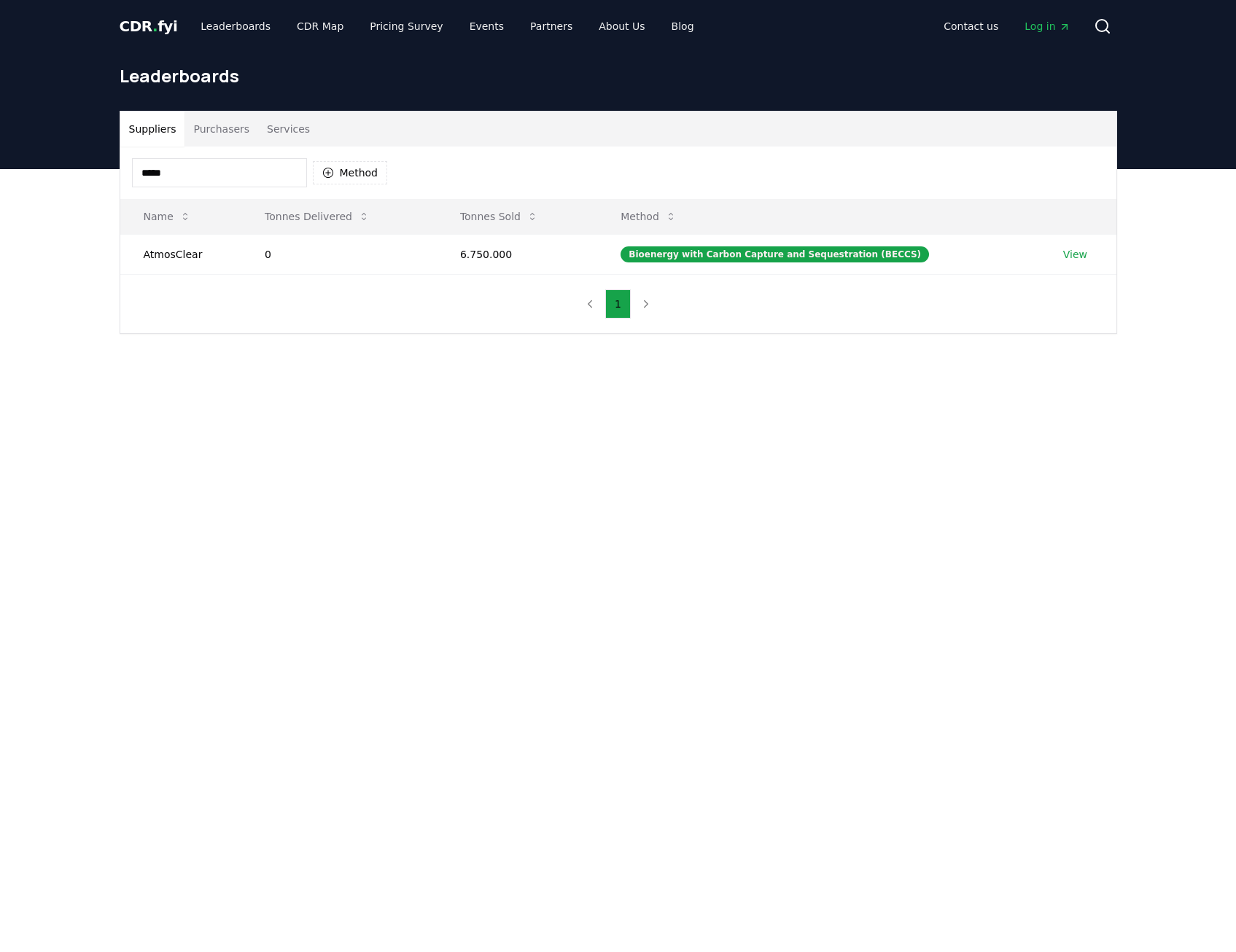
click at [216, 180] on input "*****" at bounding box center [219, 172] width 175 height 29
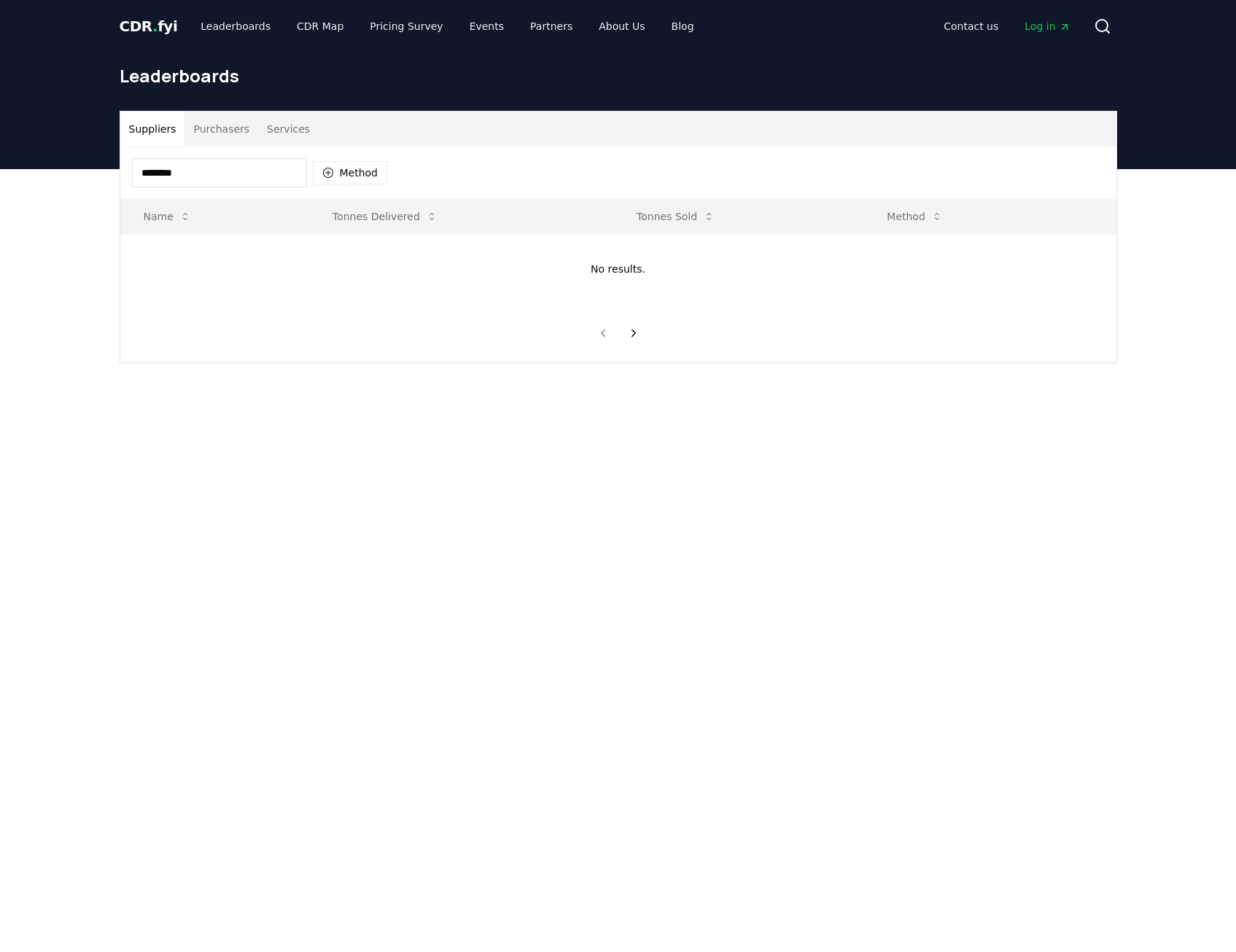
type input "*********"
click at [222, 125] on button "Purchasers" at bounding box center [221, 129] width 74 height 35
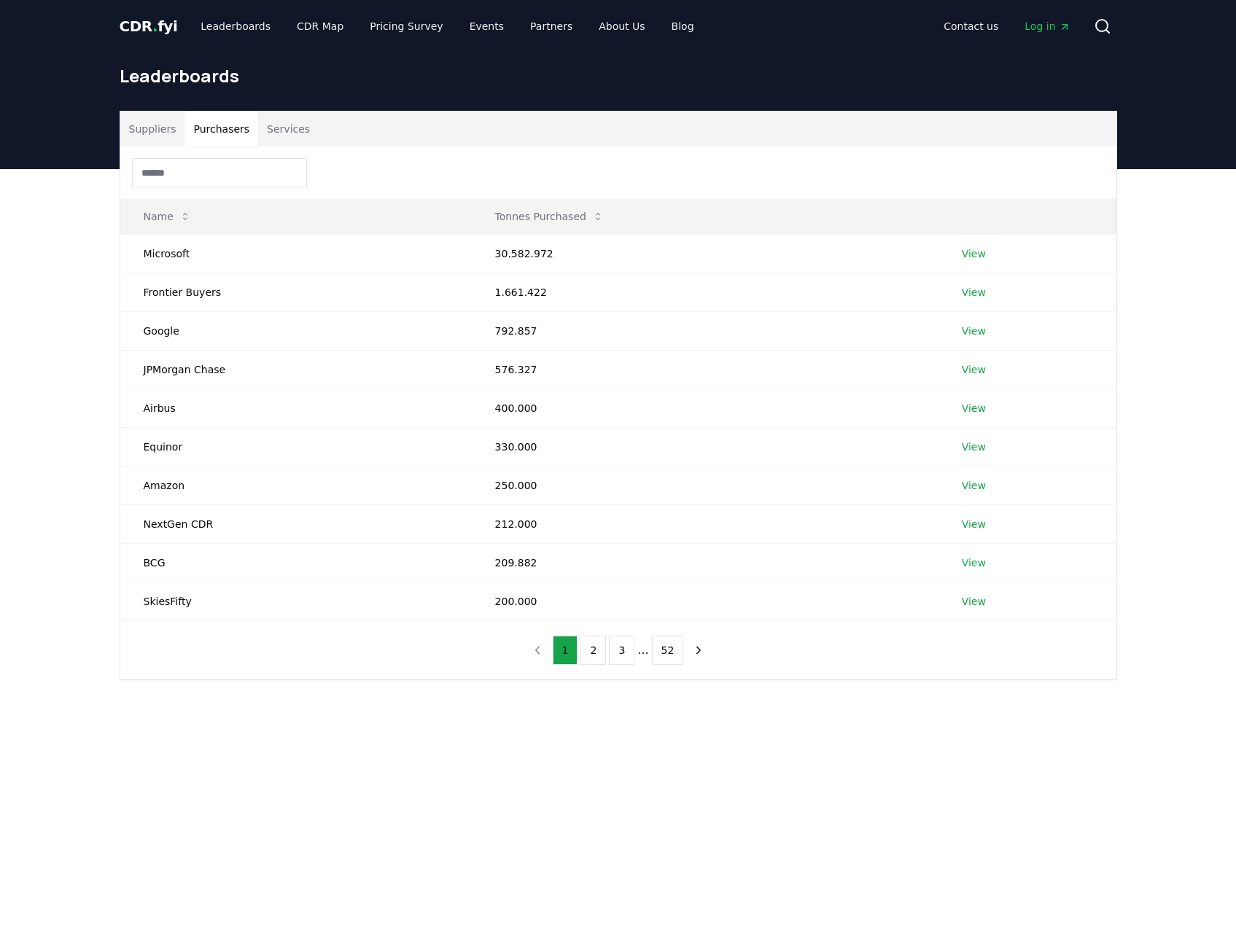
click at [200, 178] on input at bounding box center [219, 172] width 175 height 29
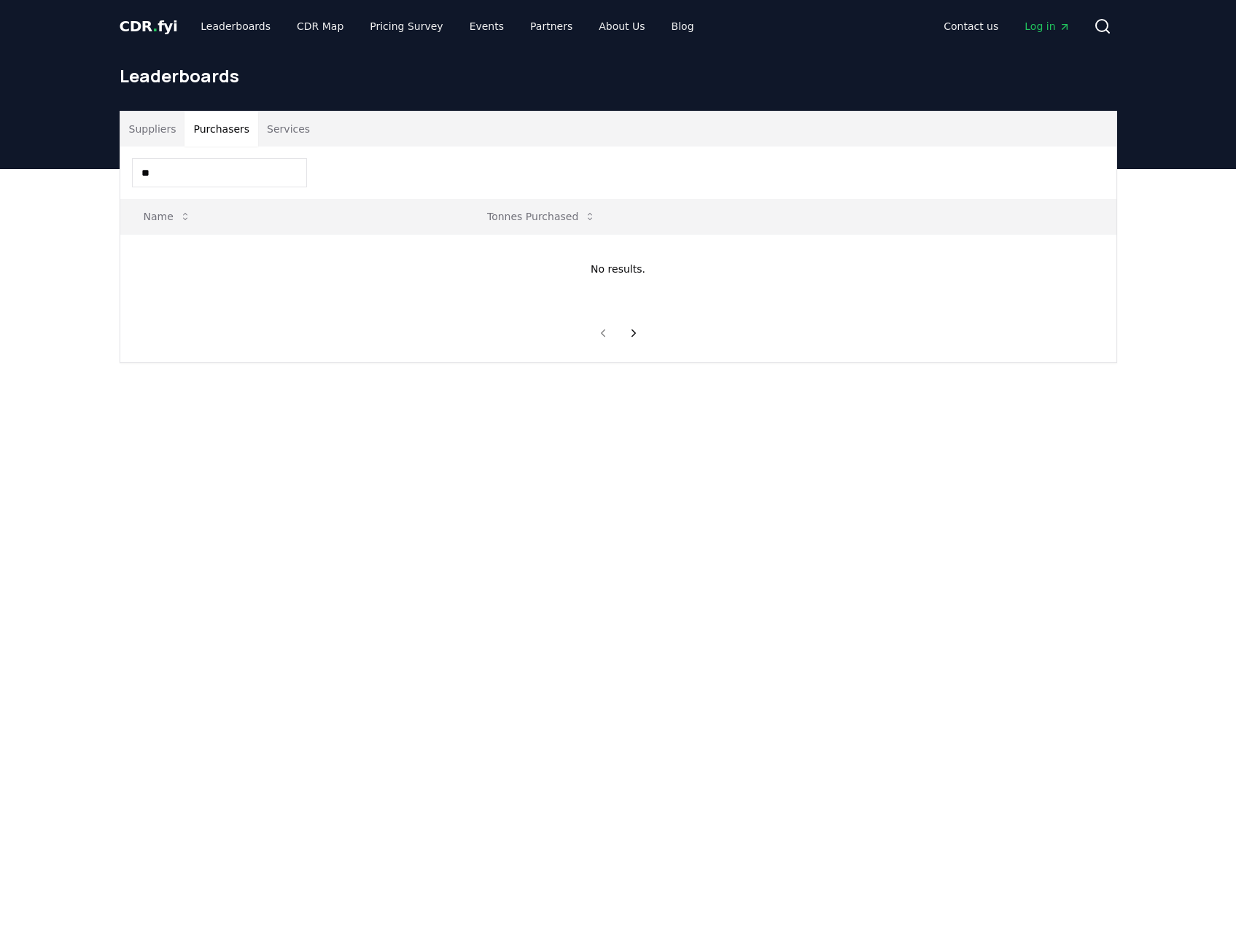
type input "*"
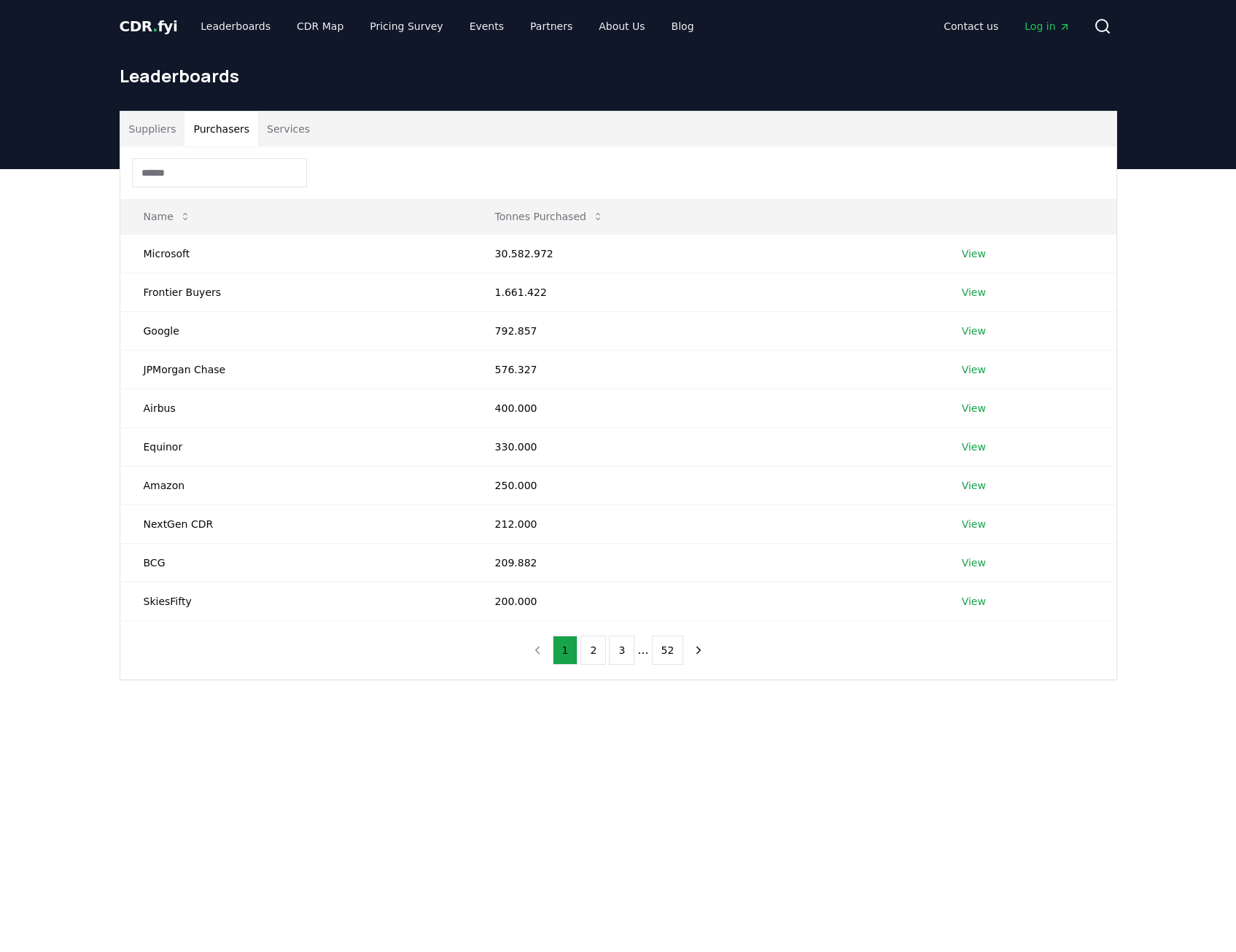
click at [147, 135] on button "Suppliers" at bounding box center [152, 129] width 65 height 35
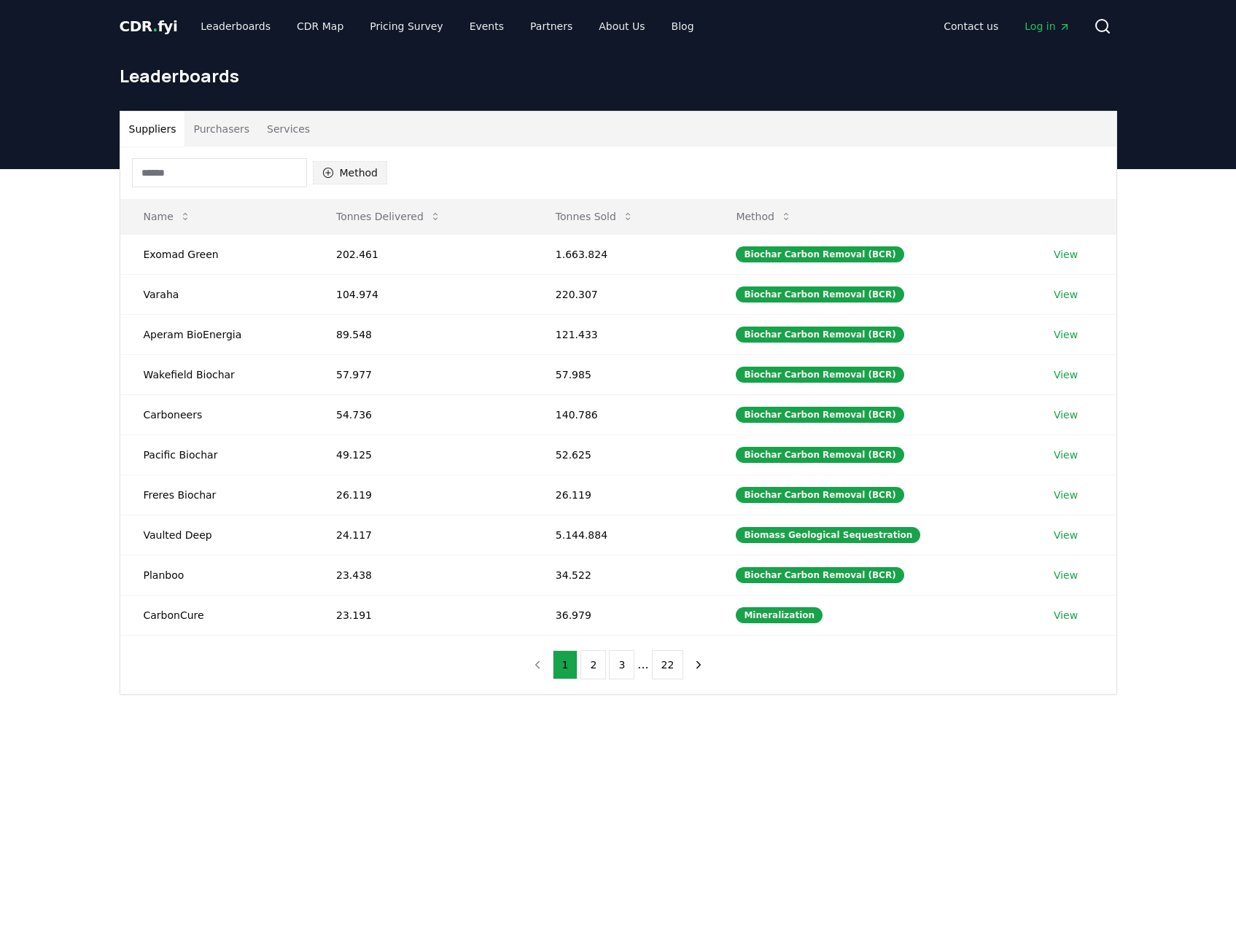
click at [336, 173] on button "Method" at bounding box center [350, 173] width 75 height 23
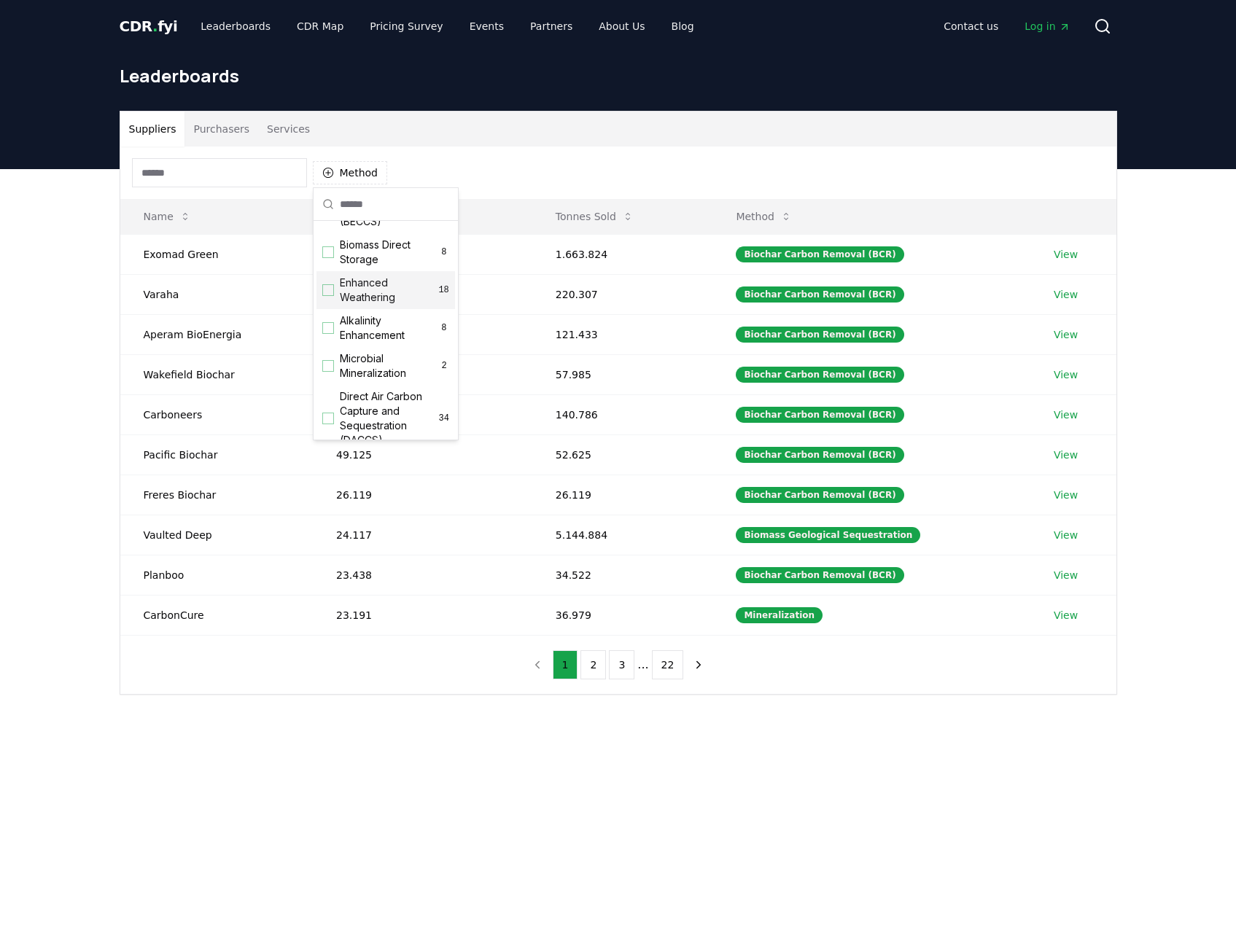
scroll to position [291, 0]
click at [390, 237] on span "Enhanced Weathering" at bounding box center [389, 222] width 98 height 29
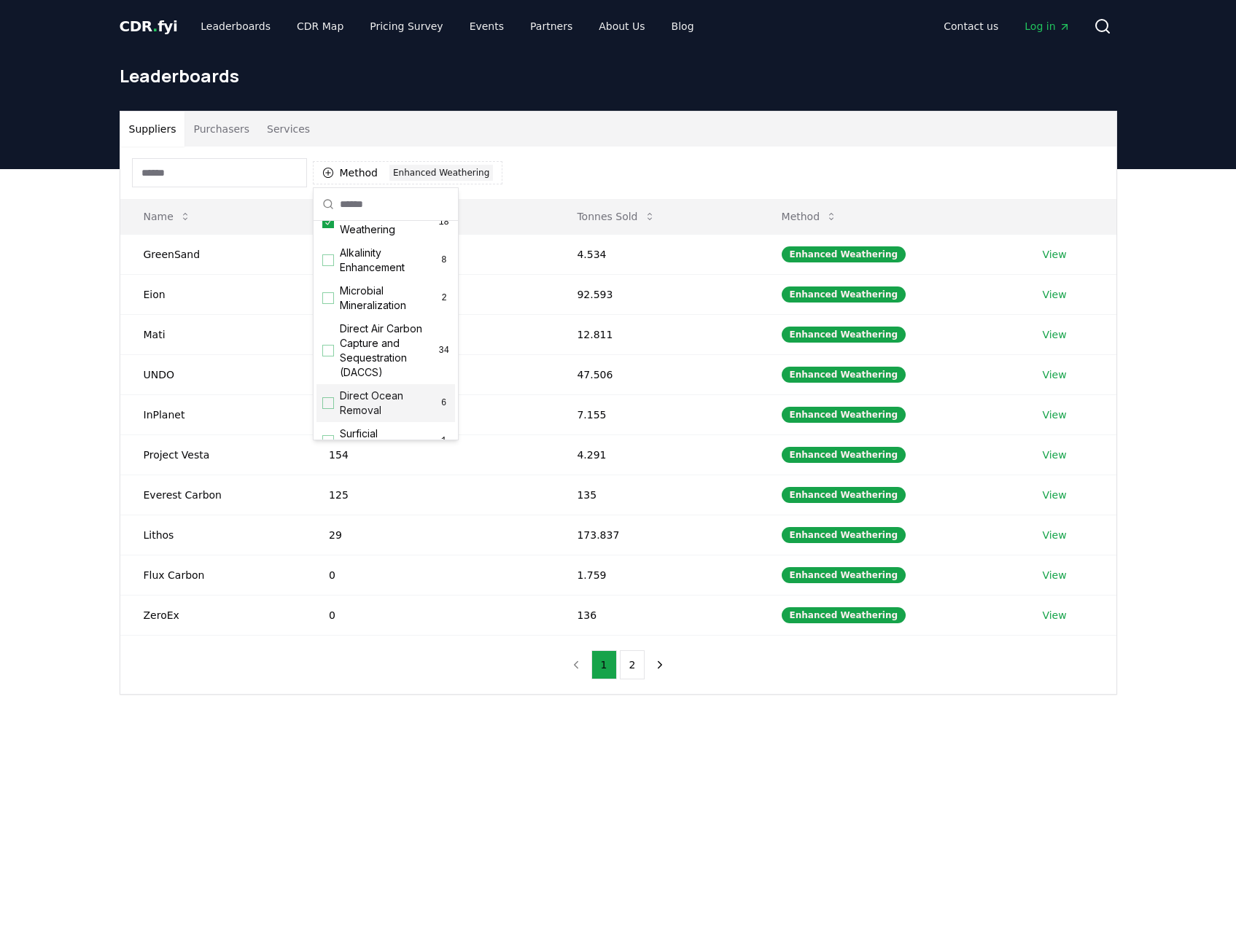
click at [445, 770] on main "Suppliers Purchasers Services Method 1 Enhanced Weathering Name Tonnes Delivere…" at bounding box center [618, 644] width 1236 height 952
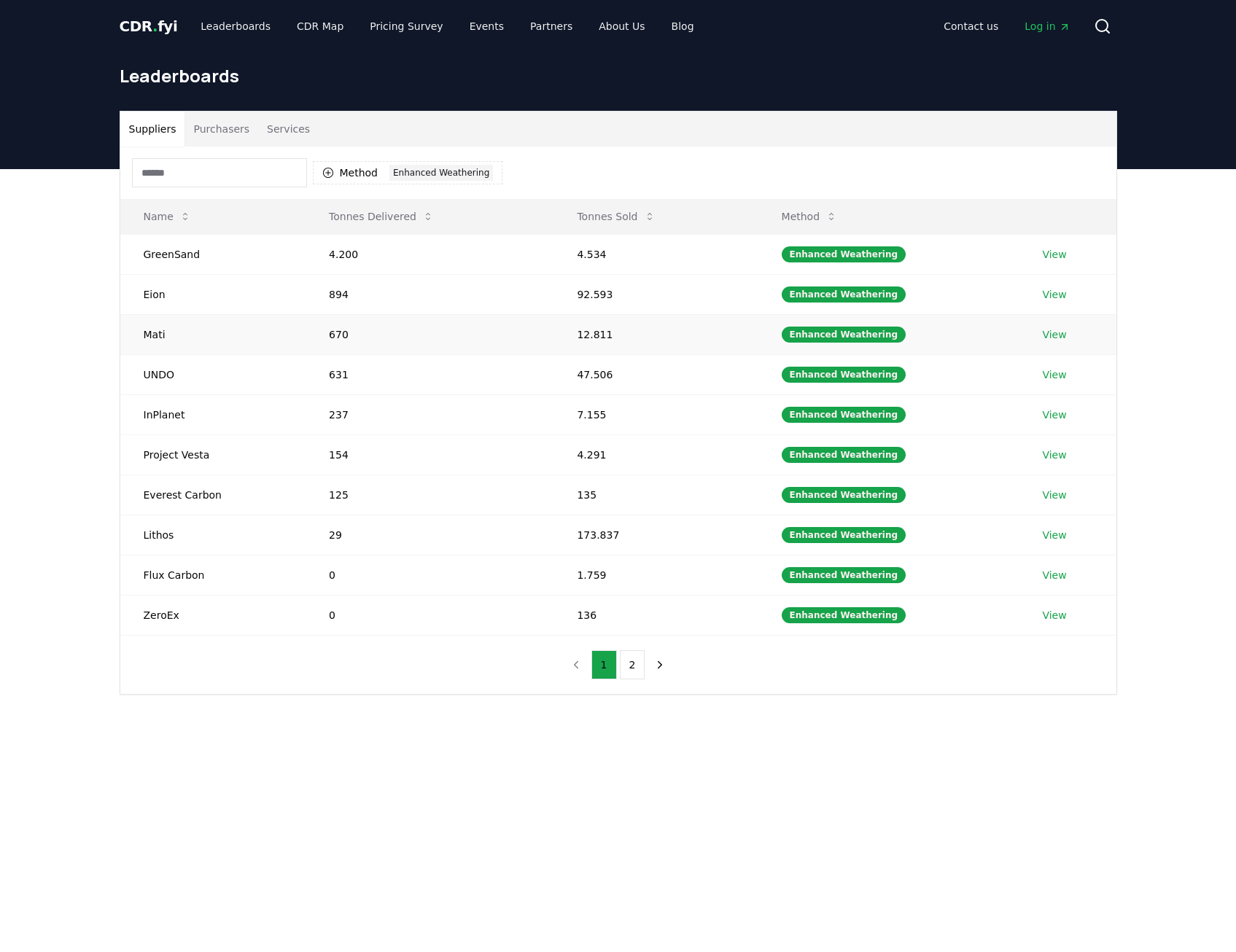
click at [1043, 336] on link "View" at bounding box center [1054, 335] width 24 height 14
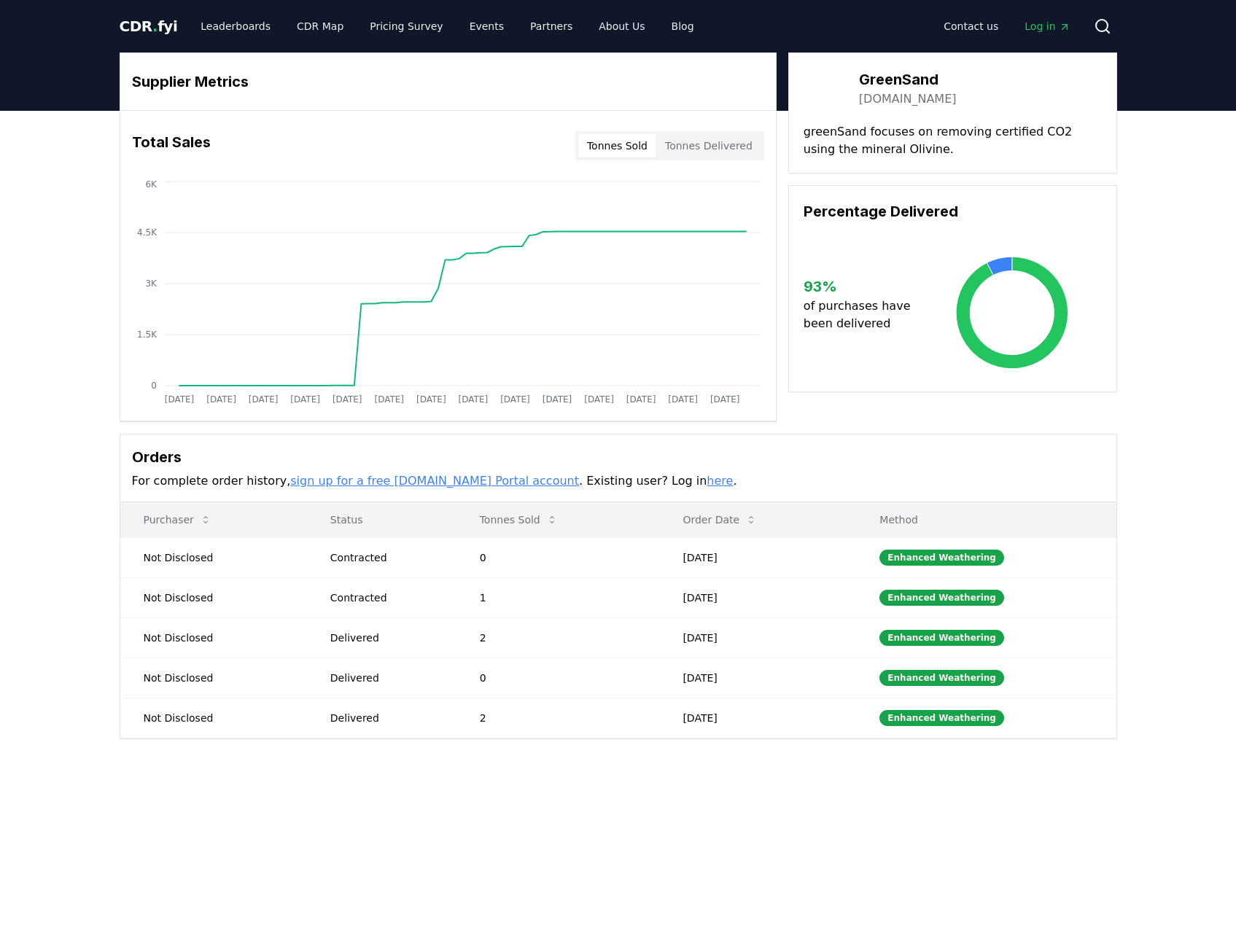
click at [449, 481] on link "sign up for a free [DOMAIN_NAME] Portal account" at bounding box center [435, 480] width 289 height 14
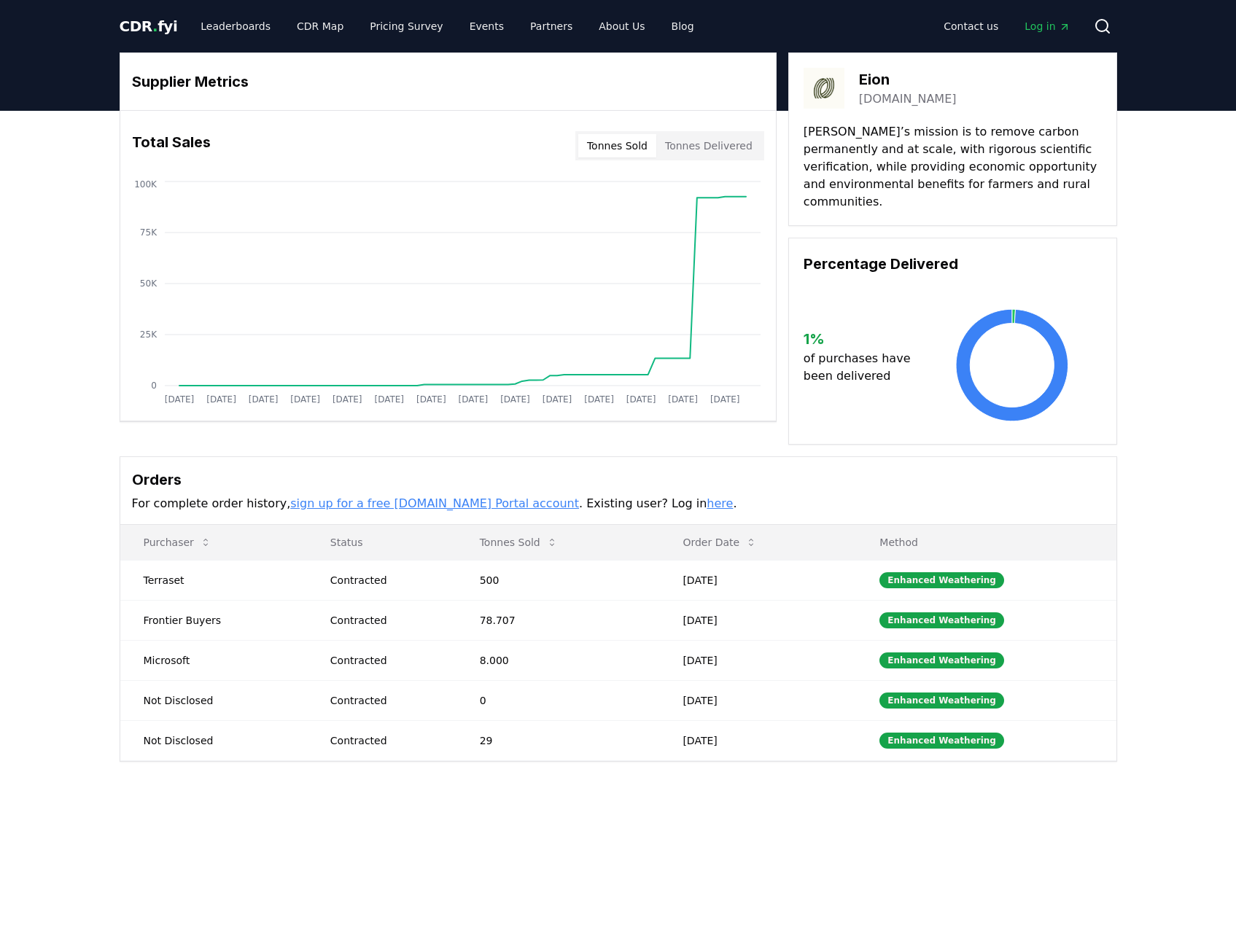
click at [731, 151] on button "Tonnes Delivered" at bounding box center [708, 146] width 105 height 23
click at [641, 146] on button "Tonnes Sold" at bounding box center [617, 146] width 78 height 23
click at [717, 146] on button "Tonnes Delivered" at bounding box center [708, 146] width 105 height 23
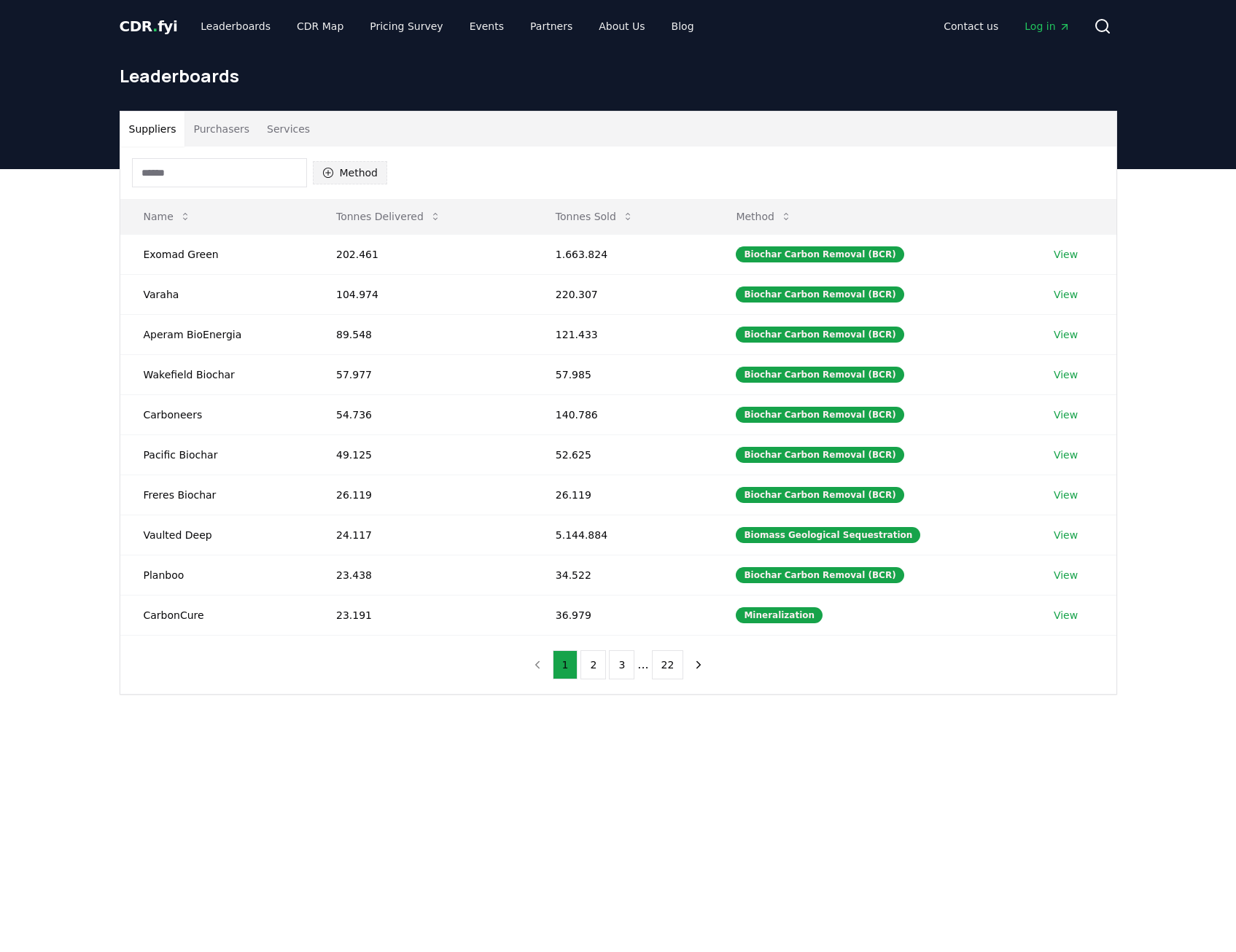
click at [345, 178] on button "Method" at bounding box center [350, 173] width 75 height 23
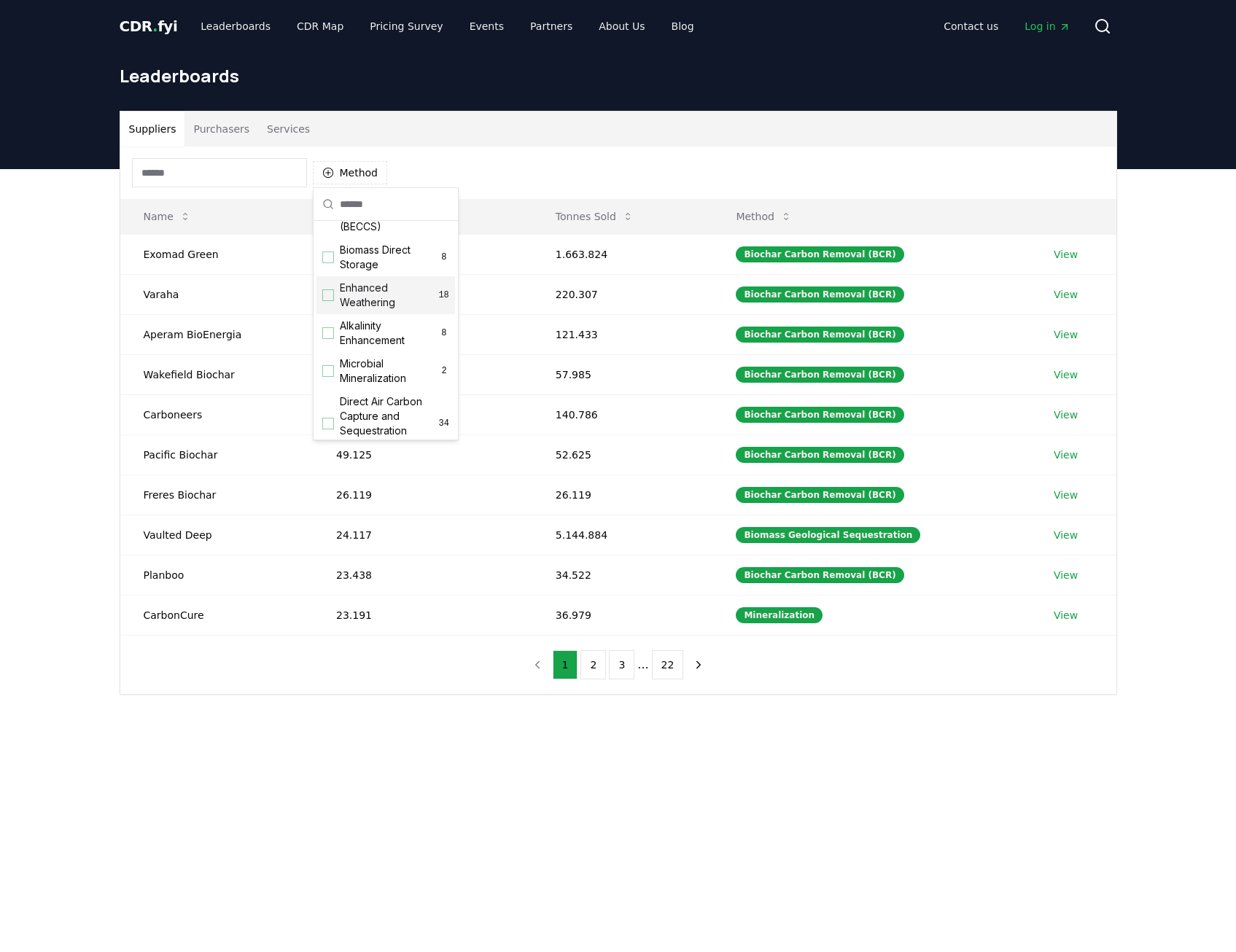
click at [380, 310] on span "Enhanced Weathering" at bounding box center [389, 295] width 98 height 29
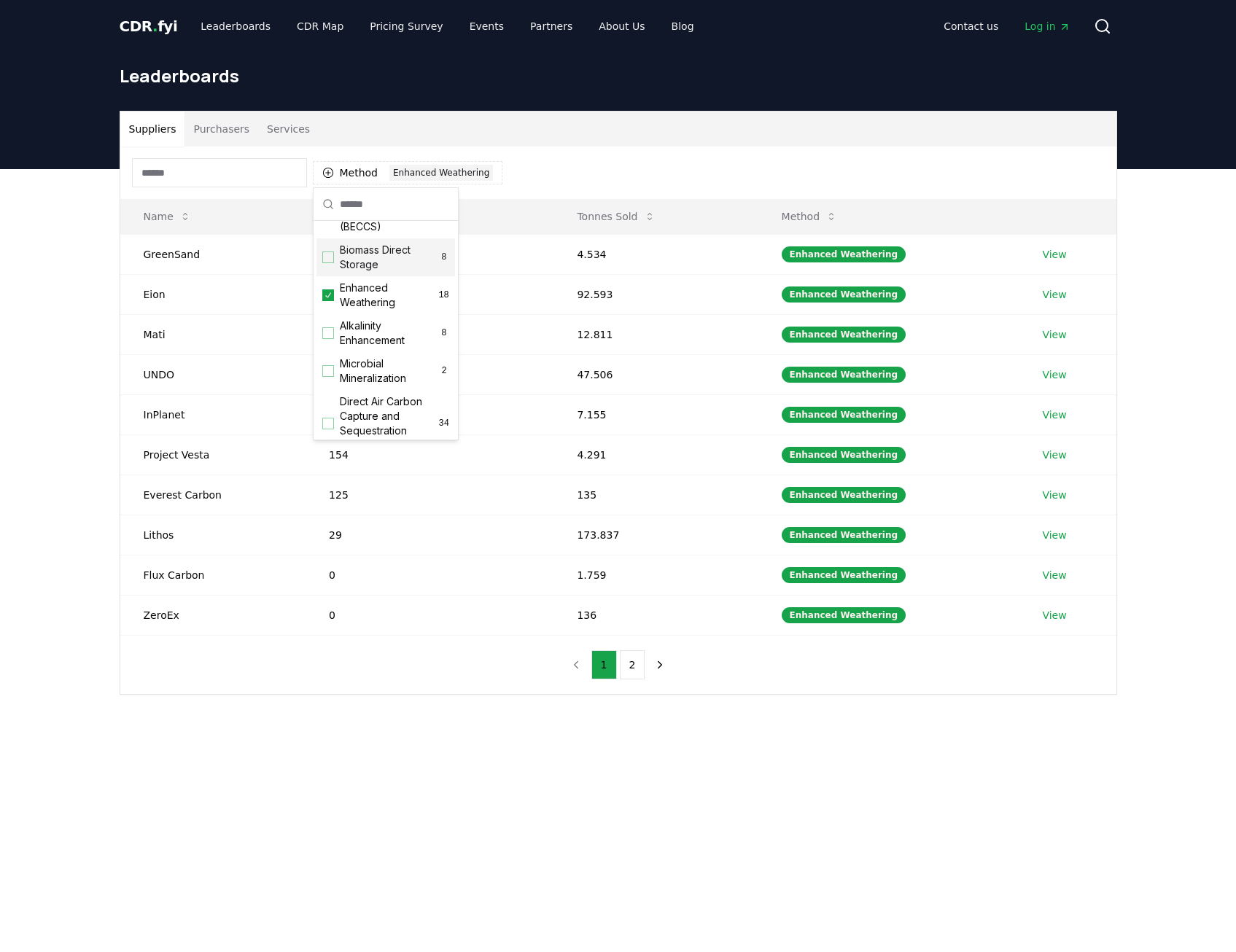
click at [564, 171] on div "Method 1 Enhanced Weathering" at bounding box center [618, 172] width 996 height 52
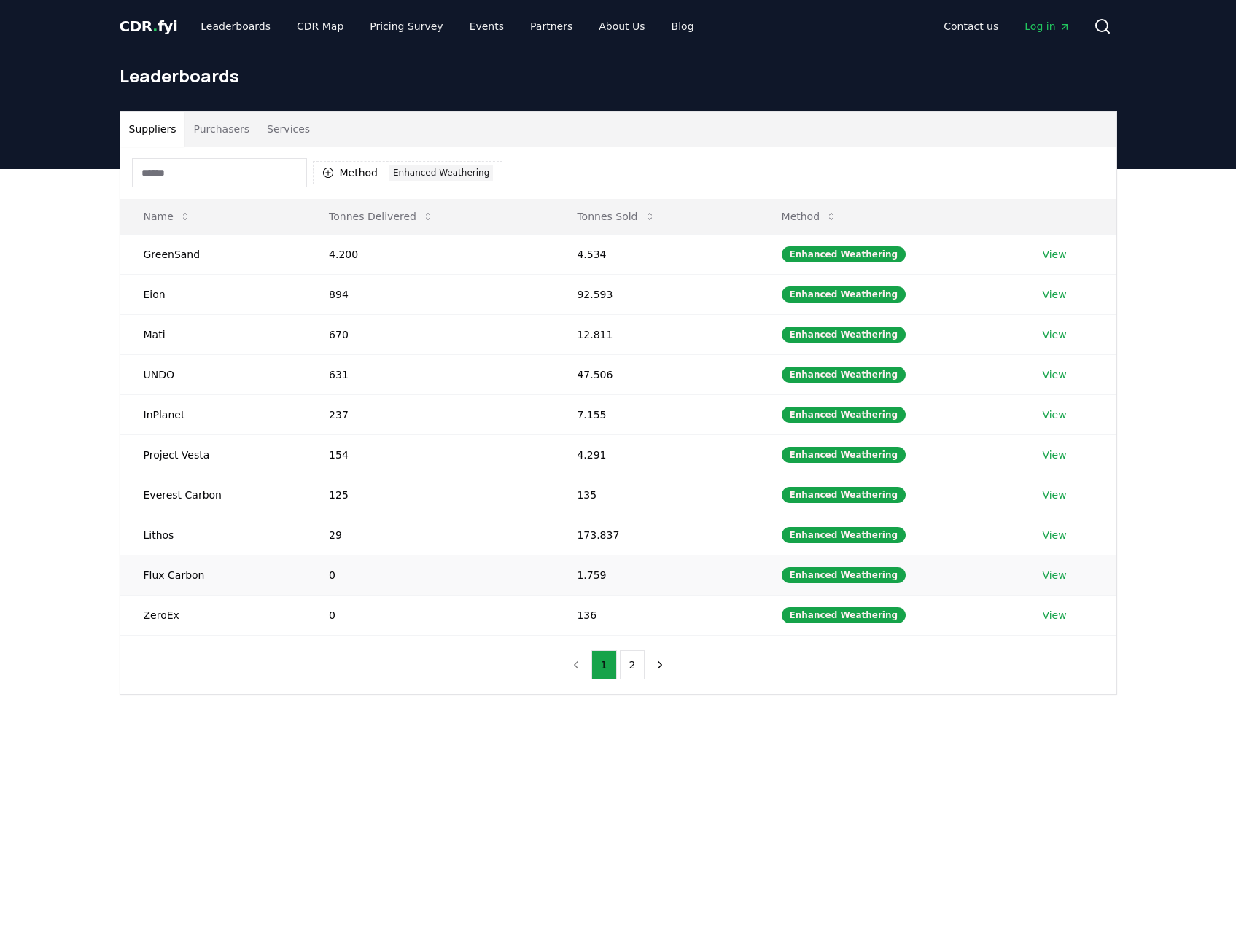
click at [1046, 580] on link "View" at bounding box center [1054, 575] width 24 height 14
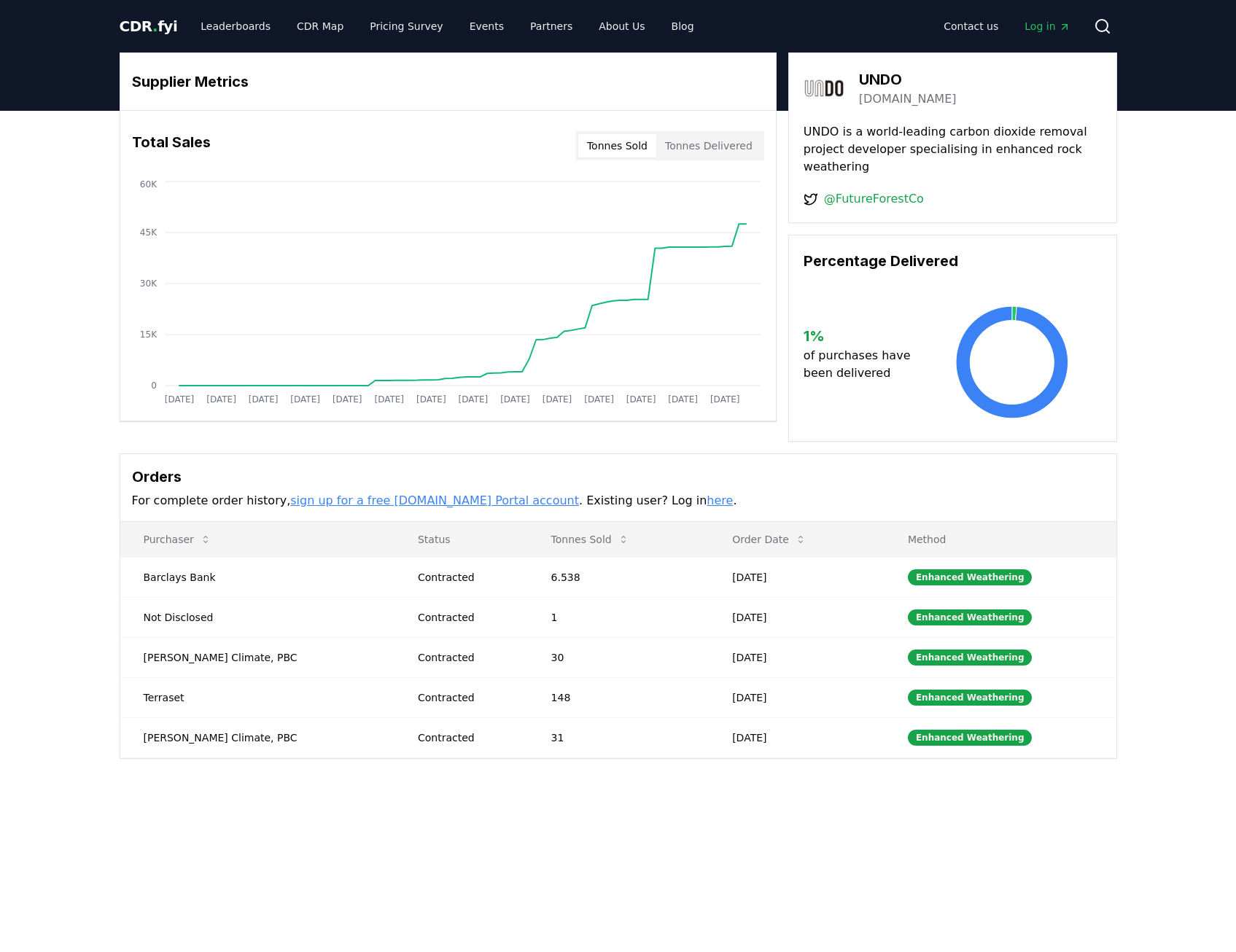
drag, startPoint x: 883, startPoint y: 199, endPoint x: 937, endPoint y: 153, distance: 70.9
click at [937, 153] on p "UNDO is a world-leading carbon dioxide removal project developer specialising i…" at bounding box center [952, 150] width 298 height 52
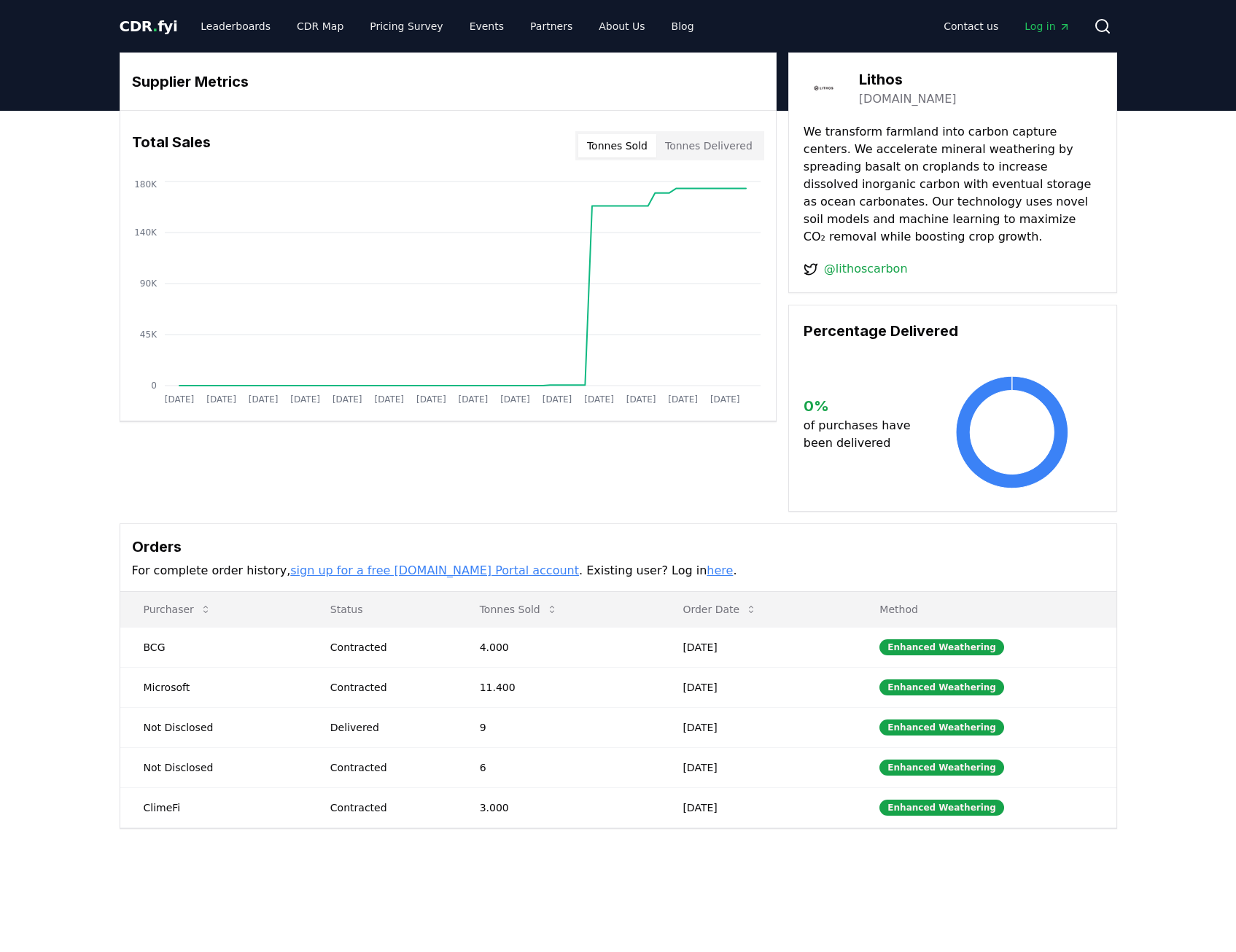
click at [718, 150] on button "Tonnes Delivered" at bounding box center [708, 146] width 105 height 23
click at [633, 153] on button "Tonnes Sold" at bounding box center [617, 146] width 78 height 23
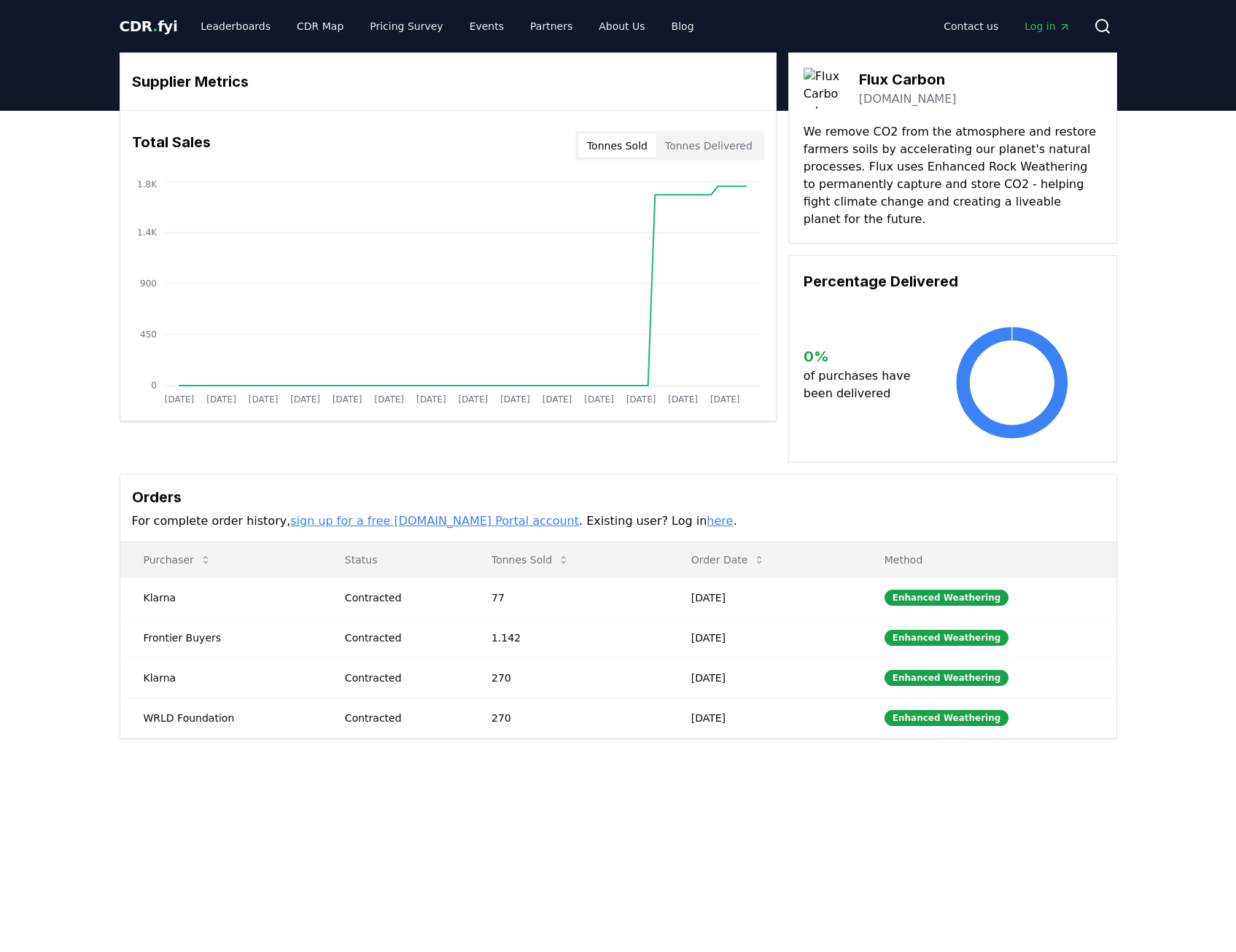
drag, startPoint x: 0, startPoint y: 0, endPoint x: 893, endPoint y: 101, distance: 898.7
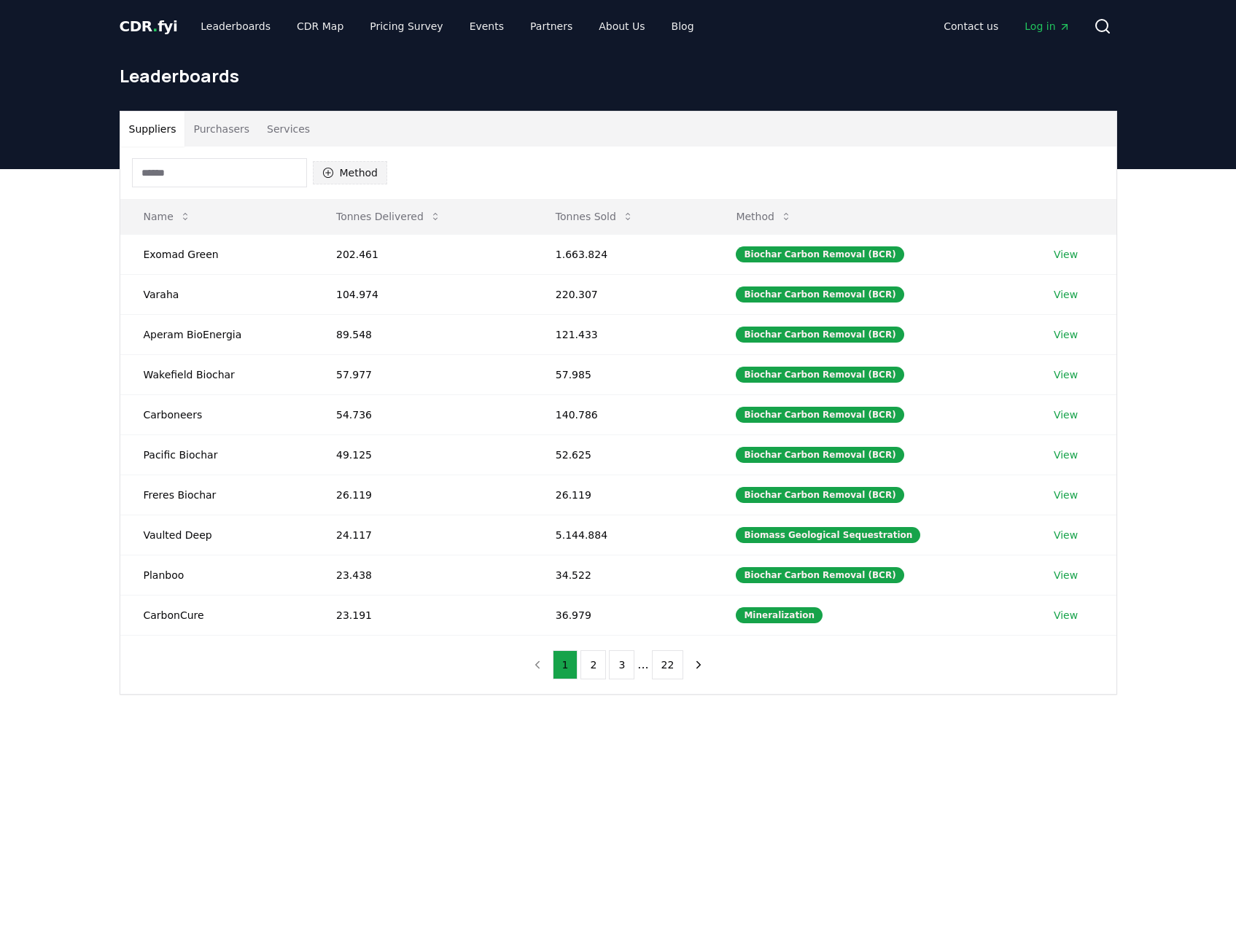
click at [338, 165] on button "Method" at bounding box center [350, 173] width 75 height 23
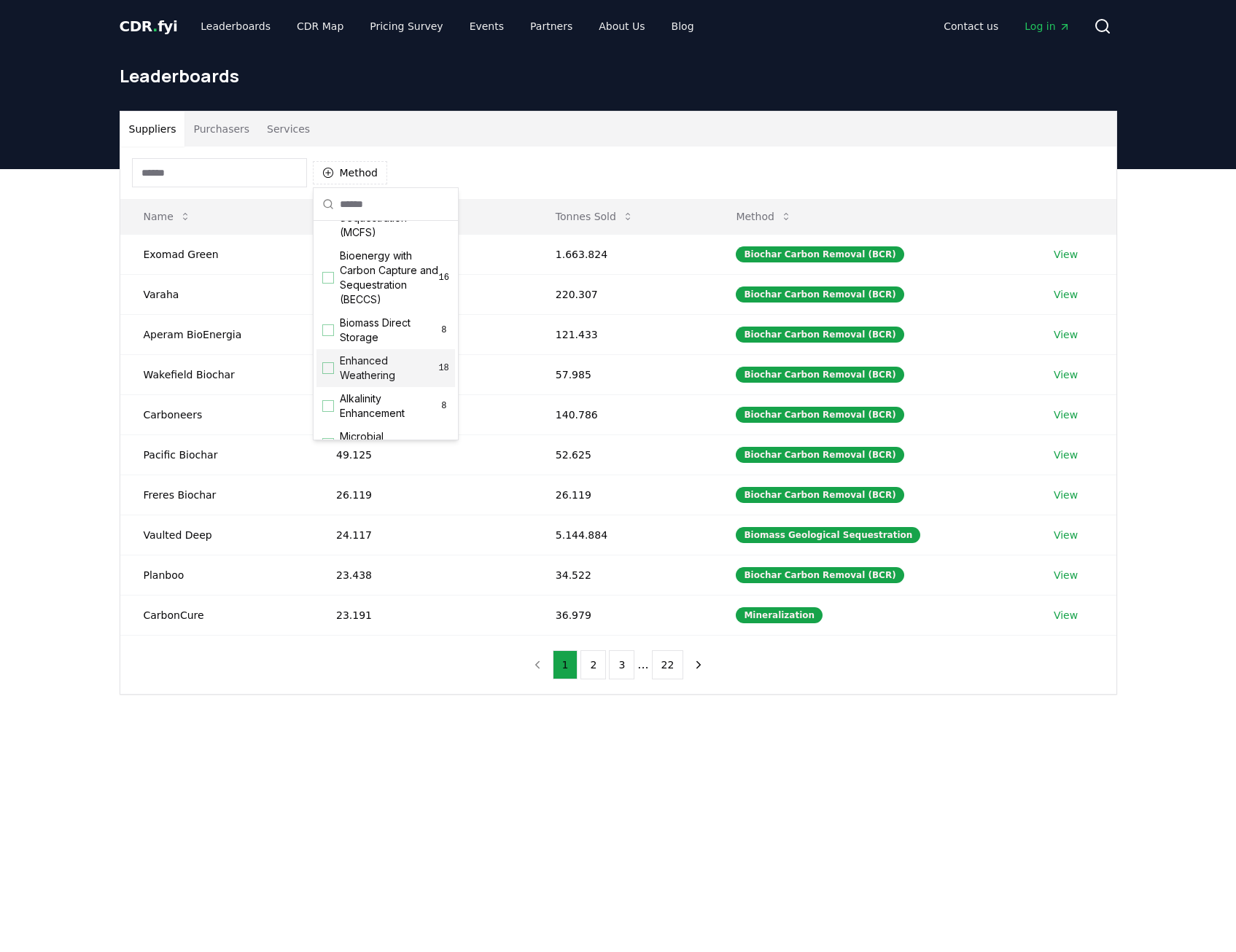
click at [382, 374] on span "Enhanced Weathering" at bounding box center [389, 368] width 98 height 29
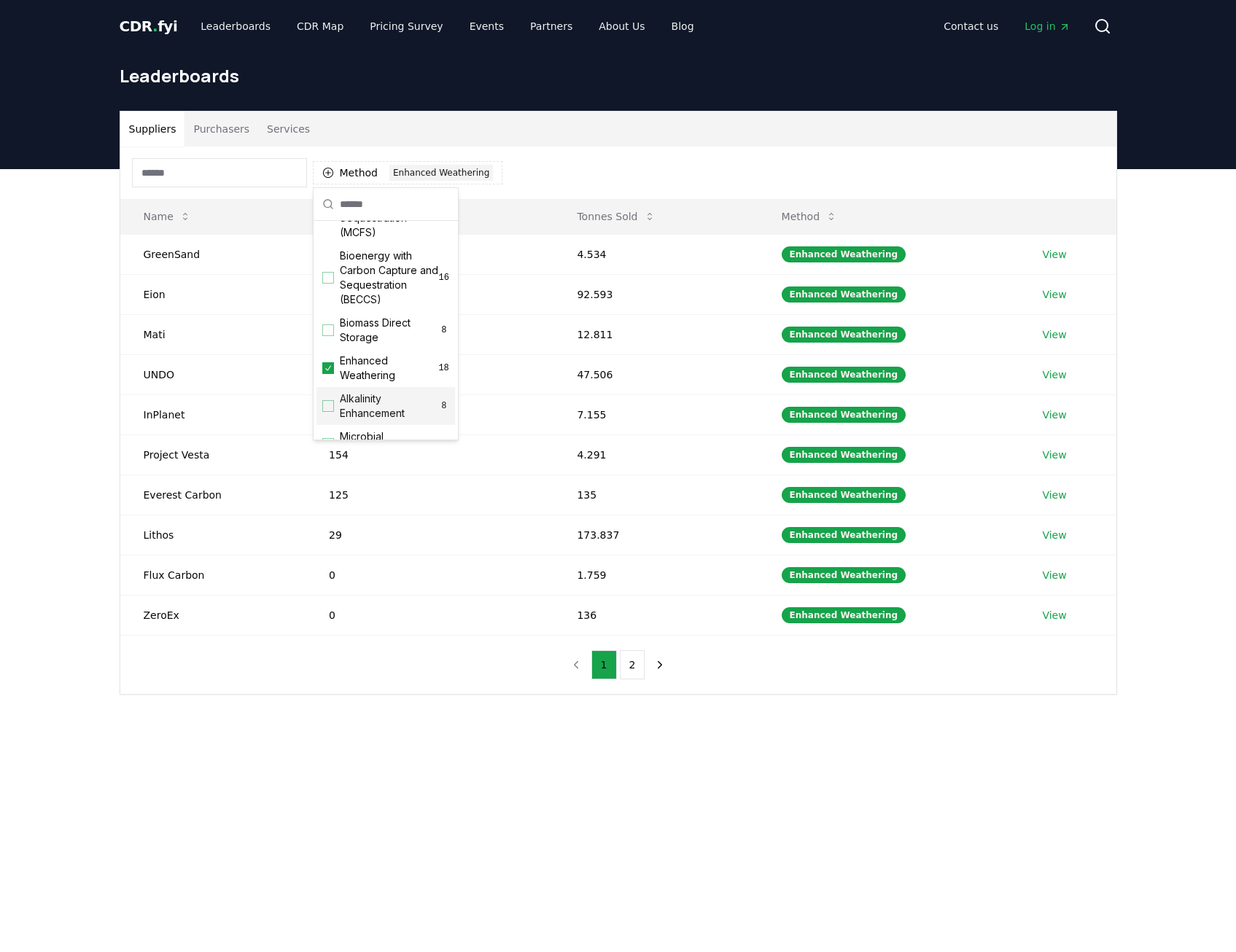
click at [268, 731] on div "Suppliers Purchasers Services Method 1 Enhanced Weathering Name Tonnes Delivere…" at bounding box center [618, 460] width 1236 height 584
